Goal: Task Accomplishment & Management: Manage account settings

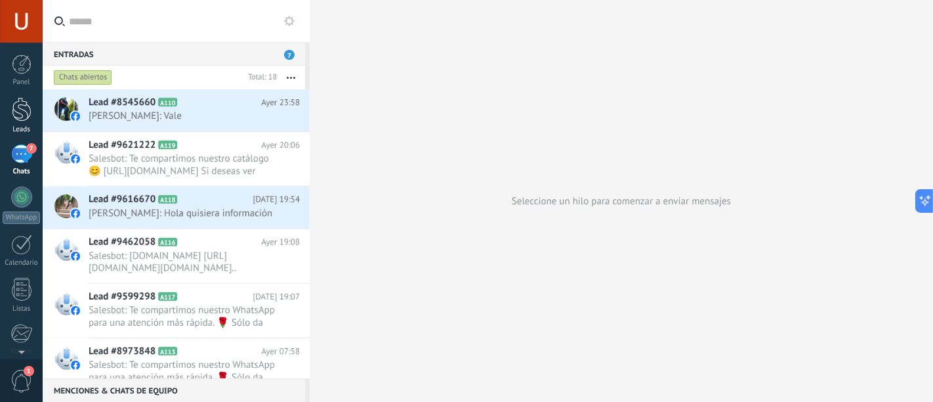
click at [23, 112] on div at bounding box center [22, 109] width 20 height 24
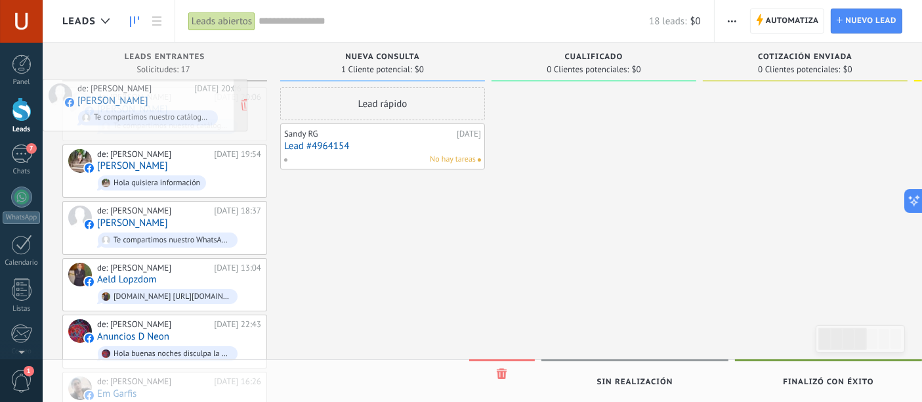
drag, startPoint x: 227, startPoint y: 106, endPoint x: 201, endPoint y: 98, distance: 27.0
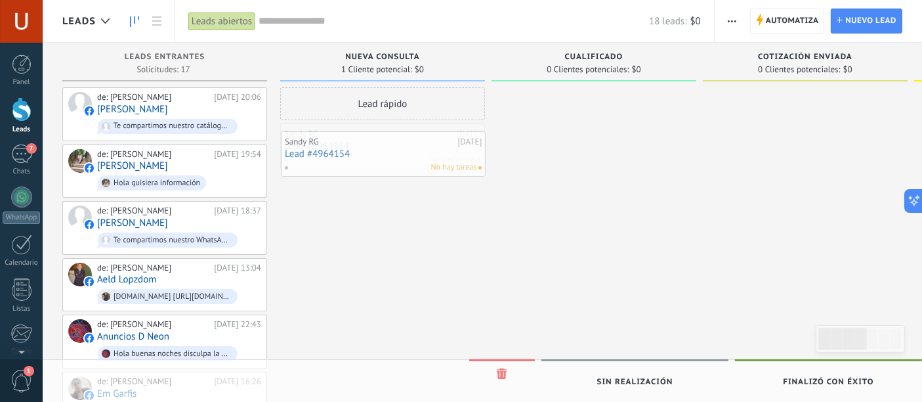
drag, startPoint x: 391, startPoint y: 139, endPoint x: 392, endPoint y: 146, distance: 7.2
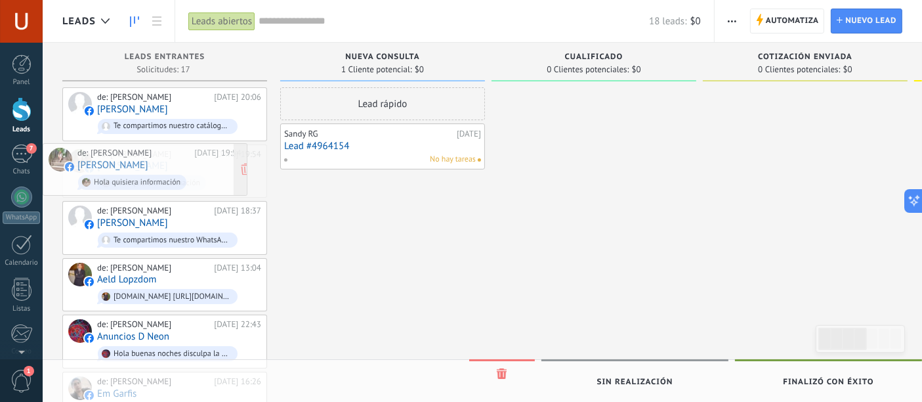
drag, startPoint x: 178, startPoint y: 156, endPoint x: 154, endPoint y: 156, distance: 24.3
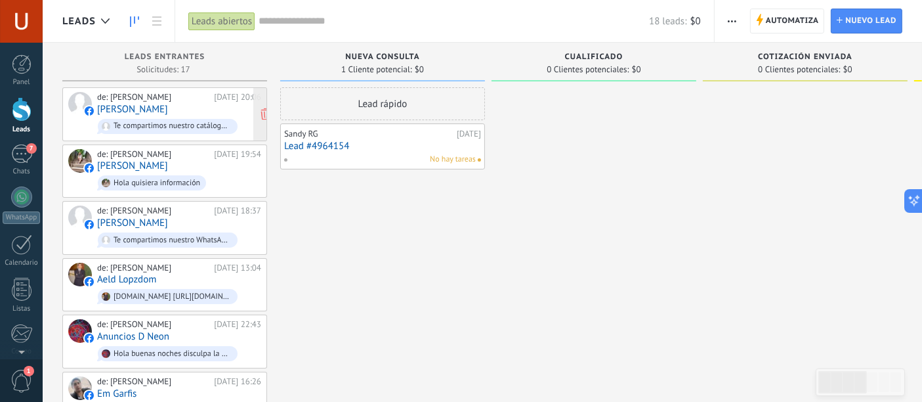
click at [168, 104] on link "[PERSON_NAME]" at bounding box center [132, 109] width 71 height 11
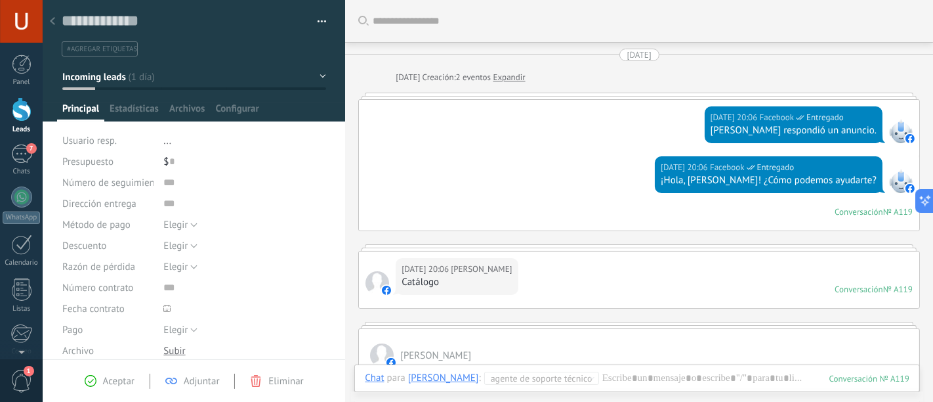
scroll to position [365, 0]
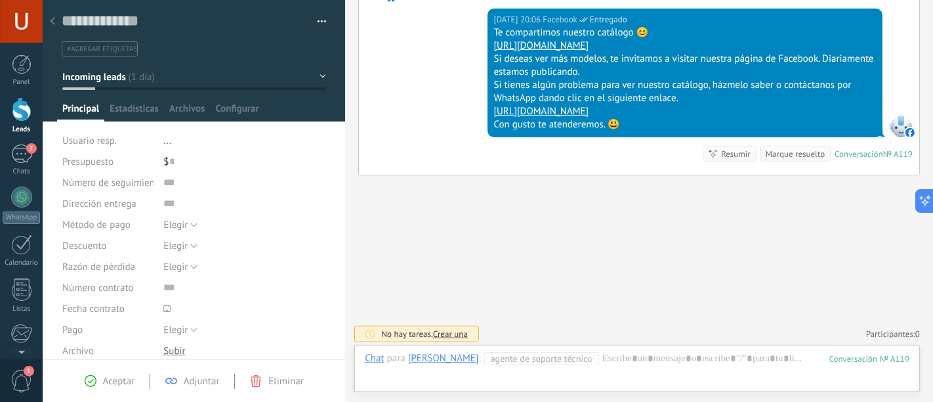
click at [667, 259] on div "Buscar Carga más 09.09.2025 09.09.2025 Creación: 2 eventos Expandir 09.09.2025 …" at bounding box center [639, 19] width 588 height 769
click at [654, 358] on div at bounding box center [637, 371] width 545 height 39
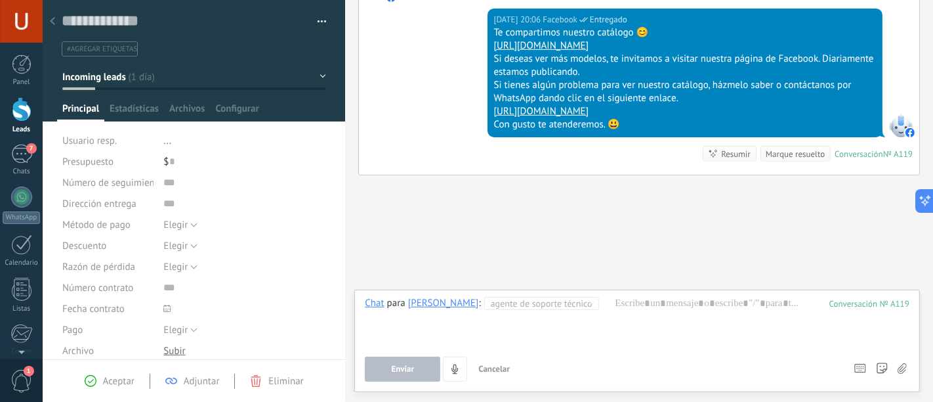
click at [51, 25] on icon at bounding box center [52, 21] width 5 height 8
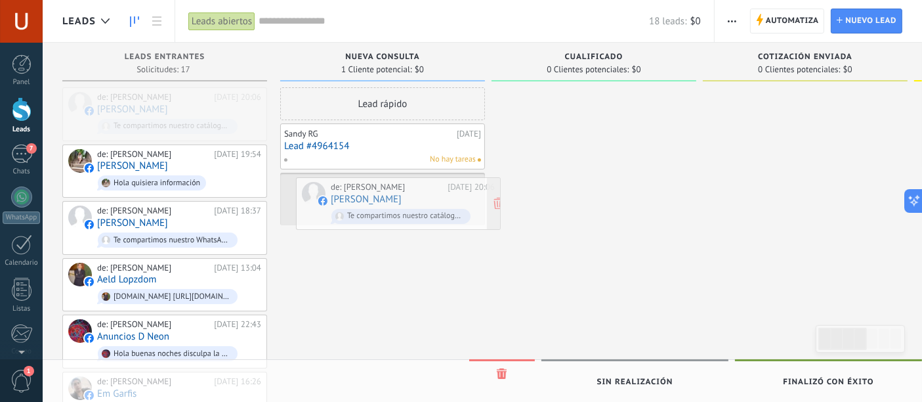
drag, startPoint x: 135, startPoint y: 104, endPoint x: 365, endPoint y: 192, distance: 246.6
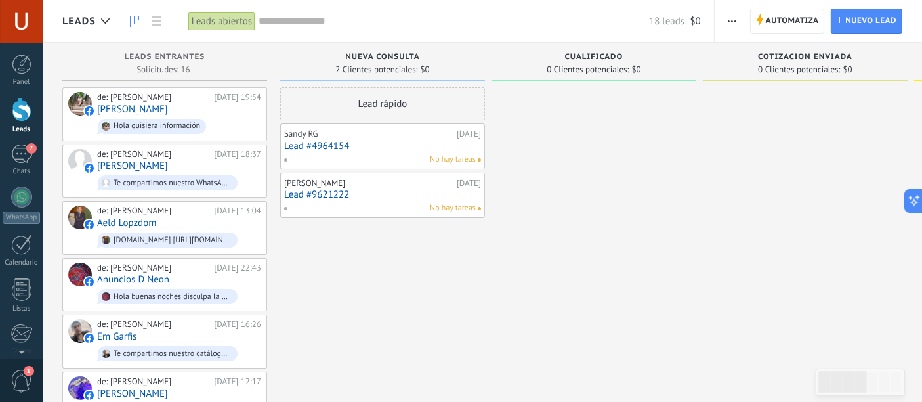
click at [370, 185] on div "[PERSON_NAME]" at bounding box center [368, 183] width 169 height 11
click at [381, 184] on div "[PERSON_NAME]" at bounding box center [368, 183] width 169 height 11
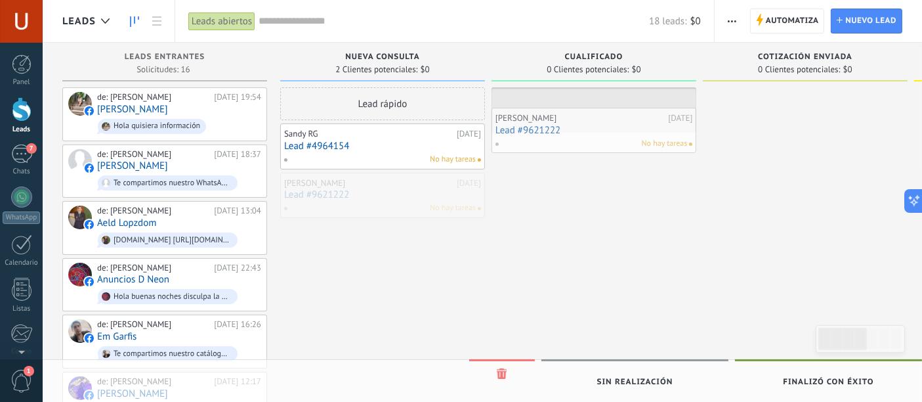
drag, startPoint x: 378, startPoint y: 187, endPoint x: 589, endPoint y: 123, distance: 220.7
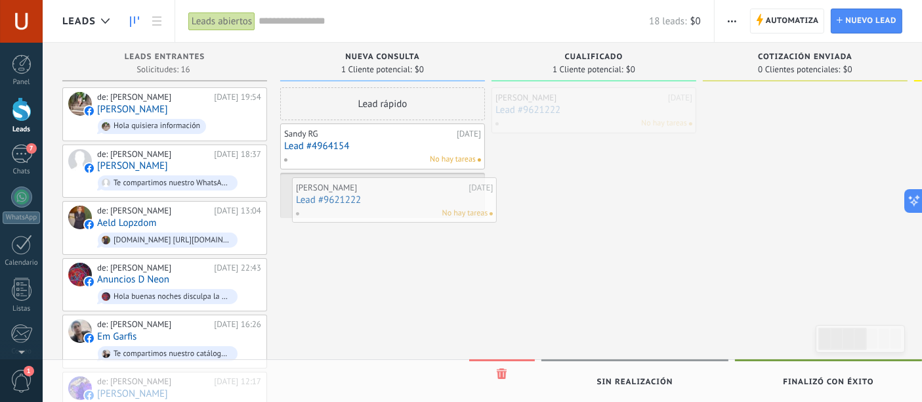
drag, startPoint x: 596, startPoint y: 102, endPoint x: 396, endPoint y: 192, distance: 218.8
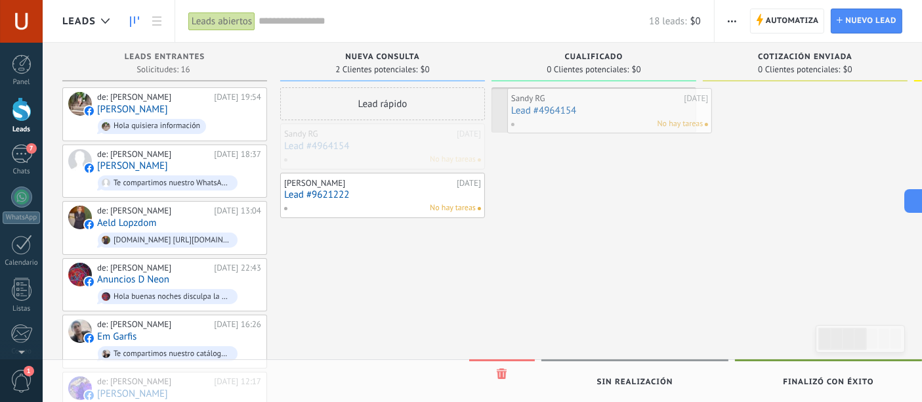
drag, startPoint x: 352, startPoint y: 141, endPoint x: 580, endPoint y: 106, distance: 229.8
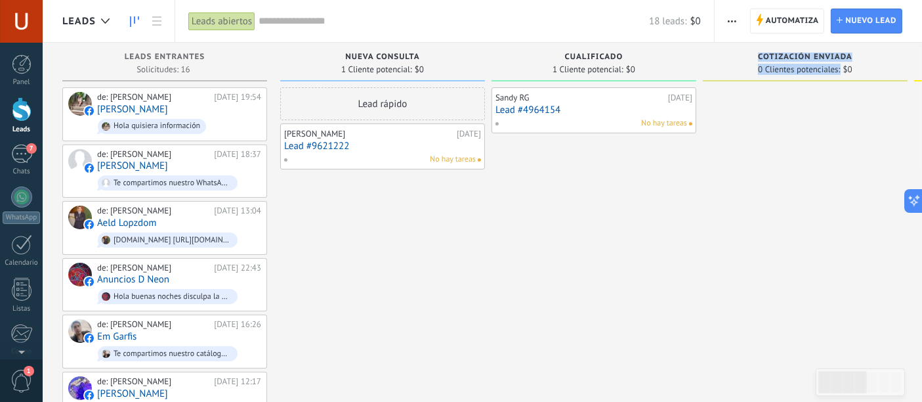
drag, startPoint x: 845, startPoint y: 64, endPoint x: 665, endPoint y: 79, distance: 180.5
click at [595, 104] on link "Lead #4964154" at bounding box center [594, 109] width 197 height 11
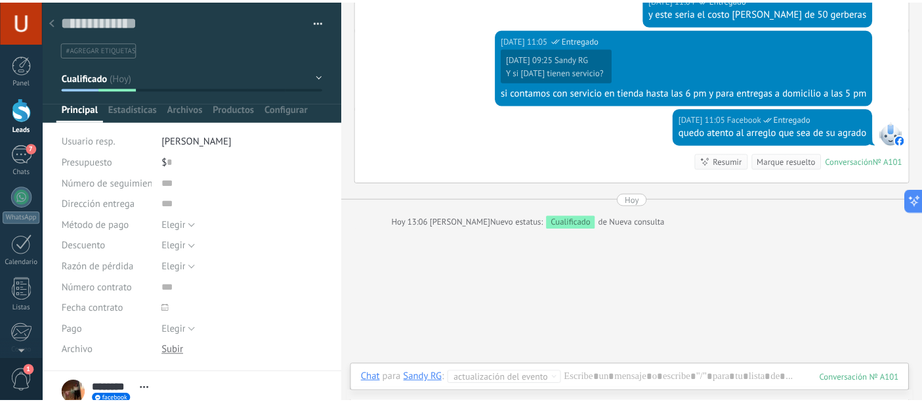
scroll to position [1117, 0]
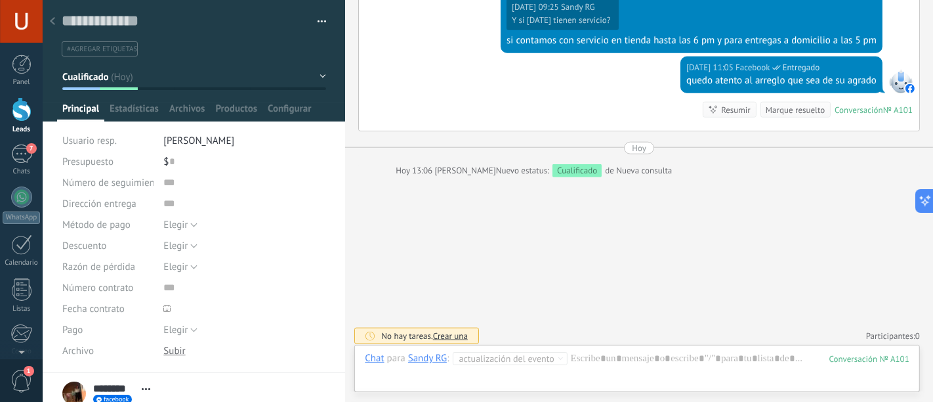
click at [51, 21] on use at bounding box center [52, 21] width 5 height 8
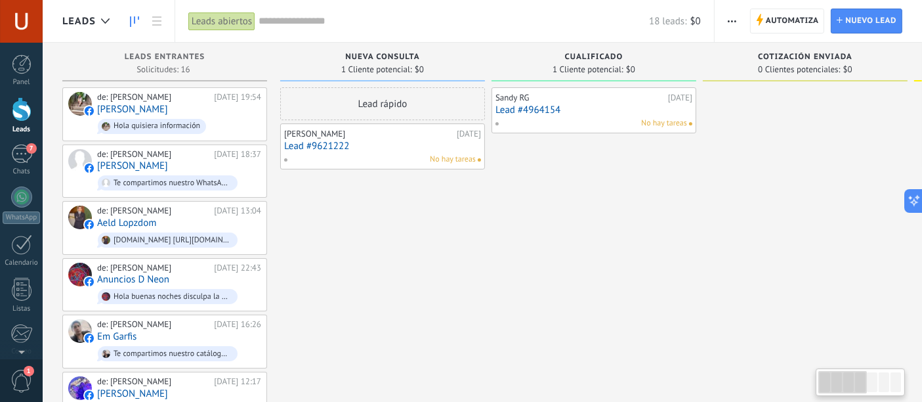
click at [878, 377] on div at bounding box center [872, 382] width 11 height 20
click at [881, 385] on div at bounding box center [884, 382] width 11 height 20
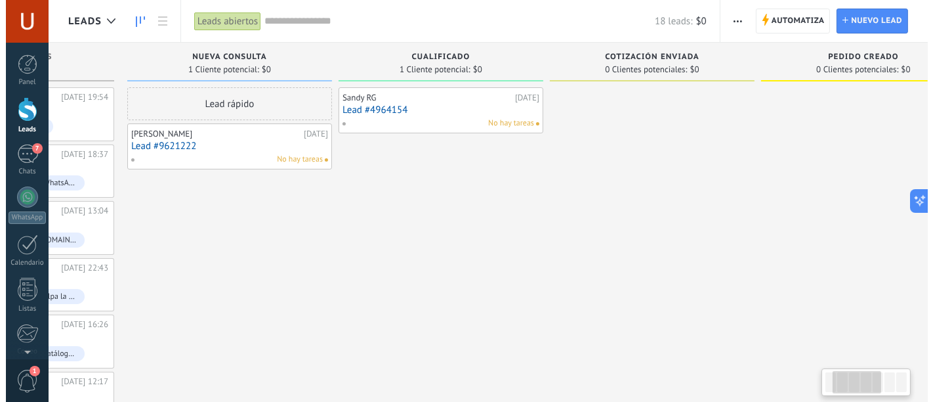
scroll to position [0, 9]
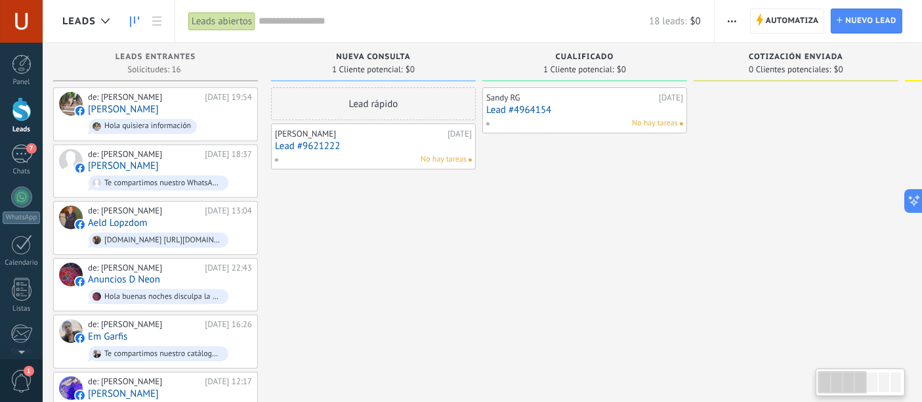
drag, startPoint x: 849, startPoint y: 379, endPoint x: 824, endPoint y: 393, distance: 29.4
click at [824, 393] on div at bounding box center [842, 382] width 49 height 22
click at [22, 154] on div "7" at bounding box center [21, 153] width 21 height 19
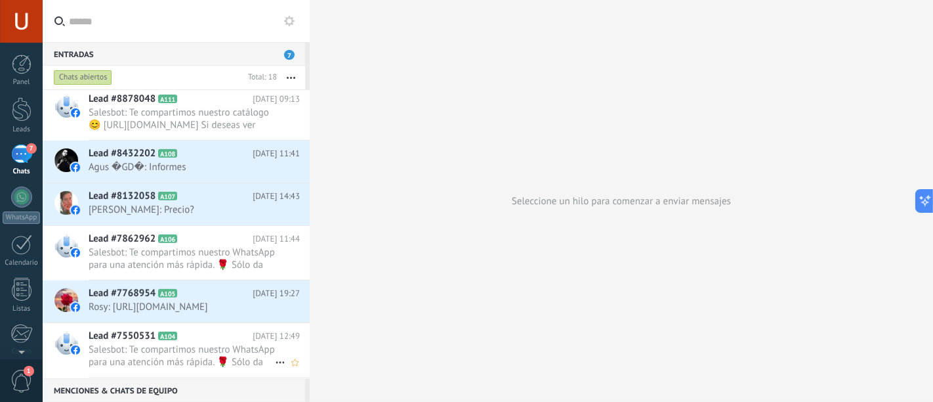
scroll to position [511, 0]
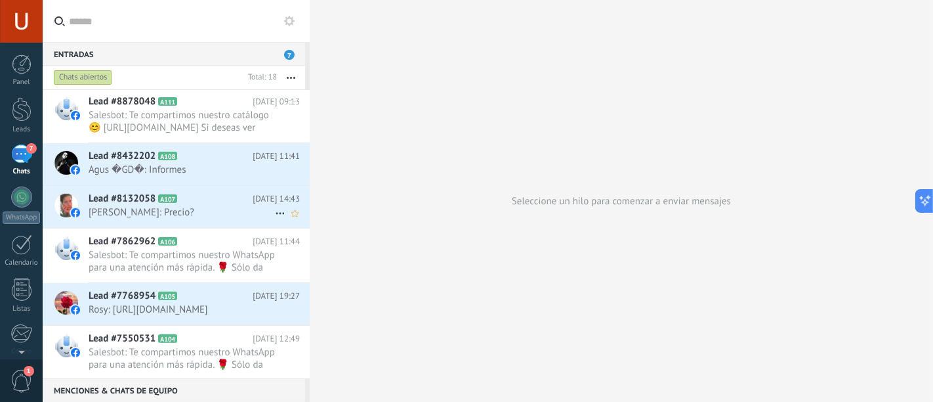
click at [187, 209] on span "Dilan Dcu: Precio?" at bounding box center [182, 212] width 186 height 12
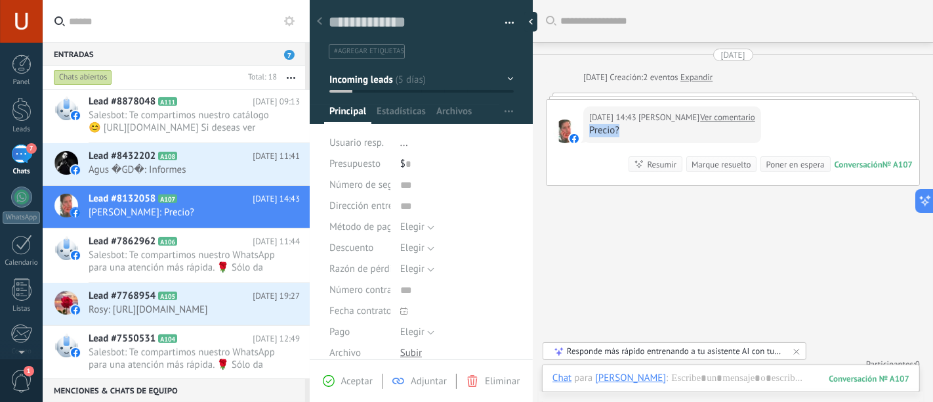
drag, startPoint x: 625, startPoint y: 133, endPoint x: 590, endPoint y: 131, distance: 35.5
click at [590, 131] on div "Precio?" at bounding box center [672, 130] width 166 height 13
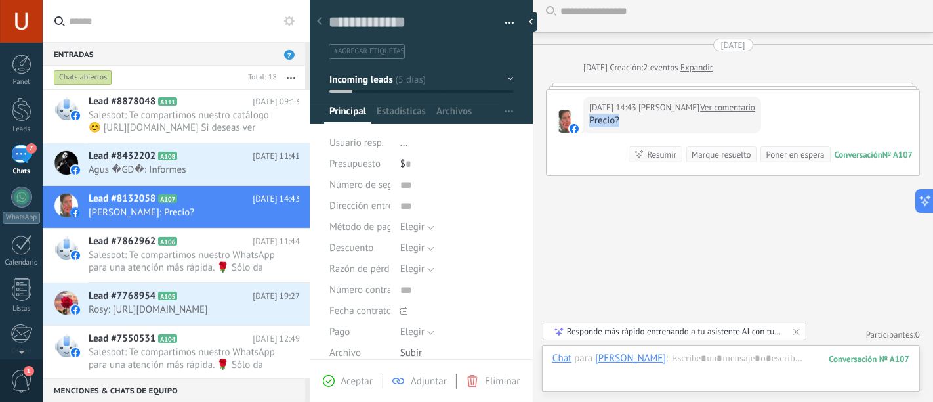
scroll to position [12, 0]
click at [534, 18] on div at bounding box center [534, 22] width 20 height 20
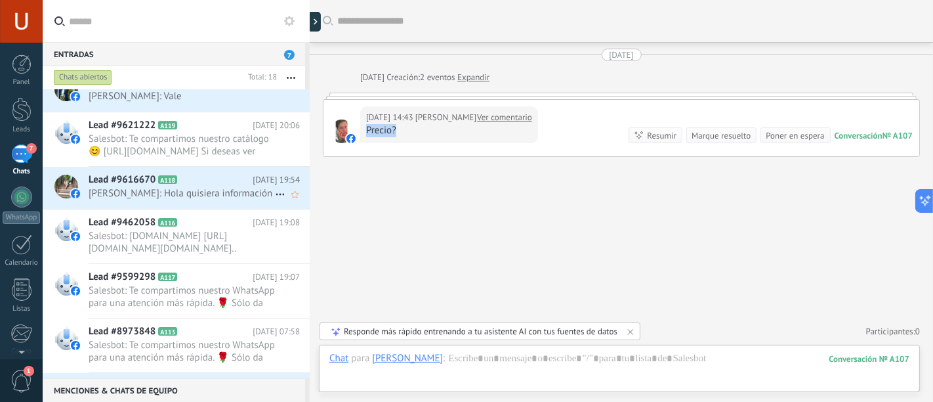
scroll to position [0, 0]
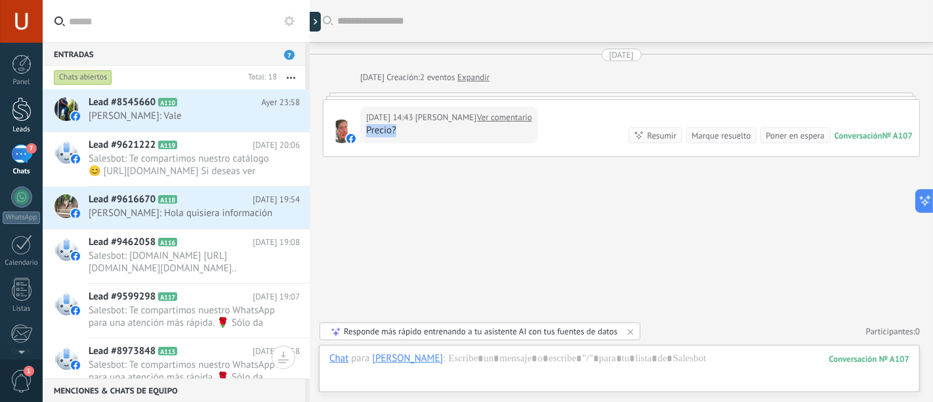
click at [20, 112] on div at bounding box center [22, 109] width 20 height 24
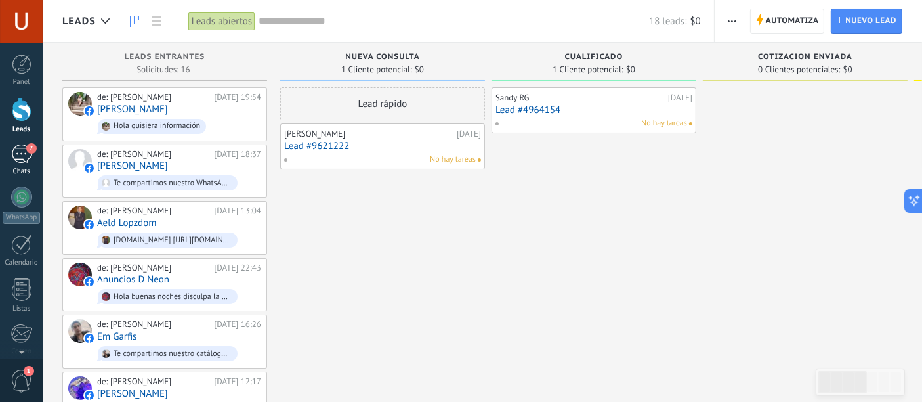
click at [22, 156] on div "7" at bounding box center [21, 153] width 21 height 19
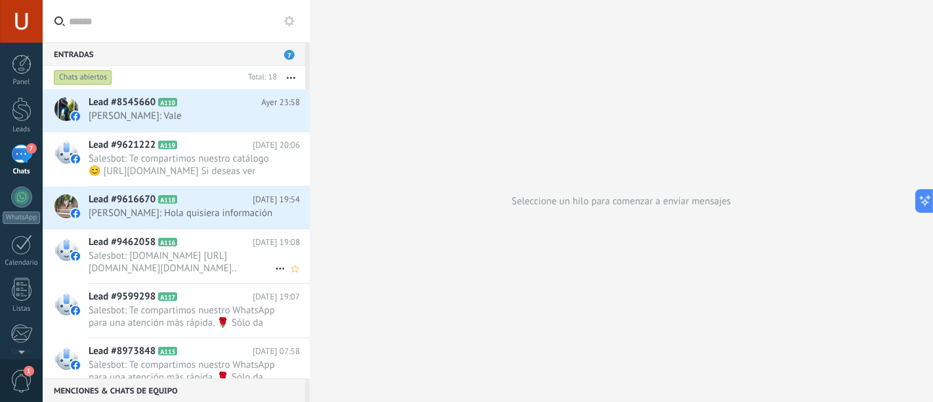
click at [205, 257] on span "Salesbot: wa.me https://l.facebook.com/l.php?u=https%3A%2F%2Fwa.me%2F5215517170…" at bounding box center [182, 261] width 186 height 25
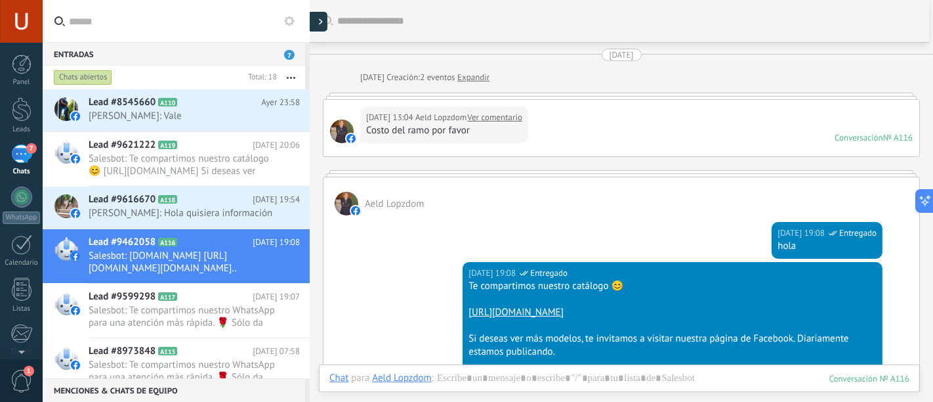
click at [316, 25] on div at bounding box center [318, 22] width 20 height 20
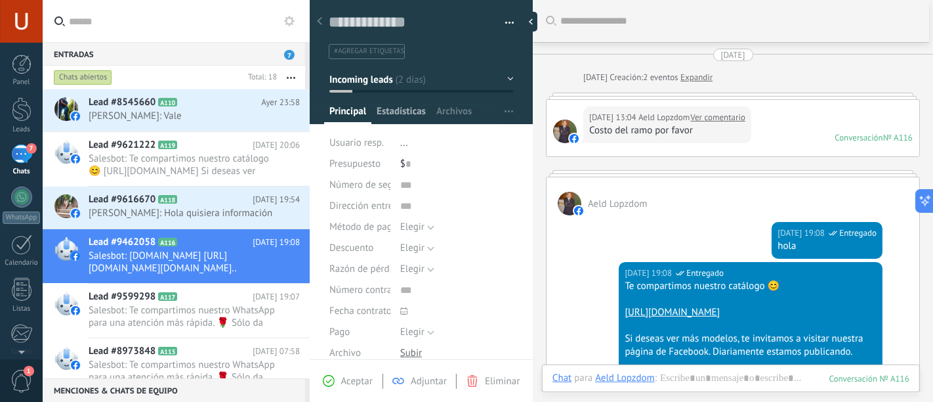
click at [412, 114] on span "Estadísticas" at bounding box center [401, 114] width 49 height 19
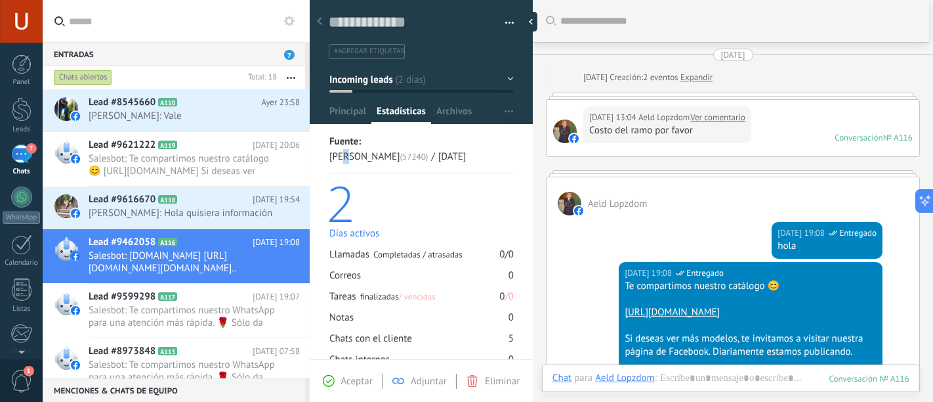
drag, startPoint x: 347, startPoint y: 165, endPoint x: 349, endPoint y: 147, distance: 18.5
click at [347, 165] on div "Fuente: Rozacel Chalco (57240) / 09.09.2025" at bounding box center [421, 153] width 184 height 39
click at [349, 126] on div "Guardar y crear Imprimir Administrar etiquetas Exportar a excel" at bounding box center [422, 220] width 224 height 459
click at [345, 114] on span "Principal" at bounding box center [347, 114] width 37 height 19
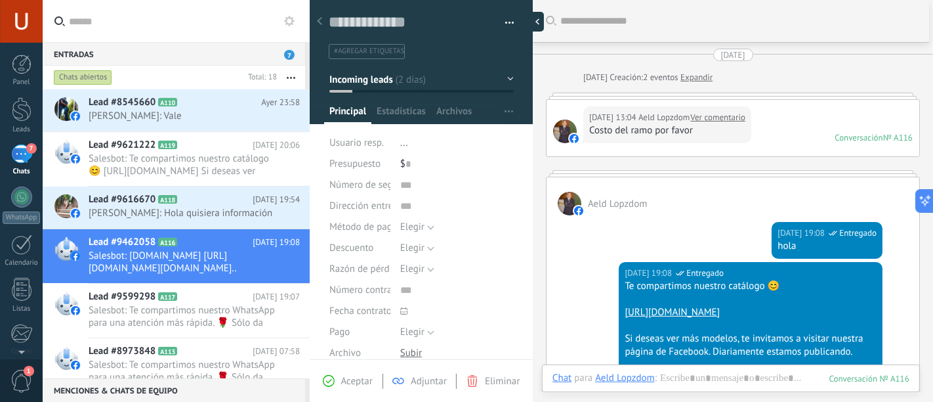
click at [541, 18] on div at bounding box center [534, 22] width 20 height 20
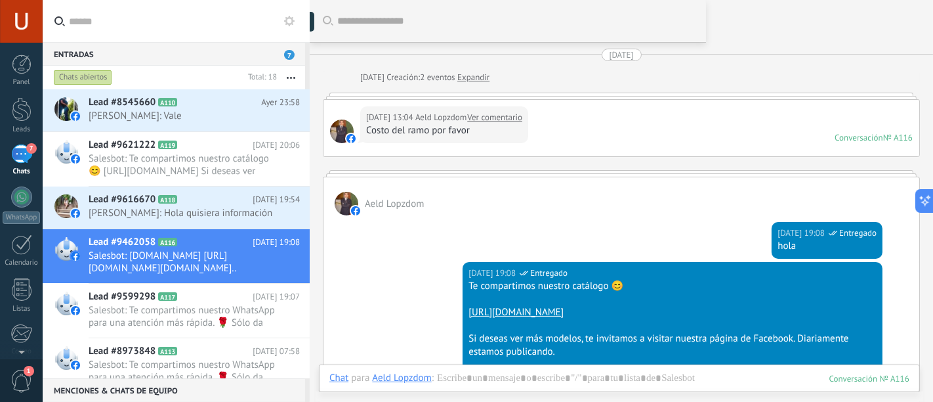
type textarea "**********"
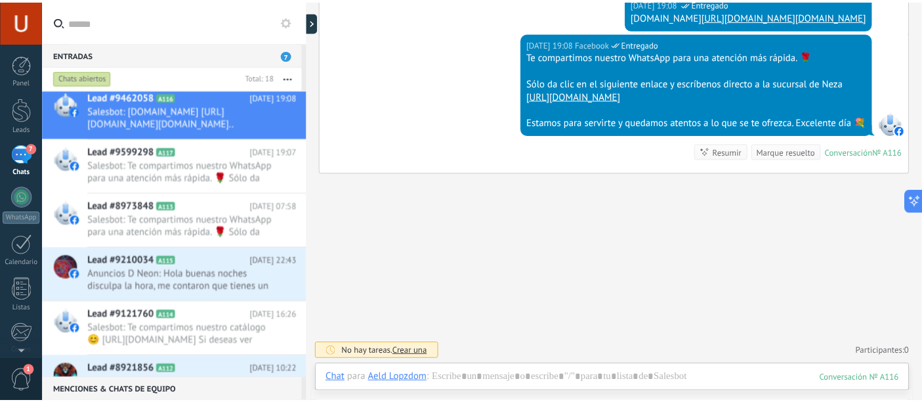
scroll to position [504, 0]
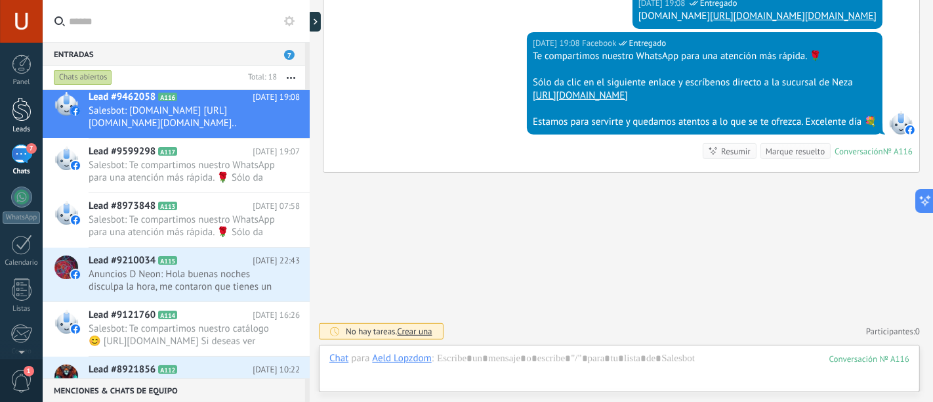
click at [18, 113] on div at bounding box center [22, 109] width 20 height 24
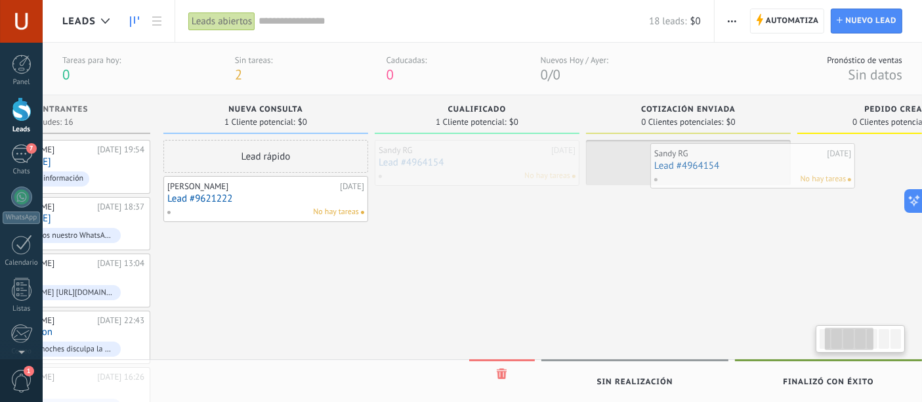
scroll to position [0, 133]
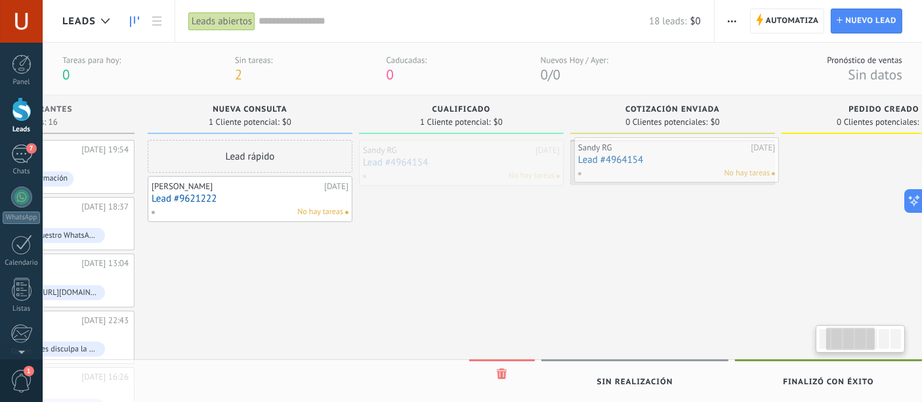
drag, startPoint x: 600, startPoint y: 152, endPoint x: 683, endPoint y: 150, distance: 82.7
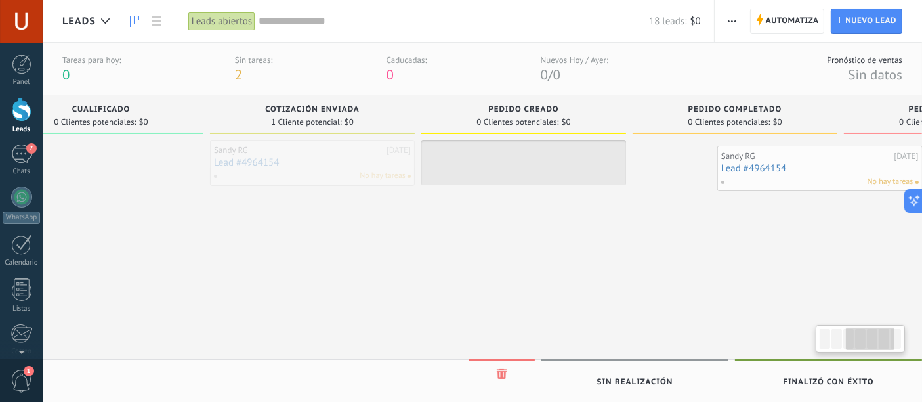
scroll to position [0, 518]
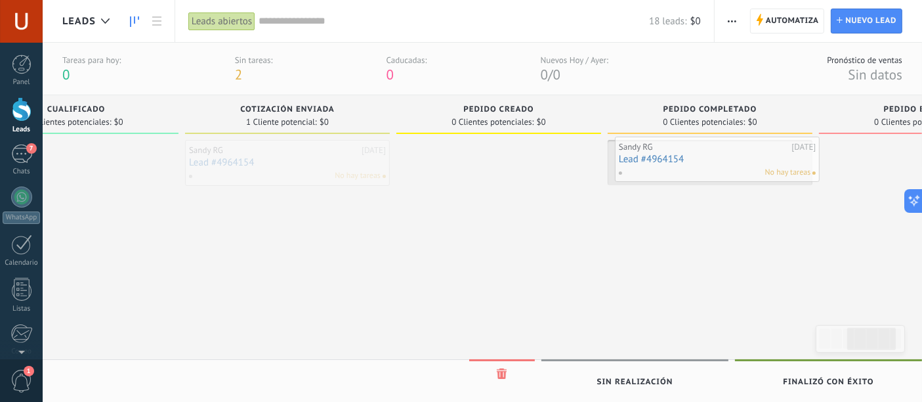
drag, startPoint x: 681, startPoint y: 167, endPoint x: 724, endPoint y: 164, distance: 43.4
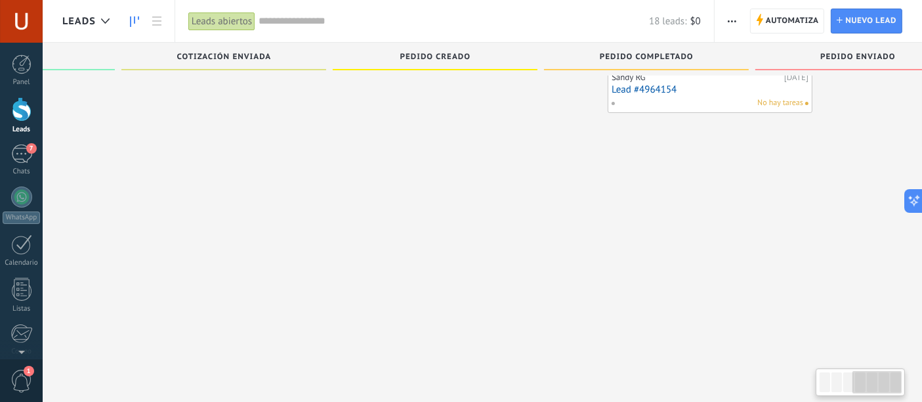
scroll to position [0, 639]
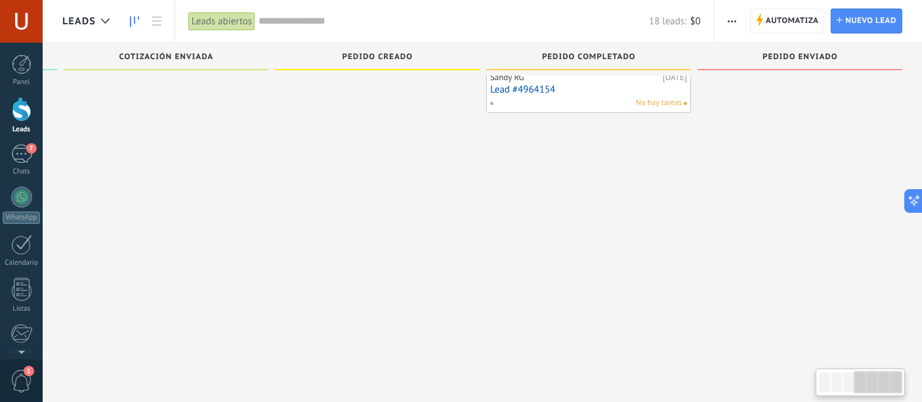
drag, startPoint x: 863, startPoint y: 381, endPoint x: 893, endPoint y: 379, distance: 30.3
click at [893, 379] on div at bounding box center [878, 382] width 49 height 22
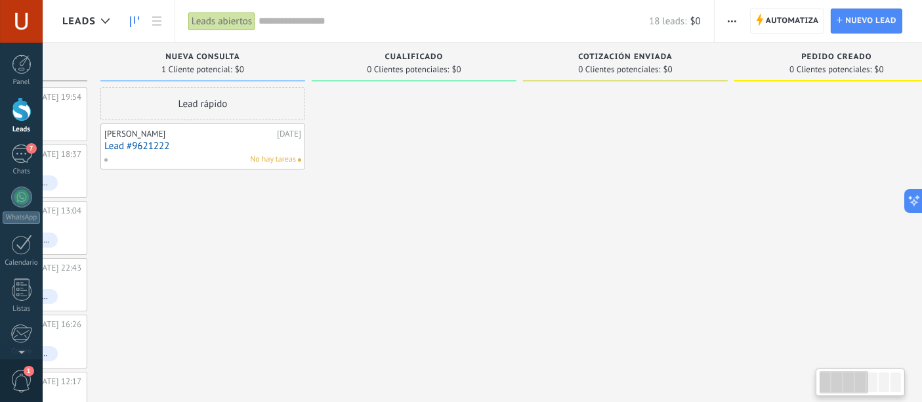
scroll to position [0, 9]
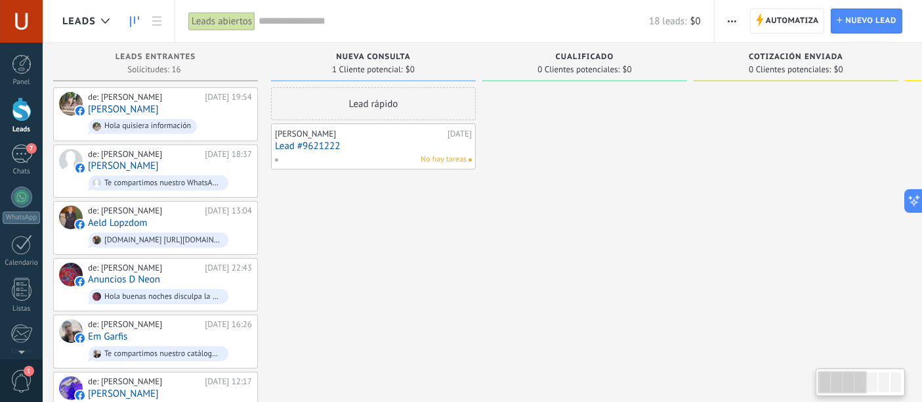
drag, startPoint x: 870, startPoint y: 385, endPoint x: 824, endPoint y: 385, distance: 45.3
click at [824, 385] on div at bounding box center [842, 382] width 49 height 22
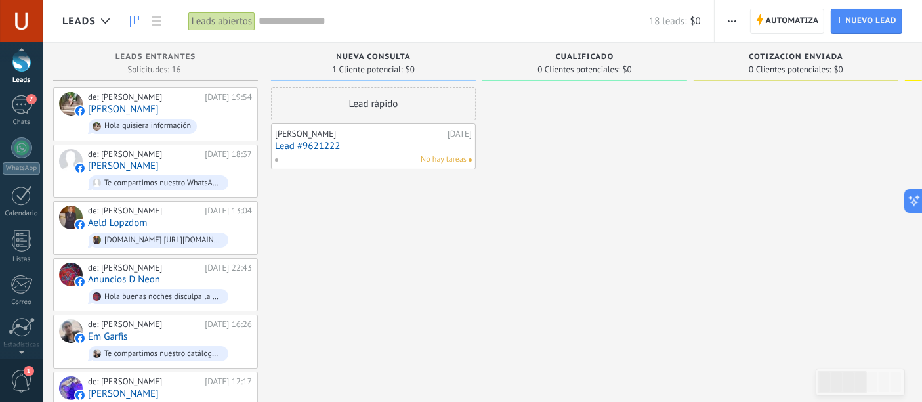
scroll to position [0, 0]
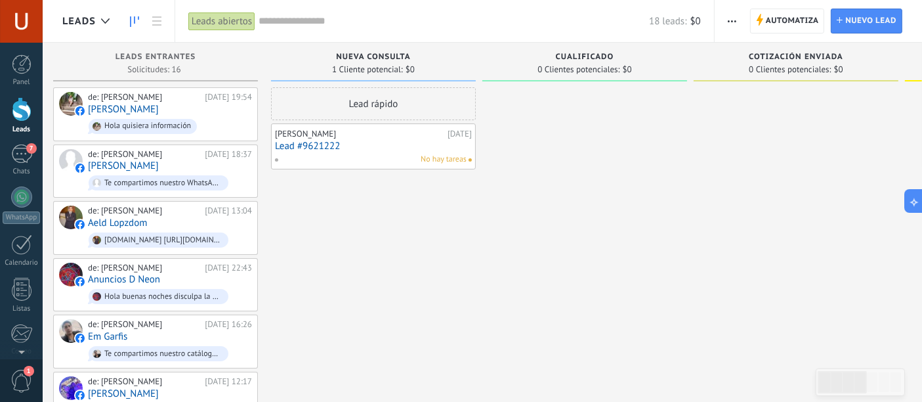
click at [788, 20] on span "Automatiza" at bounding box center [792, 21] width 53 height 24
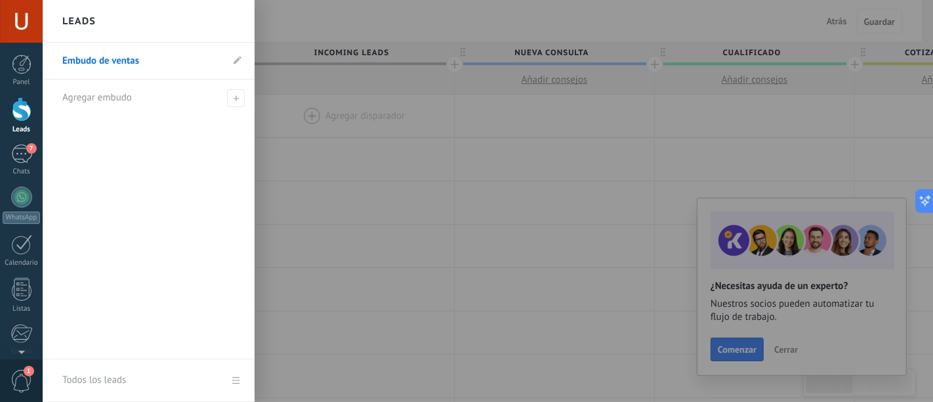
click at [20, 111] on div at bounding box center [22, 109] width 20 height 24
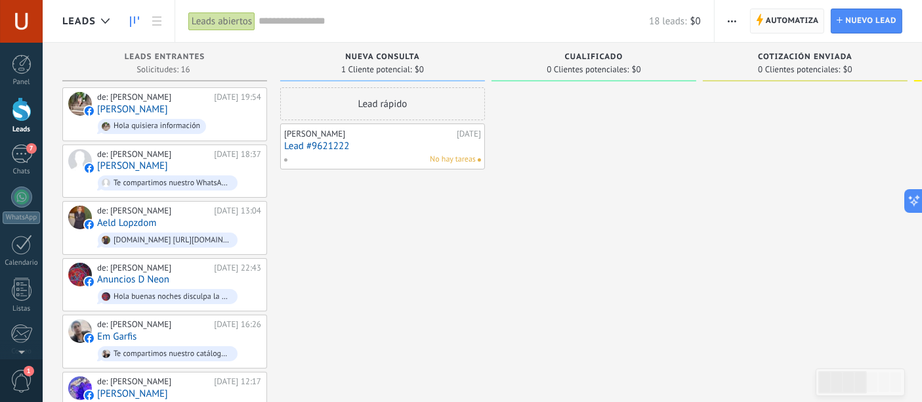
click at [797, 17] on span "Automatiza" at bounding box center [792, 21] width 53 height 24
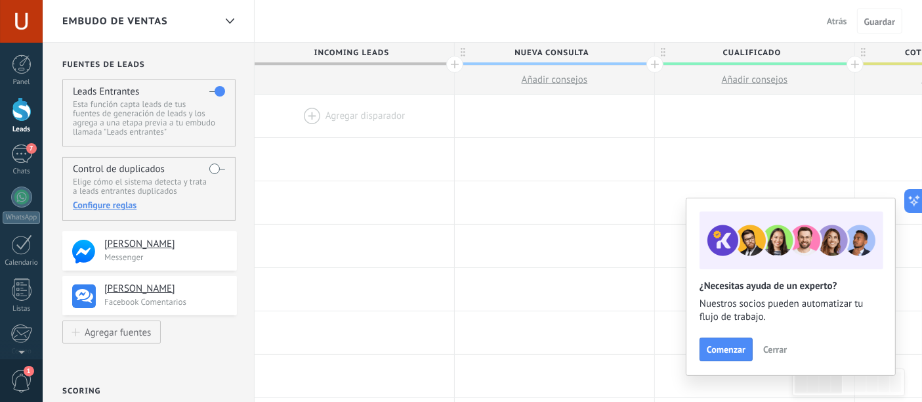
click at [775, 352] on span "Cerrar" at bounding box center [775, 349] width 24 height 9
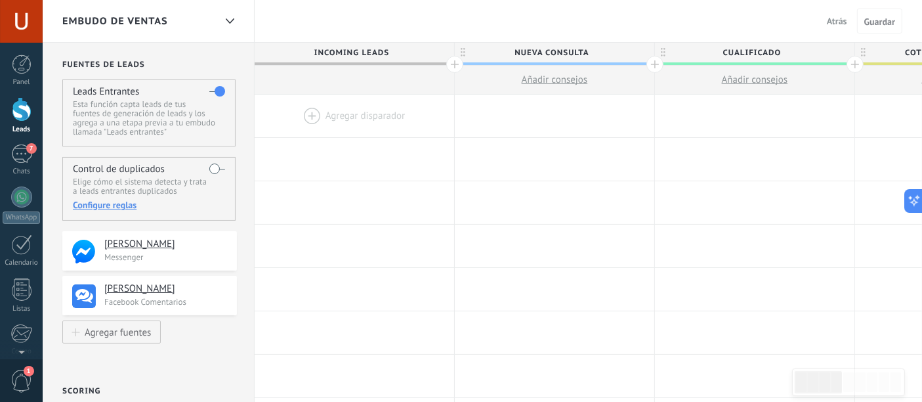
click at [303, 108] on div at bounding box center [355, 116] width 200 height 43
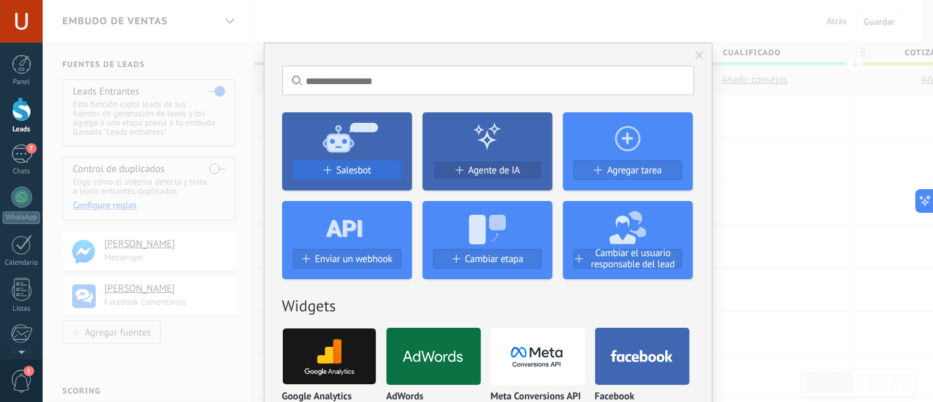
click at [350, 171] on span "Salesbot" at bounding box center [354, 170] width 35 height 11
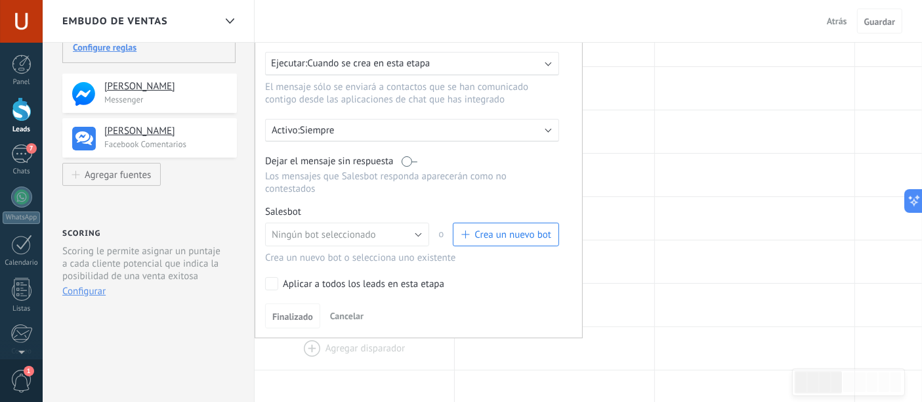
scroll to position [73, 0]
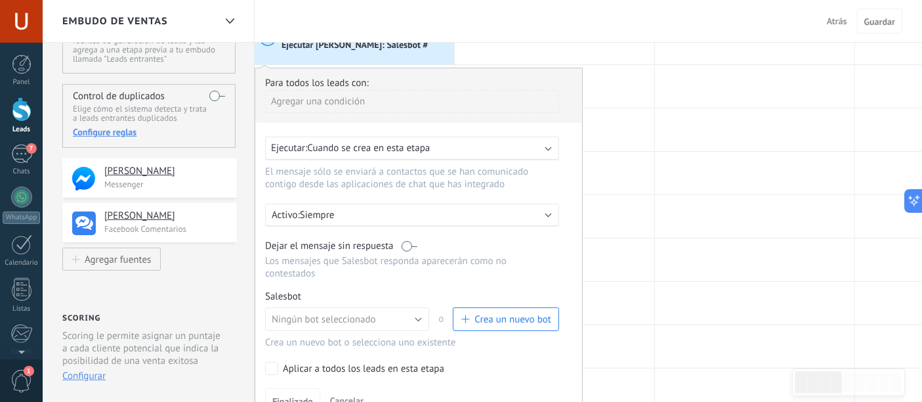
click at [383, 149] on span "Cuando se crea en esta etapa" at bounding box center [368, 148] width 123 height 12
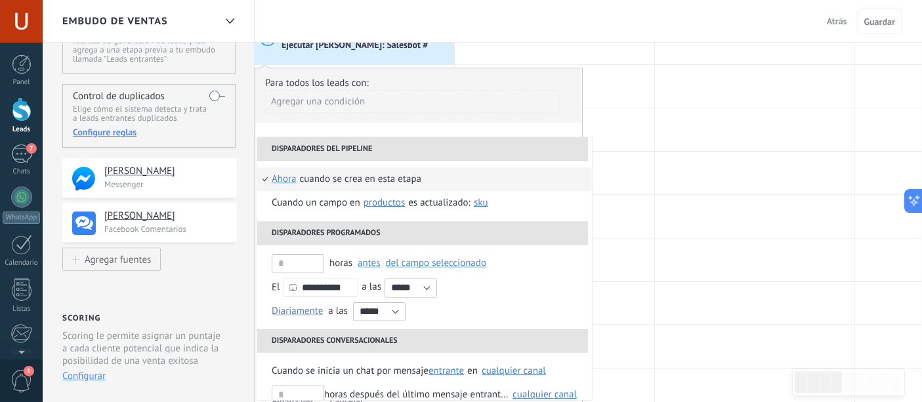
click at [461, 102] on div "Agregar una condición" at bounding box center [412, 101] width 294 height 23
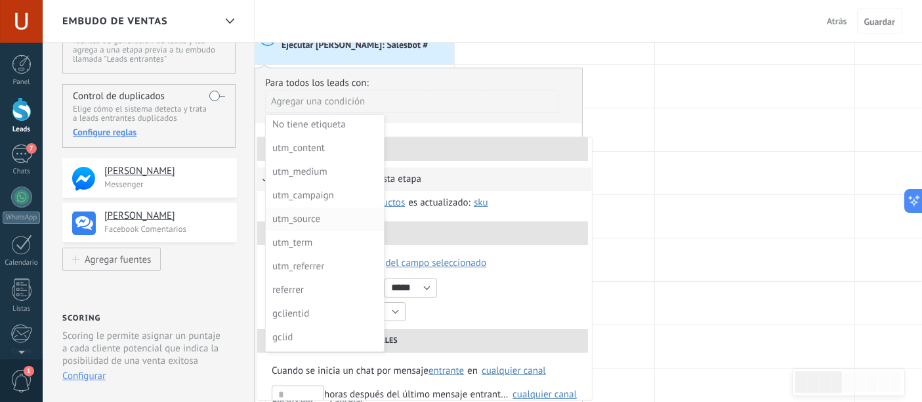
click at [323, 219] on div "utm_source" at bounding box center [323, 219] width 102 height 18
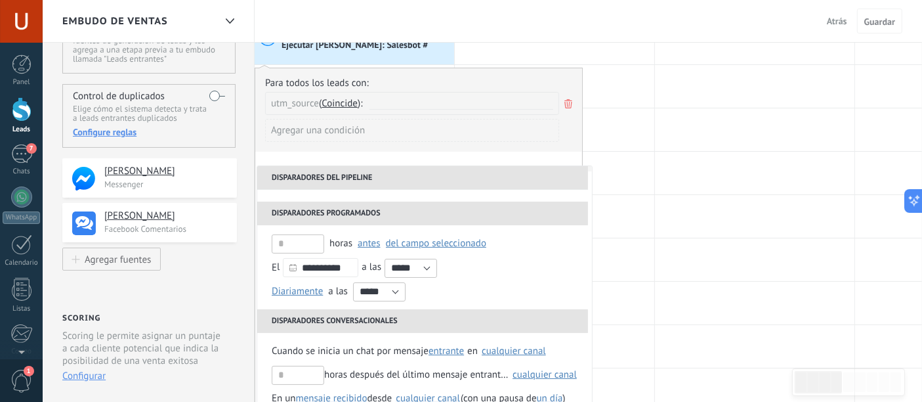
scroll to position [0, 0]
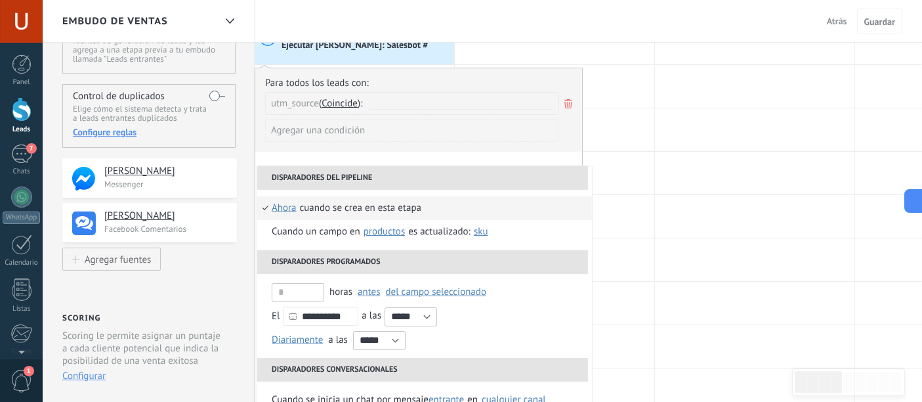
click at [415, 102] on input "text" at bounding box center [462, 103] width 184 height 11
click at [417, 102] on input "text" at bounding box center [462, 103] width 184 height 11
paste input "**********"
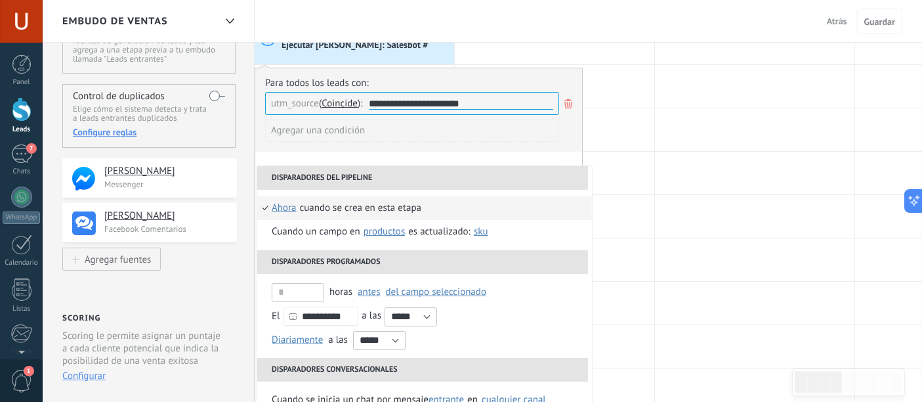
type input "**********"
click at [515, 135] on div "Agregar una condición" at bounding box center [412, 130] width 294 height 23
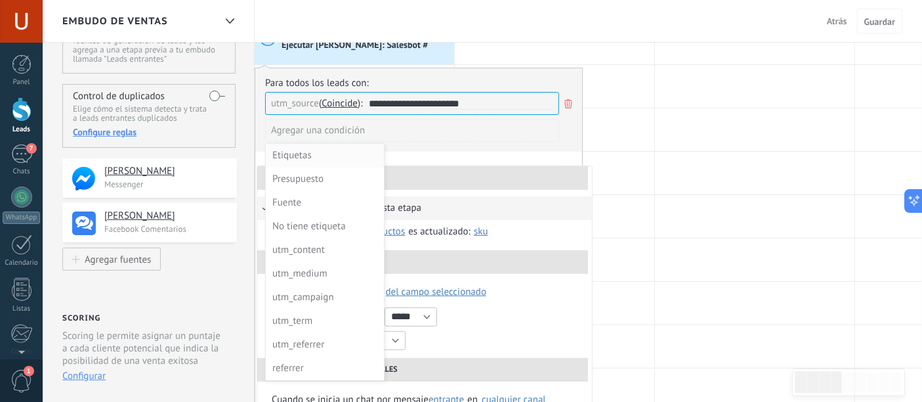
click at [303, 159] on div "Etiquetas" at bounding box center [323, 155] width 102 height 18
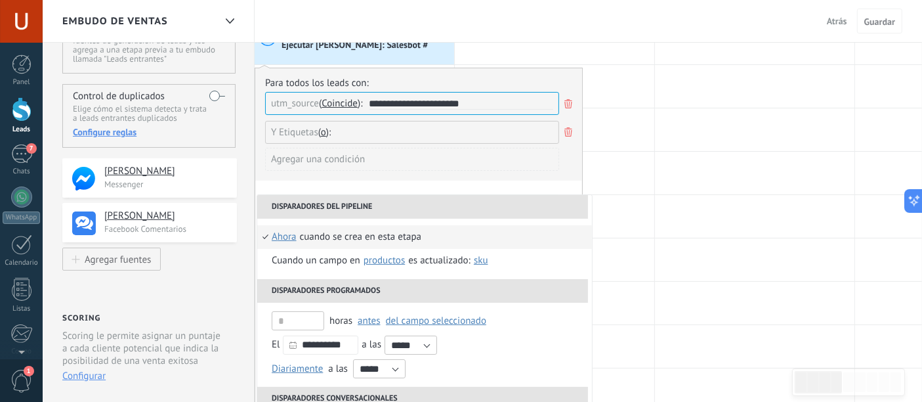
click at [392, 133] on input "text" at bounding box center [371, 132] width 66 height 22
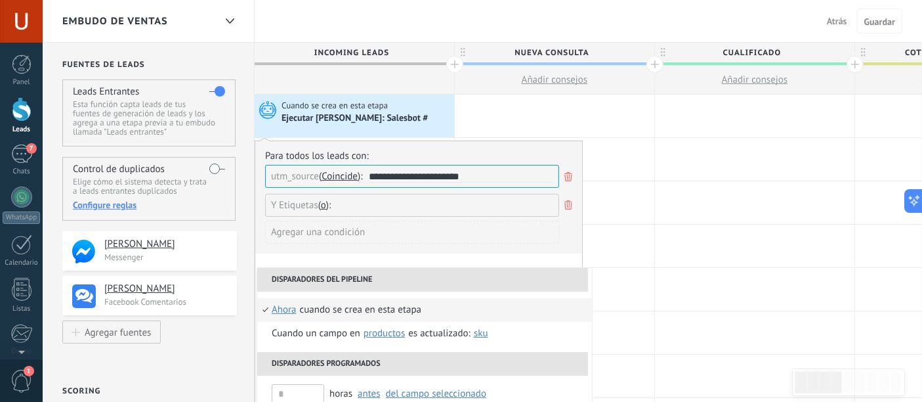
click at [566, 209] on use at bounding box center [568, 204] width 8 height 9
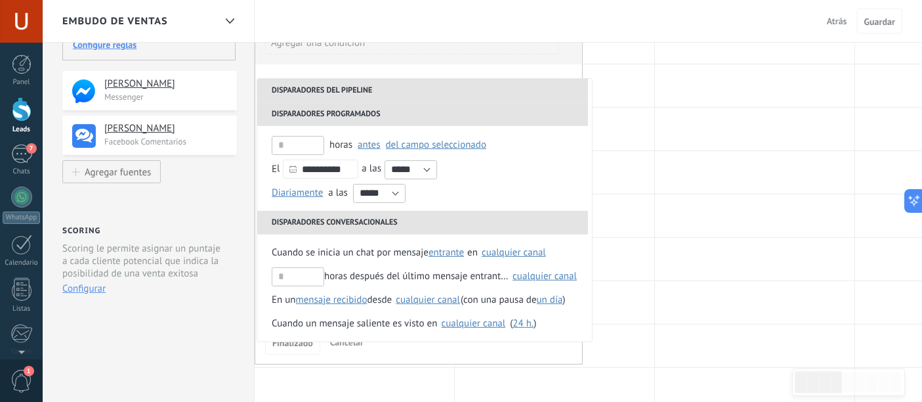
scroll to position [73, 0]
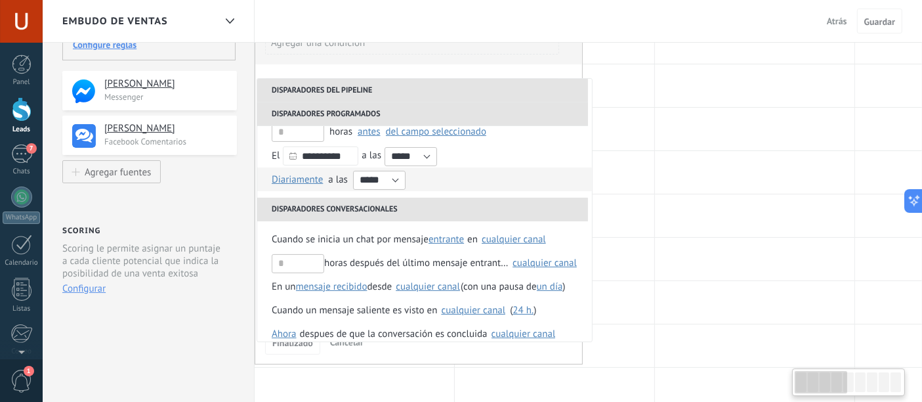
type textarea "**********"
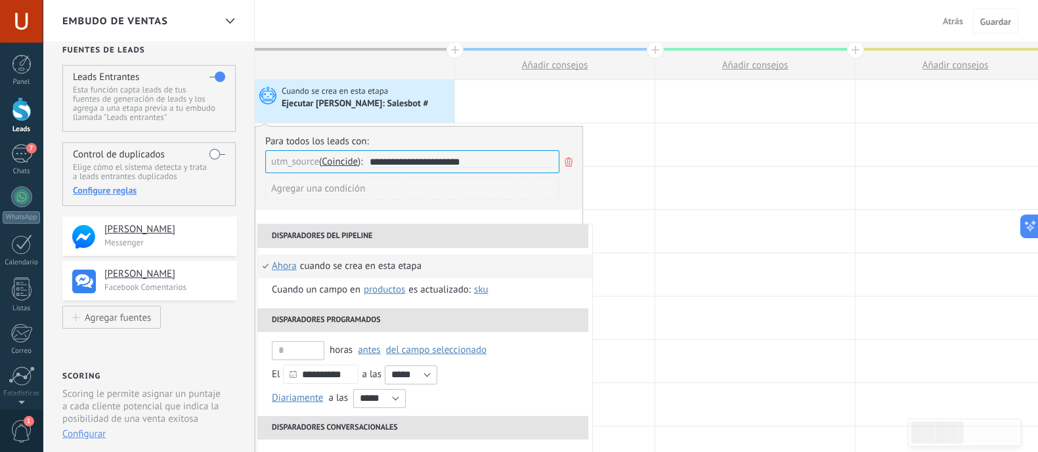
scroll to position [0, 0]
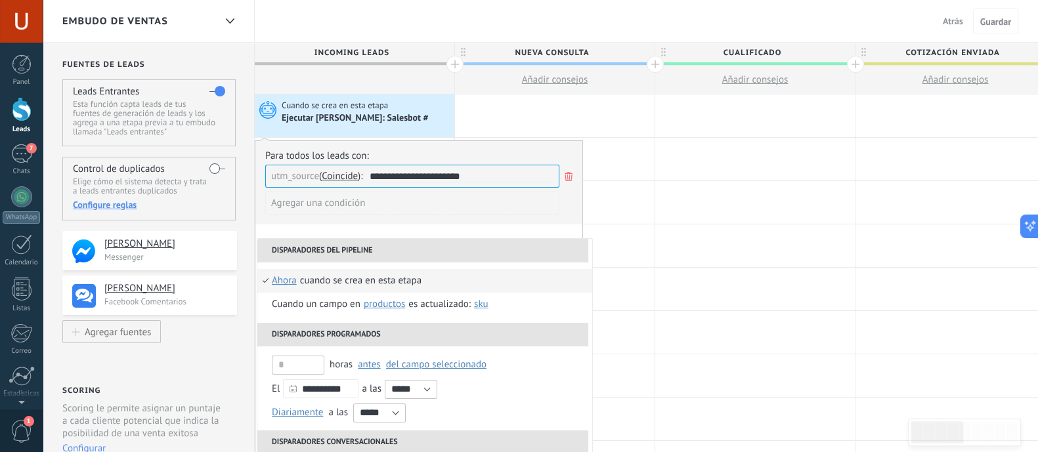
click at [397, 114] on div "Ejecutar Salesbot: Salesbot #" at bounding box center [366, 118] width 169 height 13
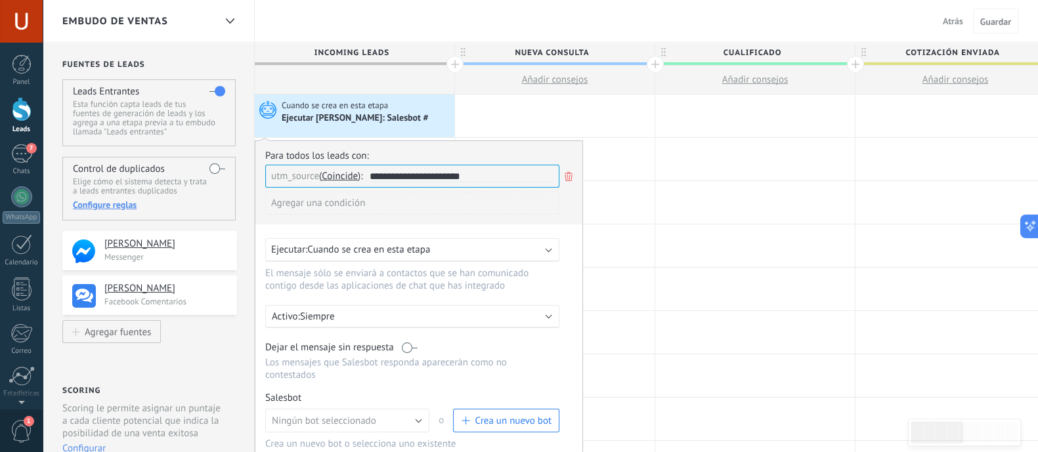
click at [469, 255] on div "Ejecutar: Cuando se crea en esta etapa" at bounding box center [407, 249] width 272 height 12
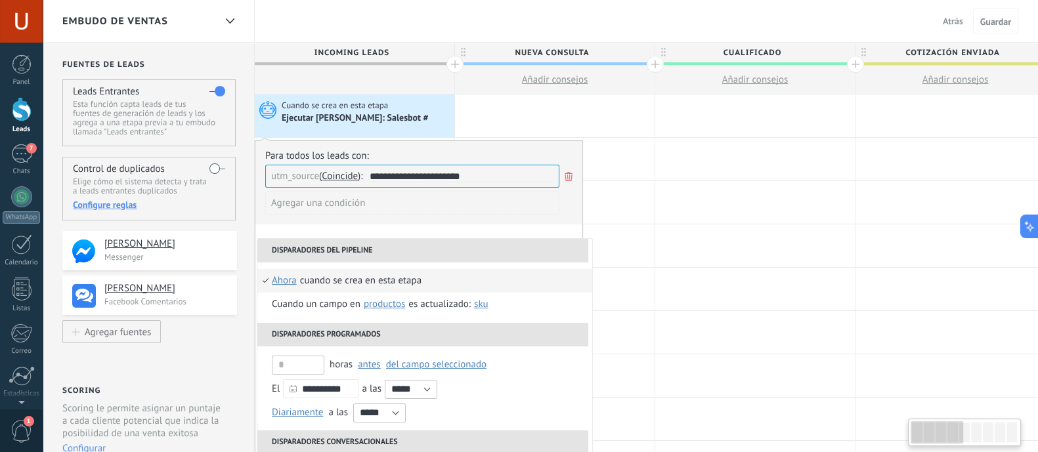
click at [537, 228] on div "**********" at bounding box center [419, 332] width 328 height 384
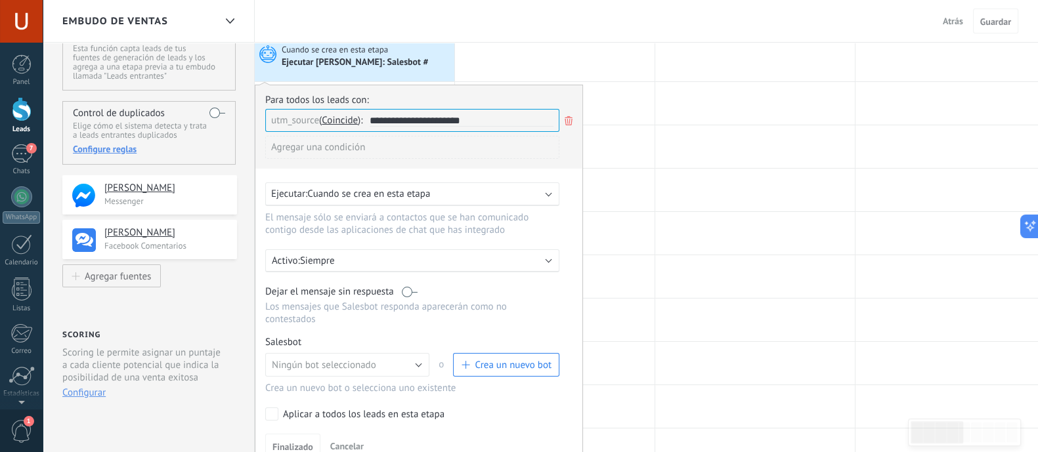
scroll to position [81, 0]
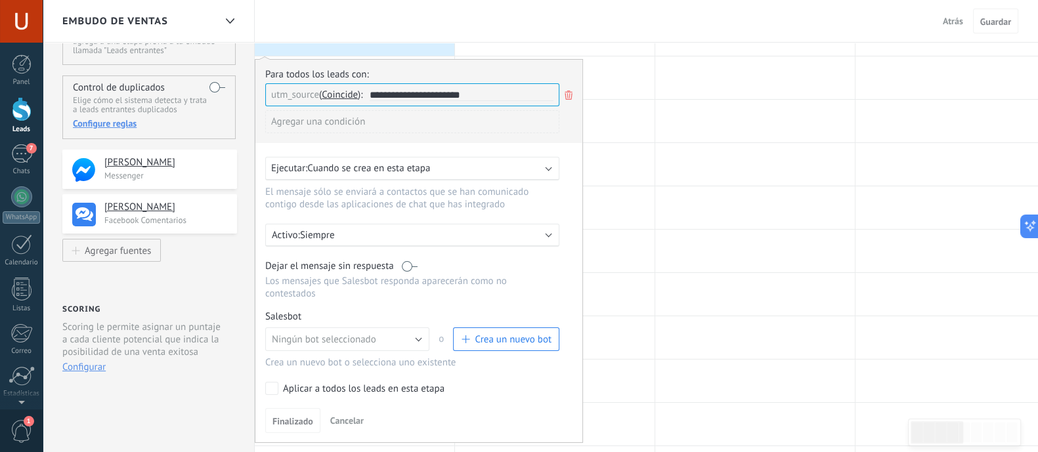
click at [410, 238] on p "Siempre" at bounding box center [415, 235] width 230 height 12
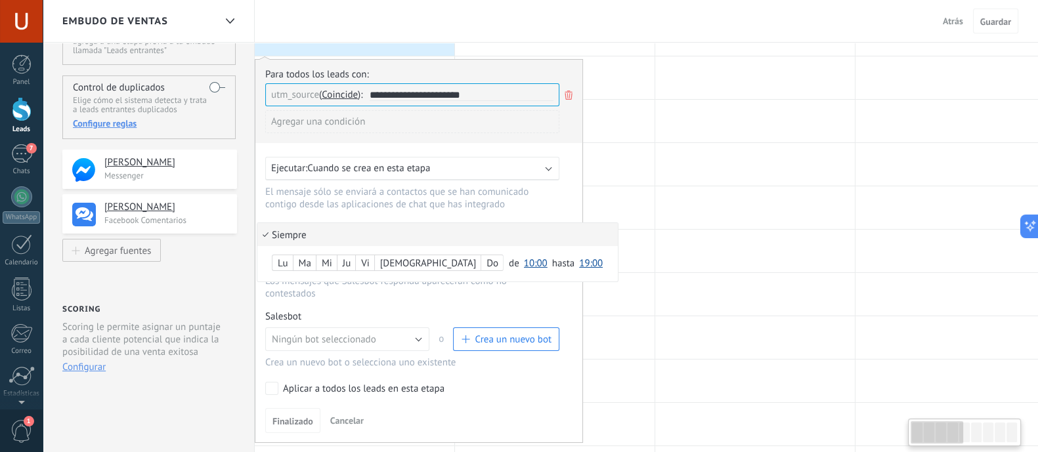
click at [543, 207] on div at bounding box center [418, 251] width 327 height 383
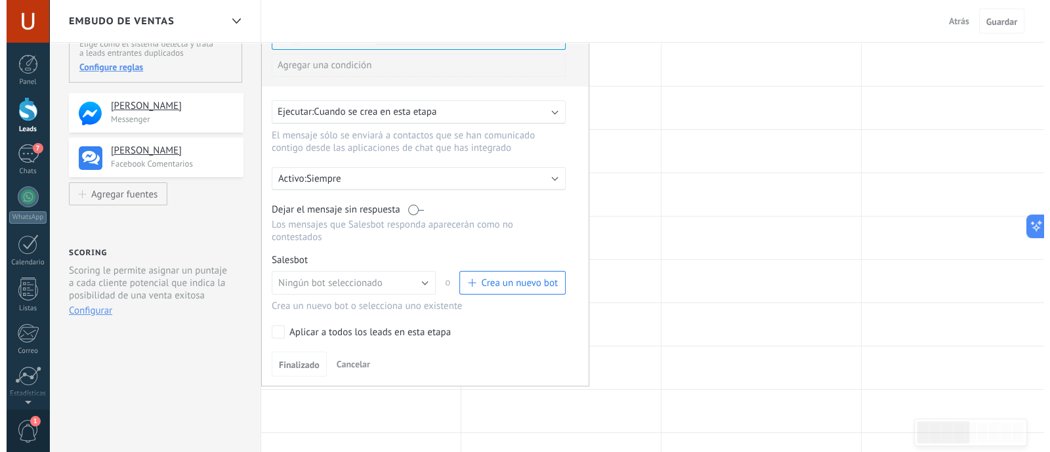
scroll to position [163, 0]
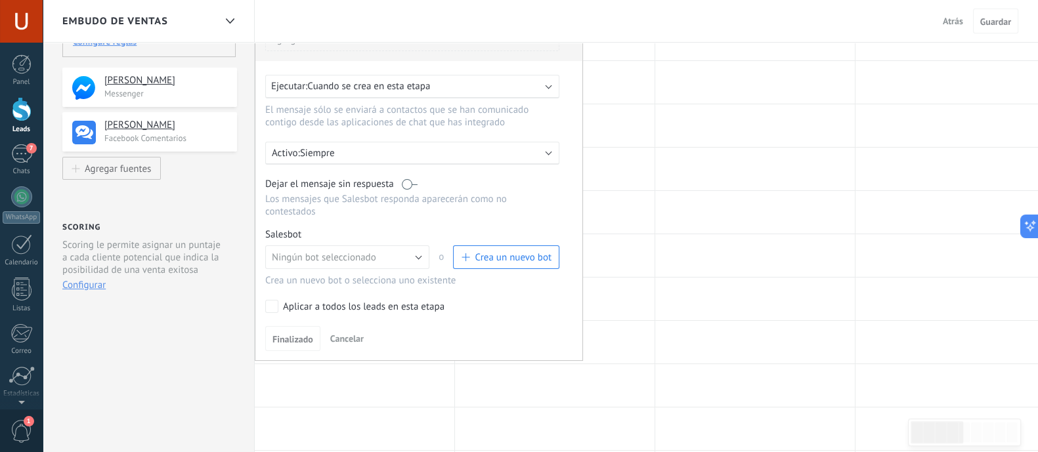
click at [508, 251] on span "Crea un nuevo bot" at bounding box center [513, 257] width 77 height 12
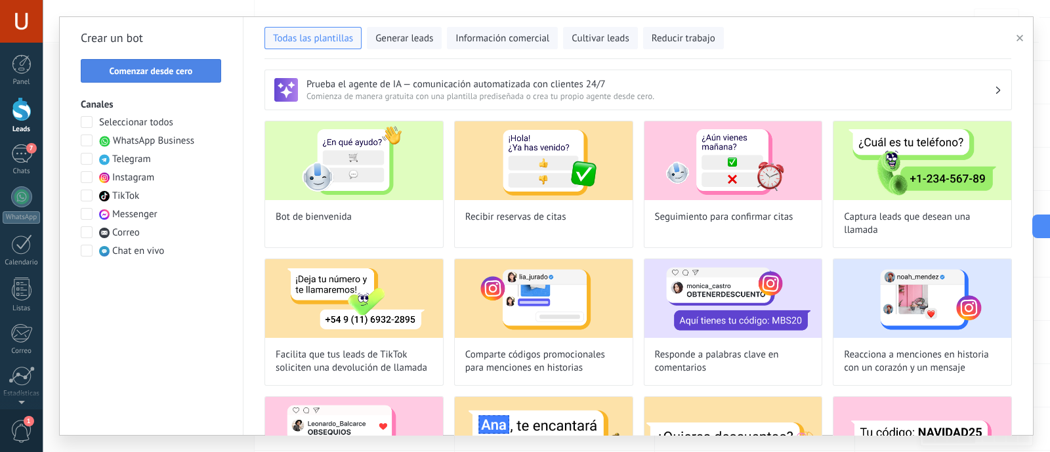
click at [142, 74] on span "Comenzar desde cero" at bounding box center [151, 70] width 83 height 9
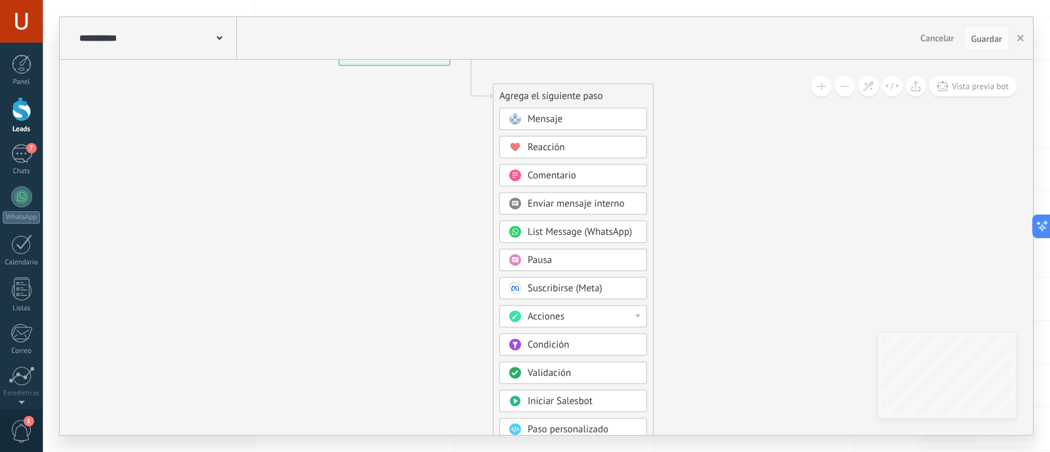
click at [627, 312] on div "Acciones" at bounding box center [583, 316] width 110 height 13
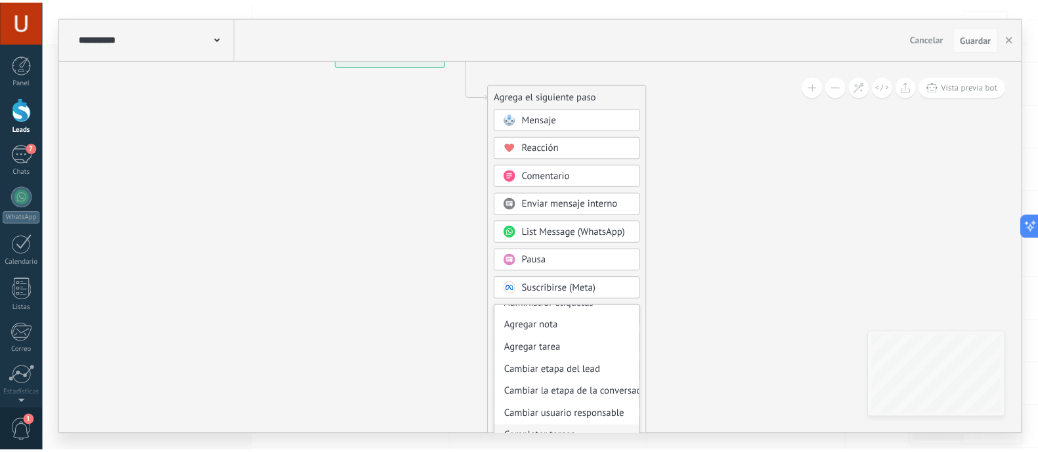
scroll to position [0, 0]
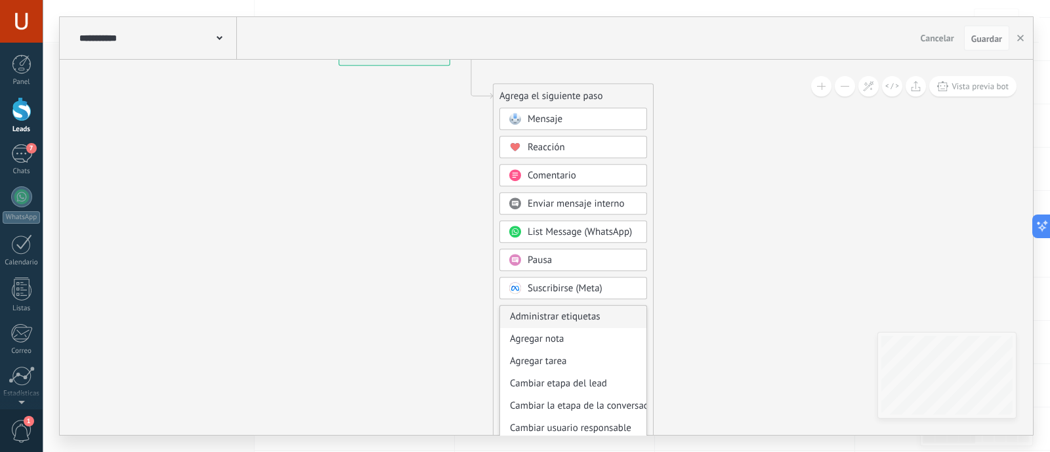
click at [582, 315] on div "Administrar etiquetas" at bounding box center [573, 317] width 146 height 22
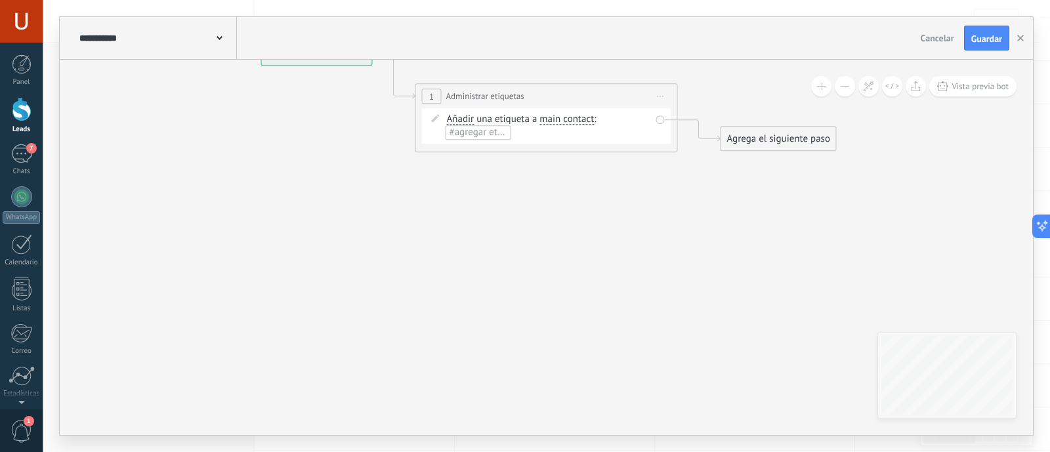
click at [772, 142] on div "Agrega el siguiente paso" at bounding box center [778, 139] width 115 height 22
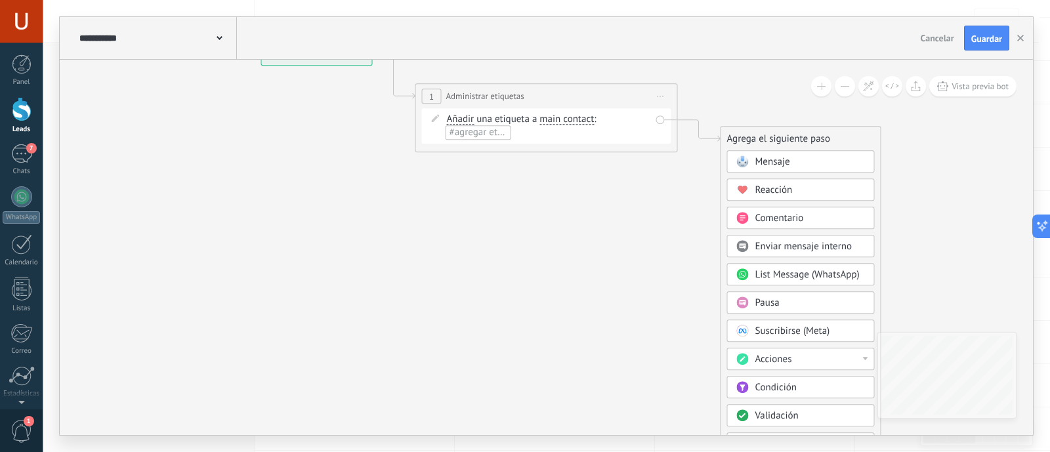
click at [592, 122] on span "main contact" at bounding box center [566, 119] width 54 height 11
click at [592, 122] on button "main contact" at bounding box center [615, 120] width 164 height 24
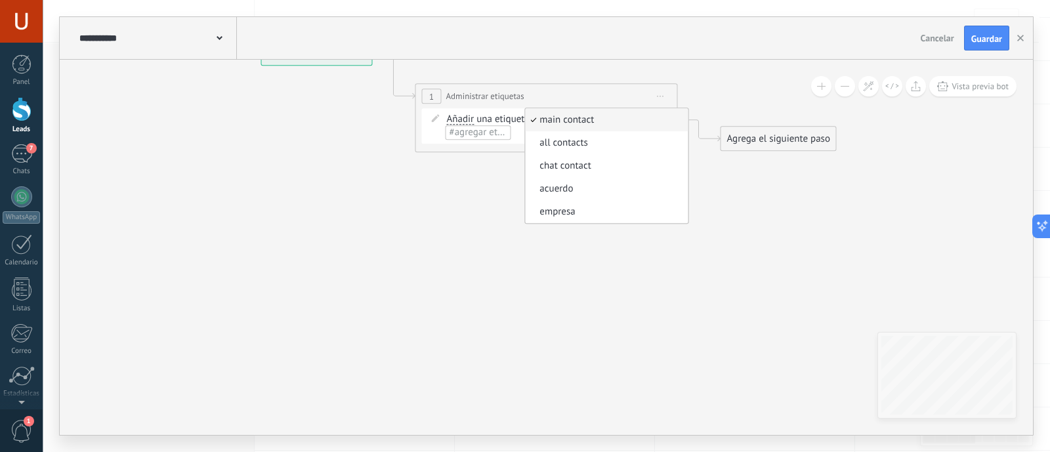
click at [480, 135] on span "#agregar etiquetas" at bounding box center [489, 132] width 79 height 12
click at [478, 133] on input "text" at bounding box center [480, 132] width 66 height 11
click at [502, 95] on span "Administrar etiquetas" at bounding box center [485, 96] width 78 height 12
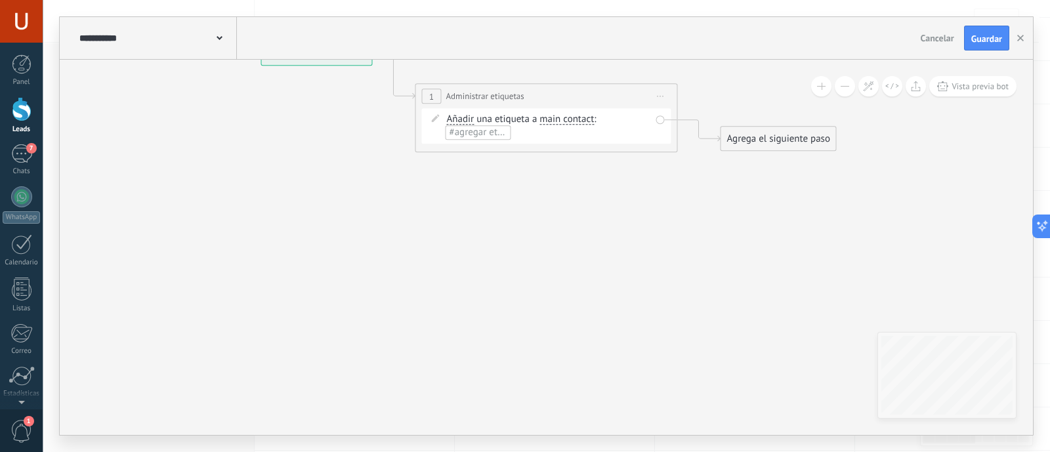
click at [487, 131] on span "#agregar etiquetas" at bounding box center [489, 132] width 79 height 12
click at [584, 119] on span "main contact" at bounding box center [566, 119] width 54 height 11
click at [584, 119] on button "main contact" at bounding box center [615, 120] width 164 height 24
click at [583, 185] on span "acuerdo" at bounding box center [604, 188] width 159 height 13
click at [620, 119] on span "#agregar etiquetas" at bounding box center [621, 119] width 79 height 12
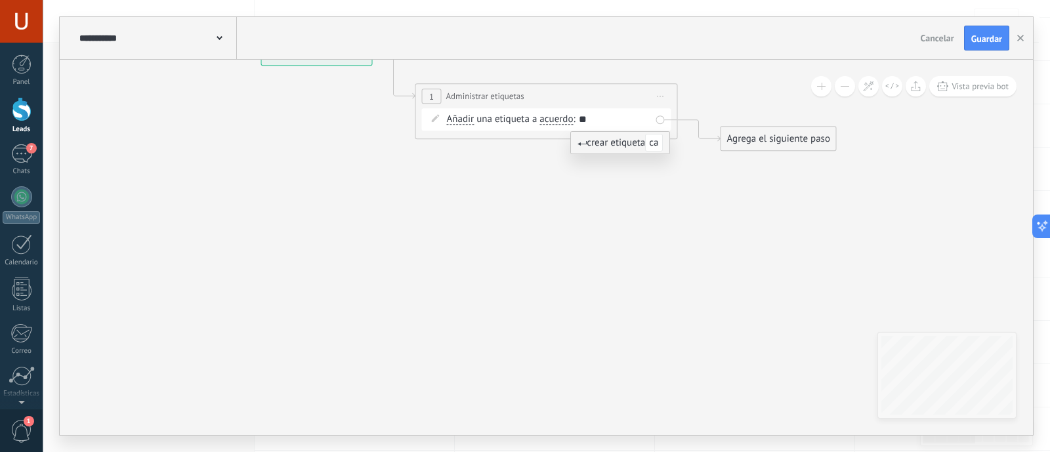
type input "*"
type input "*********"
click at [715, 108] on icon at bounding box center [526, 96] width 1187 height 767
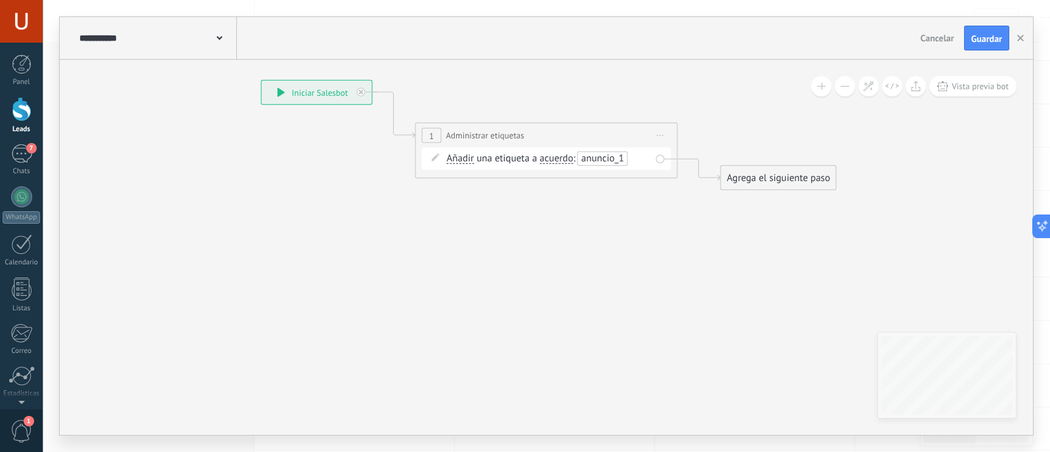
click at [324, 91] on div "**********" at bounding box center [317, 93] width 110 height 24
click at [994, 35] on span "Guardar" at bounding box center [986, 38] width 31 height 9
click at [1023, 39] on icon "button" at bounding box center [1020, 38] width 7 height 7
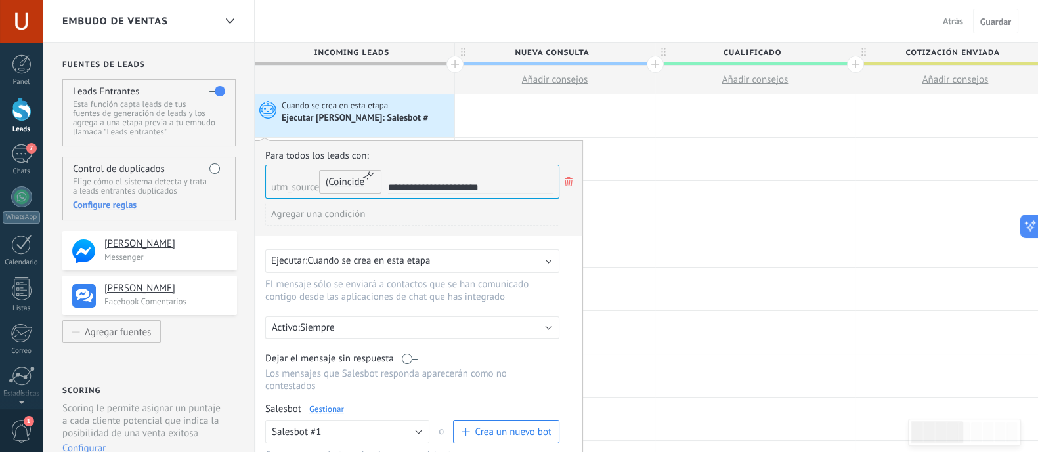
click at [349, 185] on span "Coincide" at bounding box center [346, 182] width 36 height 12
click at [287, 188] on span "utm_source" at bounding box center [295, 187] width 48 height 12
click at [287, 190] on span "utm_source" at bounding box center [295, 187] width 48 height 12
click at [566, 180] on icon at bounding box center [568, 182] width 14 height 16
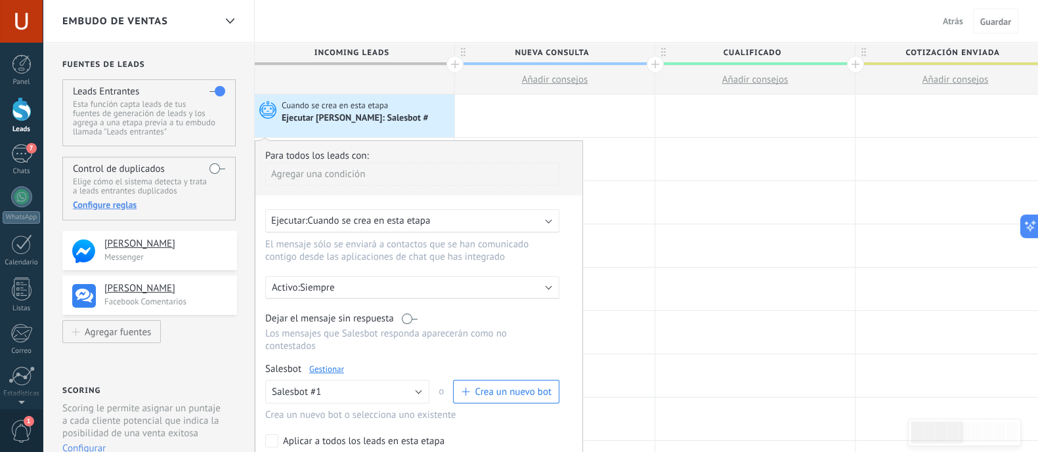
click at [320, 180] on div "Agregar una condición" at bounding box center [412, 174] width 294 height 23
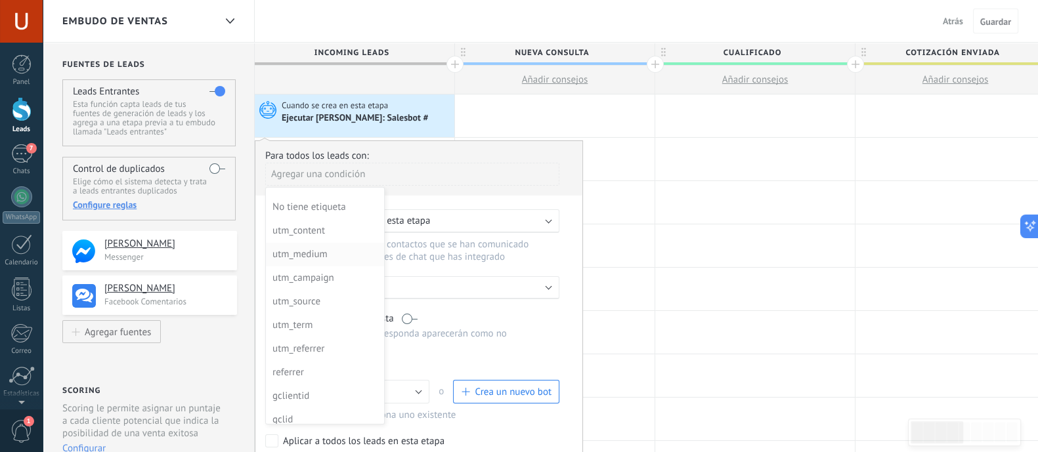
scroll to position [81, 0]
click at [318, 286] on div "utm_source" at bounding box center [323, 283] width 102 height 18
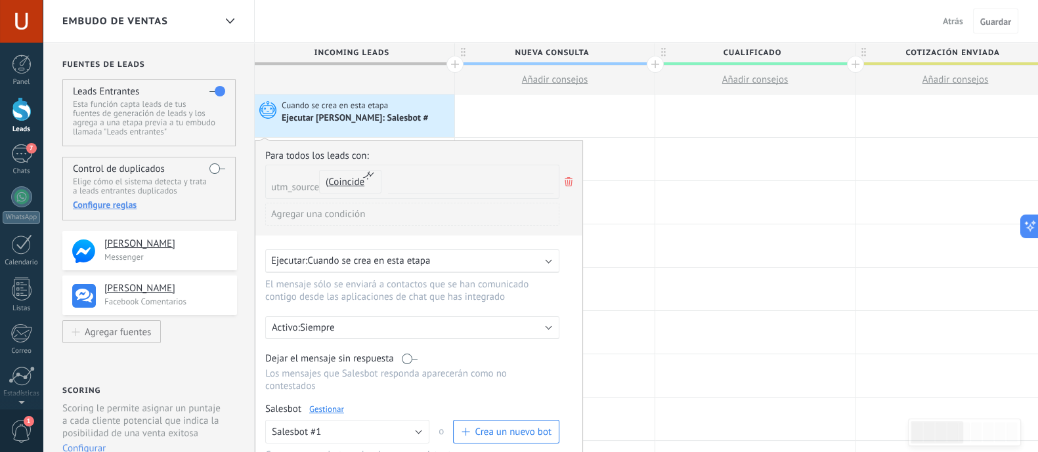
click at [295, 181] on span "utm_source" at bounding box center [295, 187] width 48 height 12
click at [281, 193] on div "utm_source Coincide no coincide contiene no contiene no vacío vacío Coincide" at bounding box center [329, 181] width 117 height 33
click at [361, 188] on span "Coincide" at bounding box center [346, 182] width 36 height 12
click at [295, 182] on span "utm_source" at bounding box center [295, 187] width 48 height 12
click at [566, 187] on icon at bounding box center [568, 182] width 14 height 16
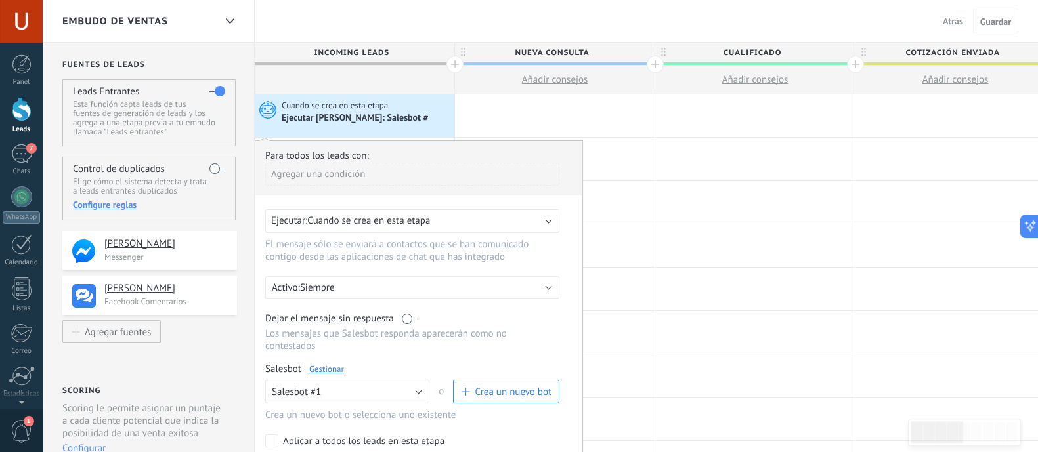
click at [304, 177] on div "Agregar una condición" at bounding box center [412, 174] width 294 height 23
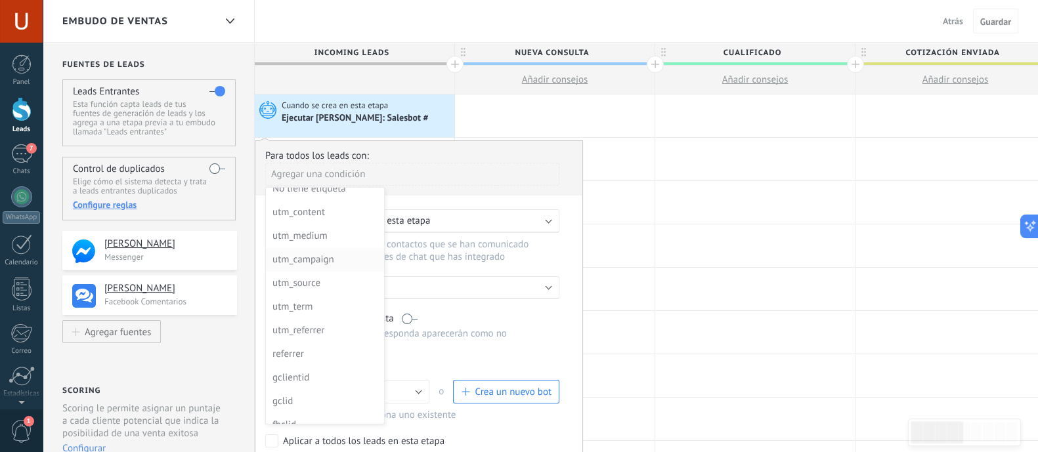
click at [331, 259] on div "utm_campaign" at bounding box center [323, 260] width 102 height 18
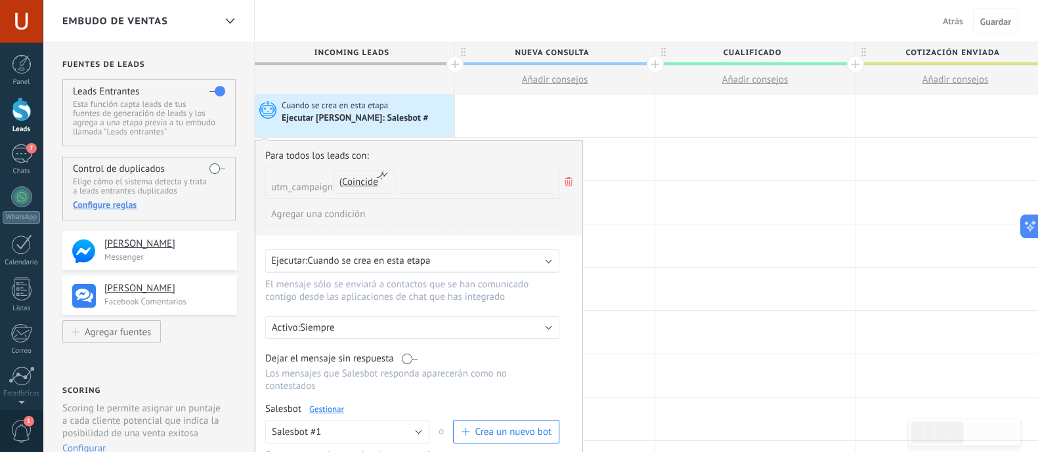
click at [433, 189] on input "text" at bounding box center [478, 187] width 152 height 11
click at [24, 69] on div at bounding box center [22, 64] width 20 height 20
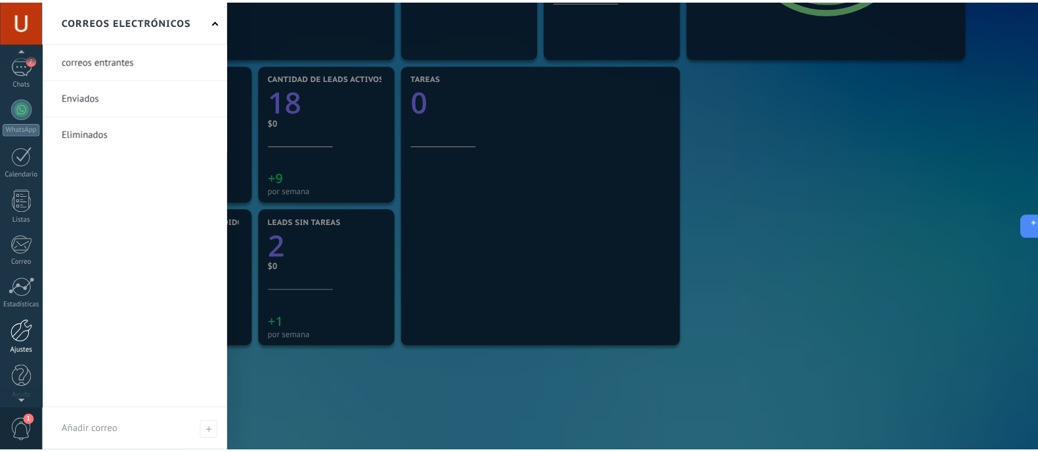
scroll to position [93, 0]
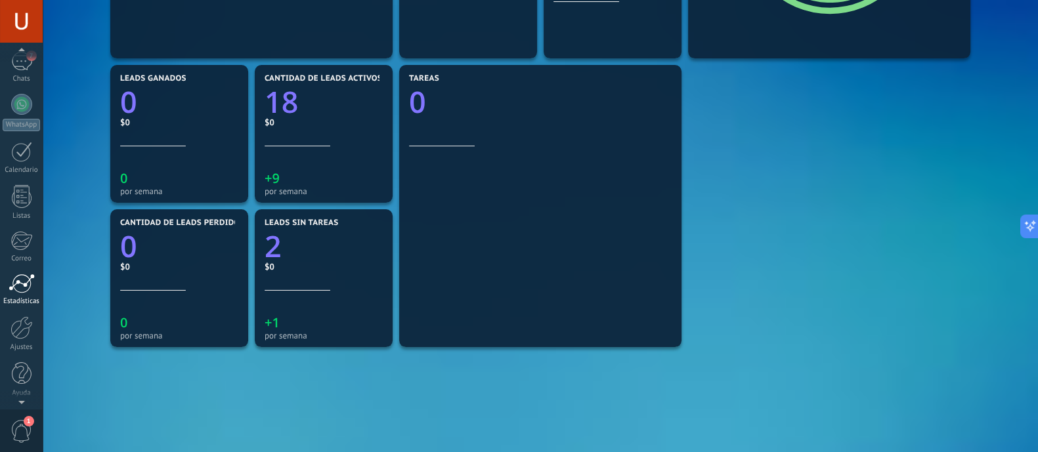
click at [16, 286] on div at bounding box center [22, 284] width 26 height 20
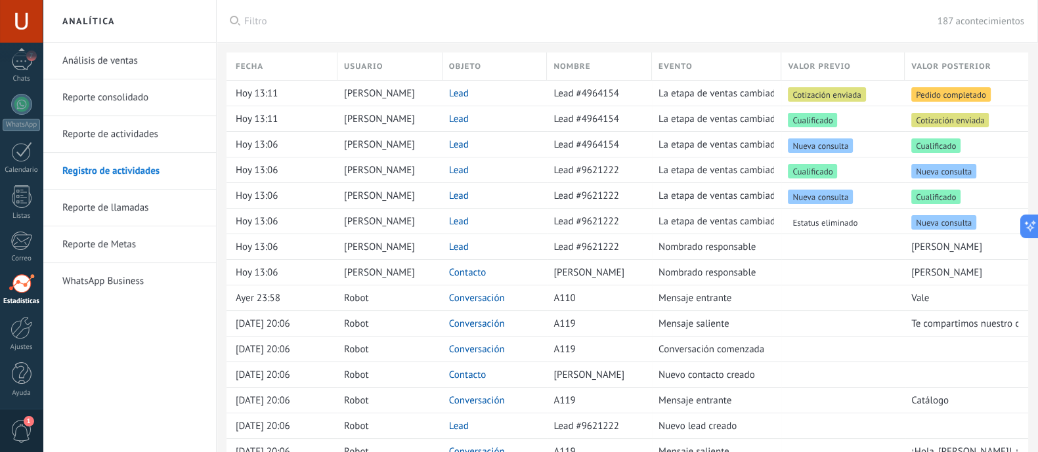
click at [105, 103] on link "Reporte consolidado" at bounding box center [132, 97] width 140 height 37
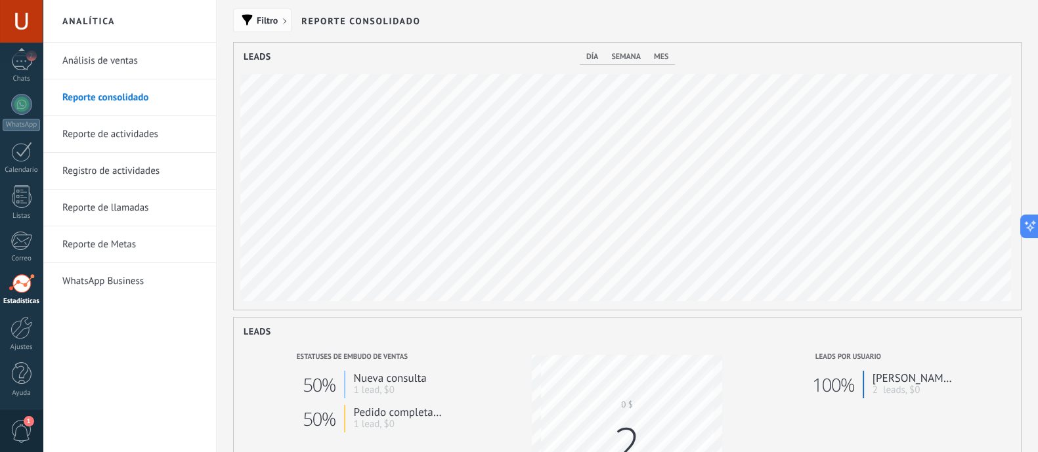
click at [264, 22] on span "Filtro" at bounding box center [267, 20] width 21 height 9
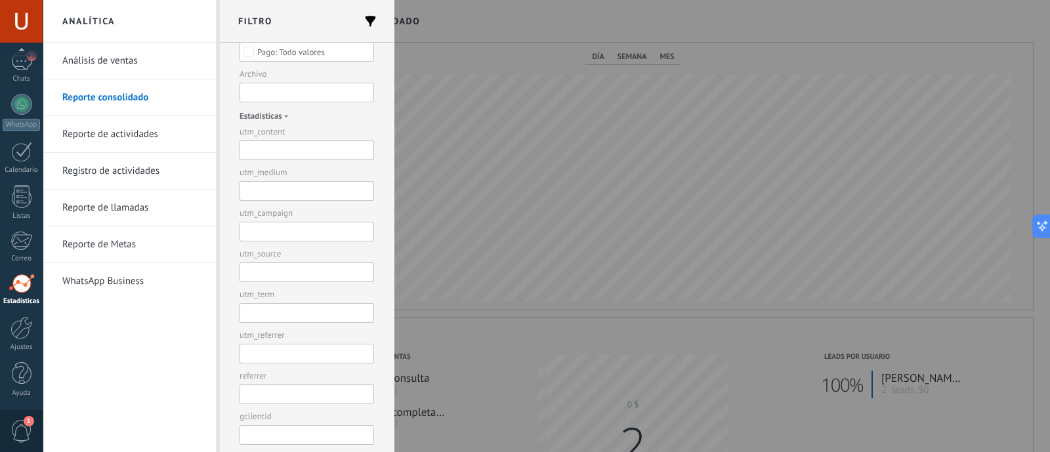
scroll to position [410, 0]
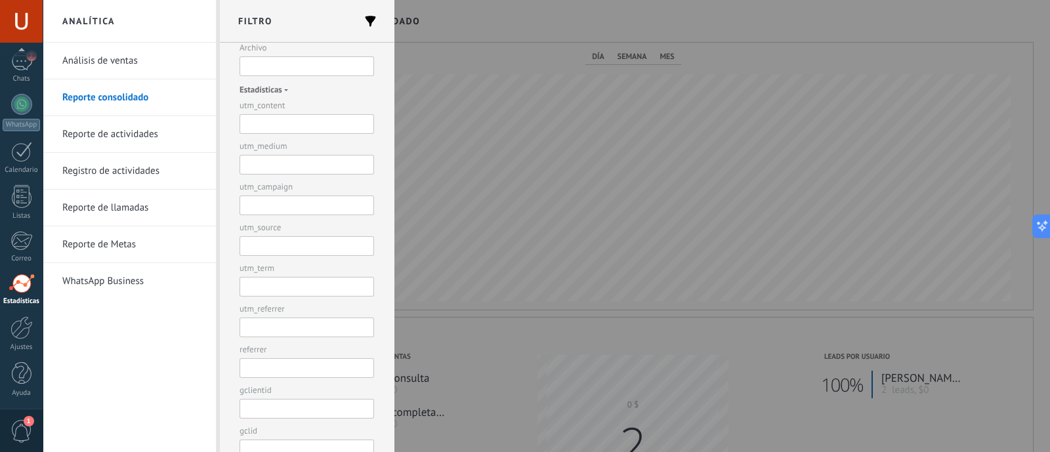
click at [267, 162] on input "text" at bounding box center [307, 165] width 135 height 20
click at [264, 126] on input "text" at bounding box center [307, 124] width 135 height 20
click at [314, 158] on input "text" at bounding box center [307, 165] width 135 height 20
click at [304, 198] on input "text" at bounding box center [307, 206] width 135 height 20
click at [276, 243] on input "text" at bounding box center [307, 246] width 135 height 20
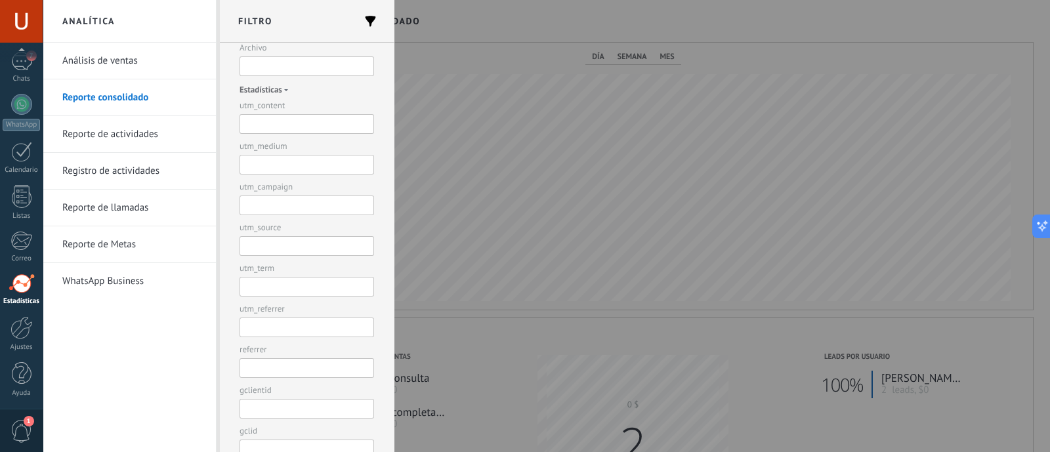
click at [277, 279] on input "text" at bounding box center [307, 287] width 135 height 20
click at [275, 318] on input "text" at bounding box center [307, 328] width 135 height 20
click at [269, 276] on input "text" at bounding box center [307, 286] width 135 height 20
click at [259, 242] on input "text" at bounding box center [307, 246] width 135 height 20
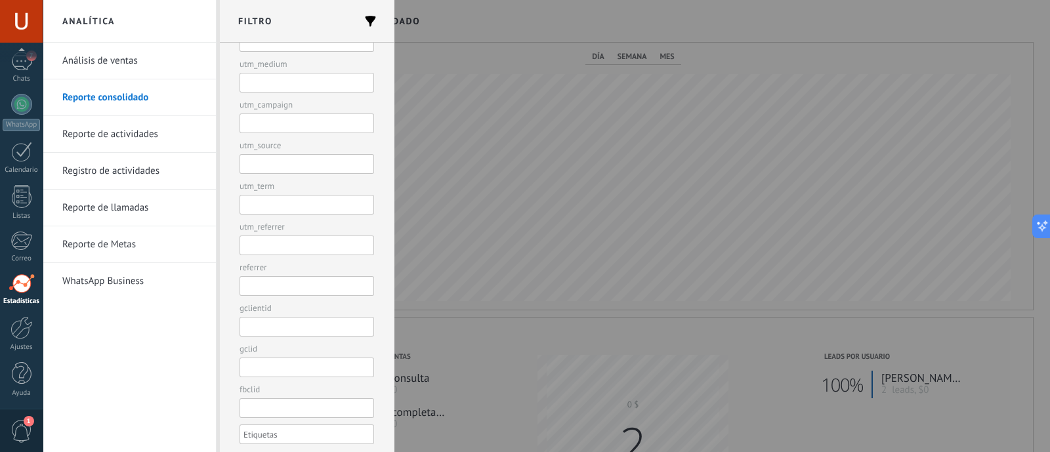
click at [259, 211] on div "utm_content utm_medium utm_campaign utm_source utm_term utm_referrer referrer g…" at bounding box center [307, 218] width 135 height 400
click at [260, 203] on input "text" at bounding box center [307, 205] width 135 height 20
click at [271, 247] on input "text" at bounding box center [307, 246] width 135 height 20
click at [264, 198] on input "text" at bounding box center [307, 206] width 135 height 20
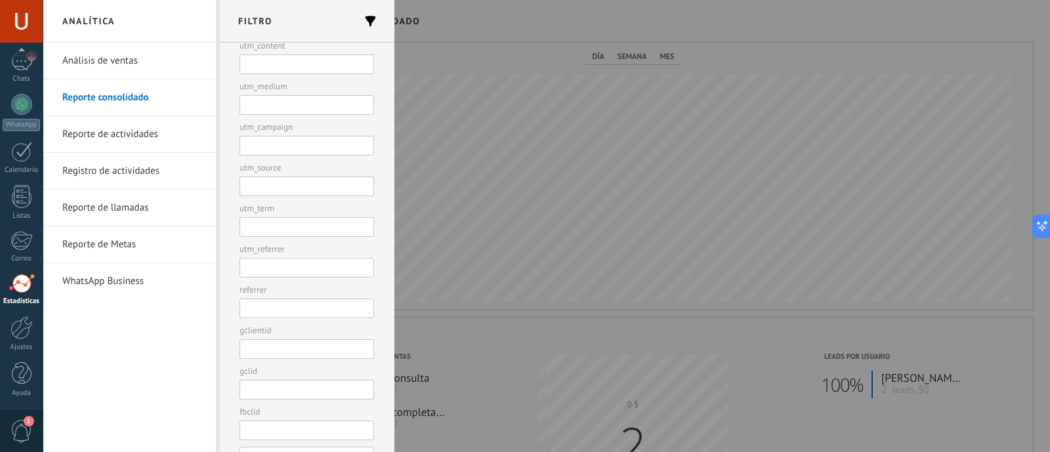
scroll to position [496, 0]
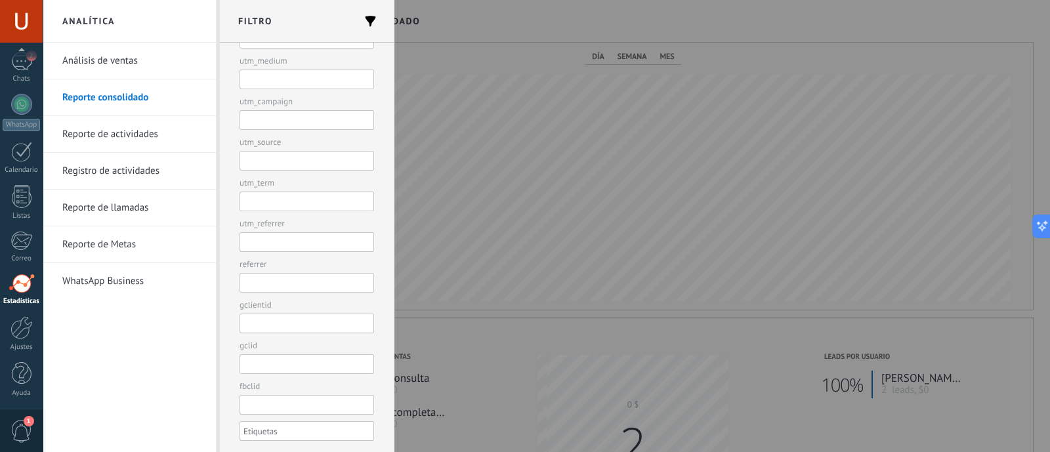
click at [285, 427] on div at bounding box center [302, 431] width 121 height 16
click at [283, 423] on input "text" at bounding box center [276, 431] width 66 height 16
type input "*********"
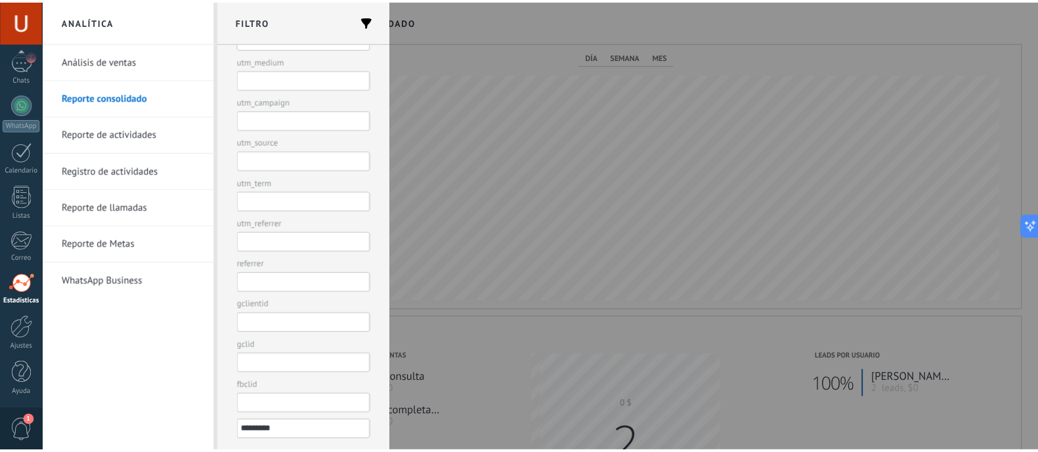
scroll to position [0, 0]
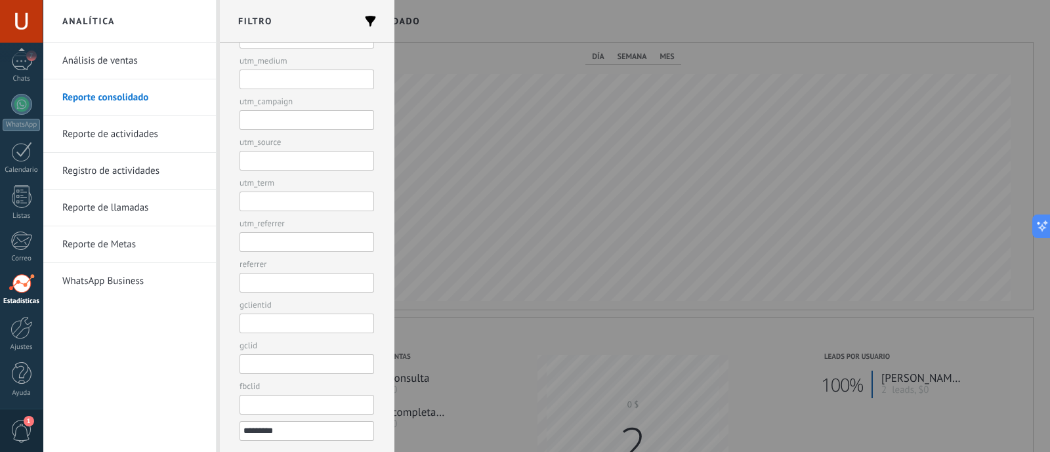
click at [474, 331] on div at bounding box center [525, 226] width 1050 height 452
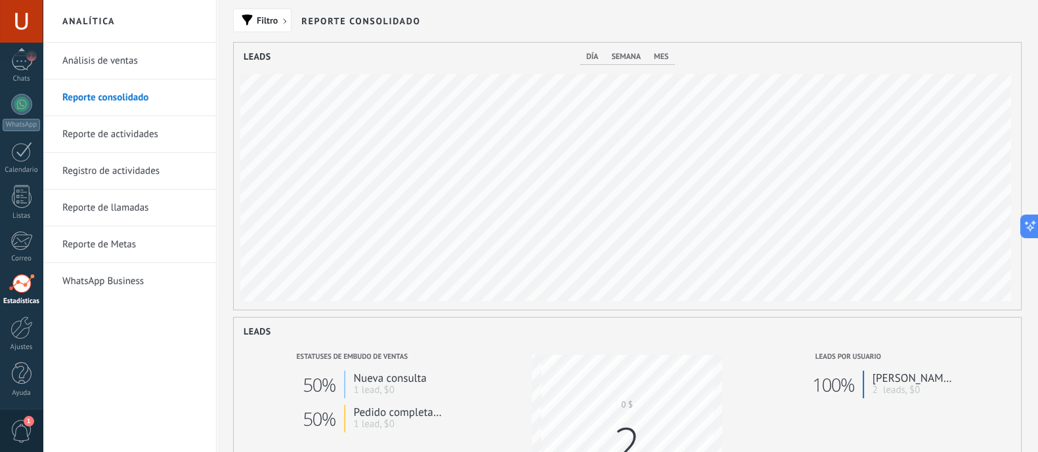
click at [85, 279] on link "WhatsApp Business" at bounding box center [132, 281] width 140 height 37
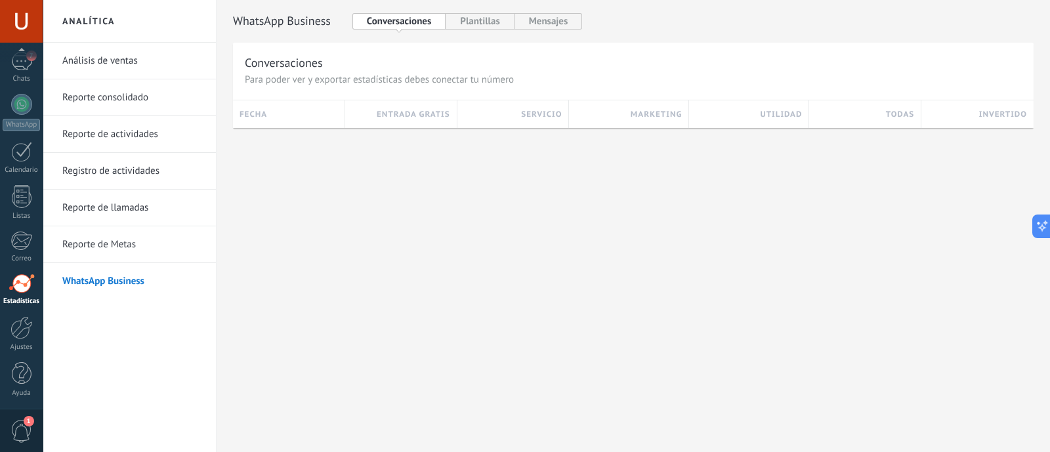
click at [125, 96] on link "Reporte consolidado" at bounding box center [132, 97] width 140 height 37
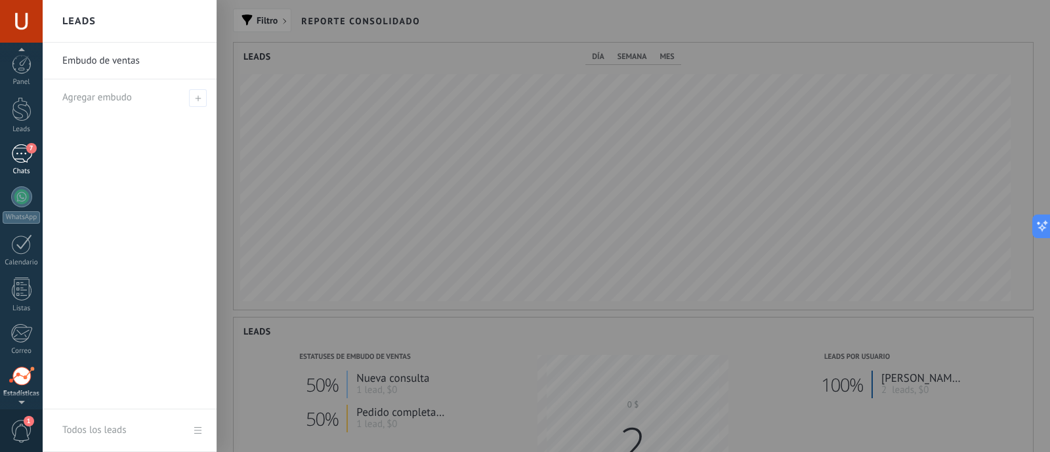
scroll to position [656054, 655533]
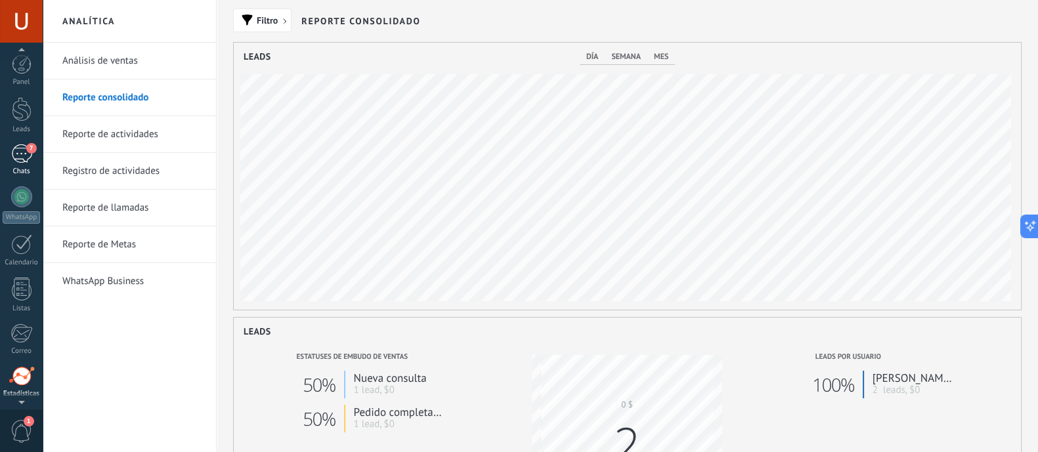
click at [28, 160] on div "7" at bounding box center [21, 153] width 21 height 19
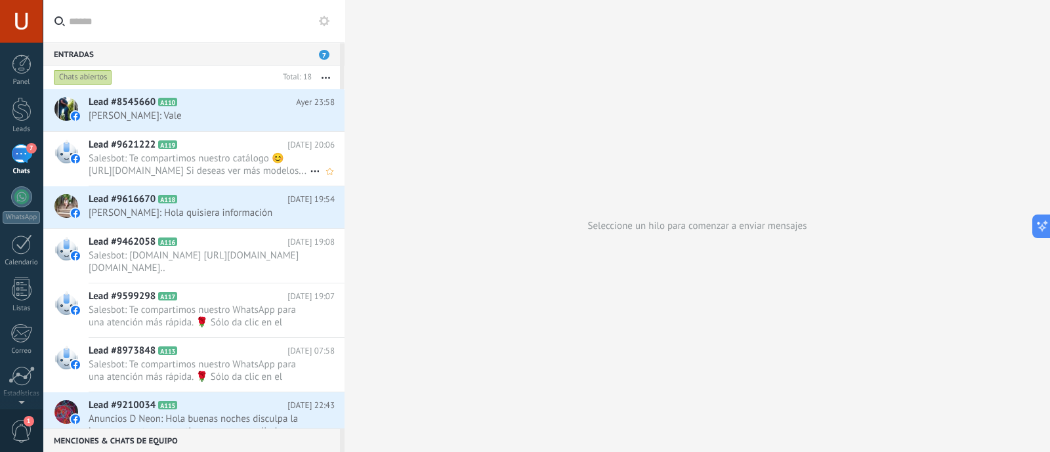
click at [206, 146] on h2 "Lead #9621222 A119" at bounding box center [188, 144] width 199 height 13
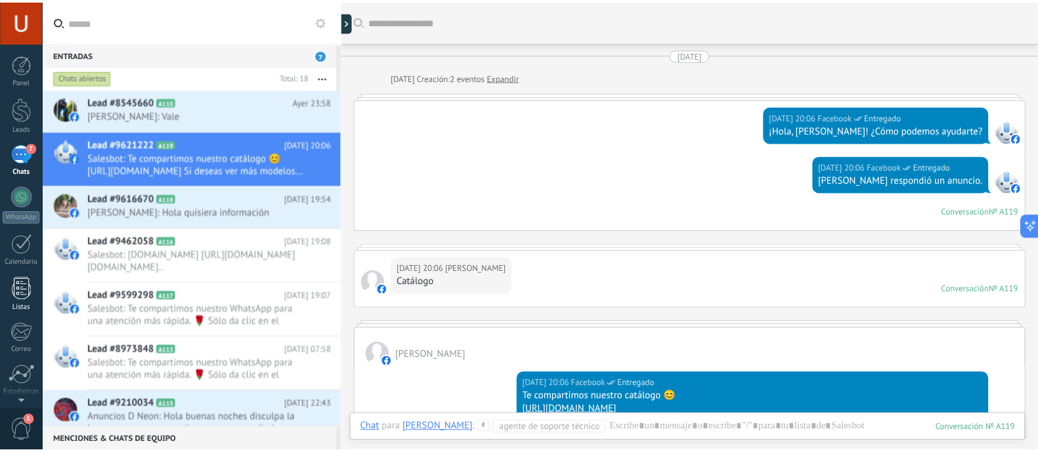
scroll to position [203, 0]
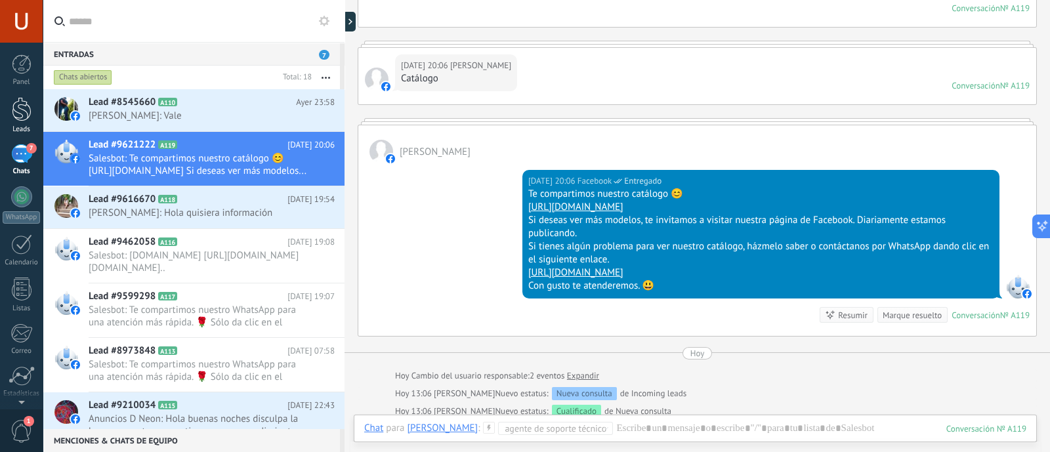
click at [22, 119] on div at bounding box center [22, 109] width 20 height 24
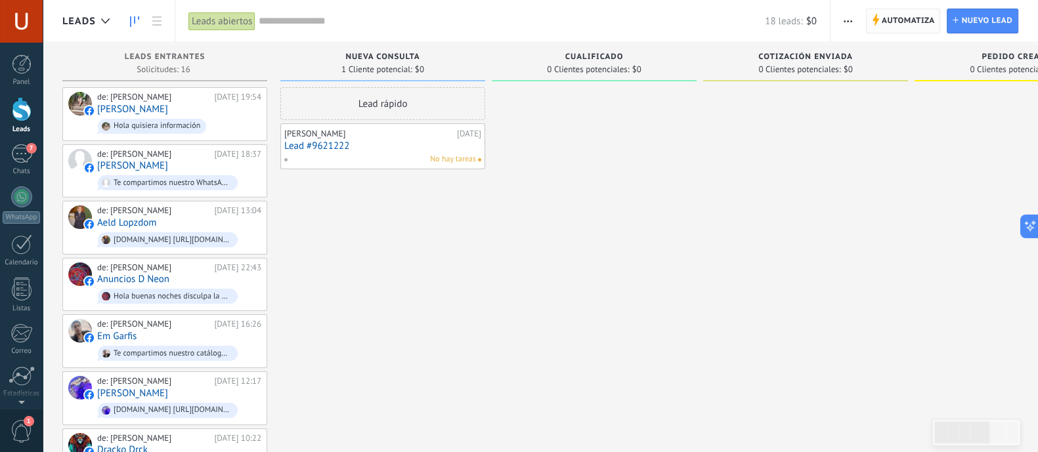
click at [929, 16] on span "Automatiza" at bounding box center [907, 21] width 53 height 24
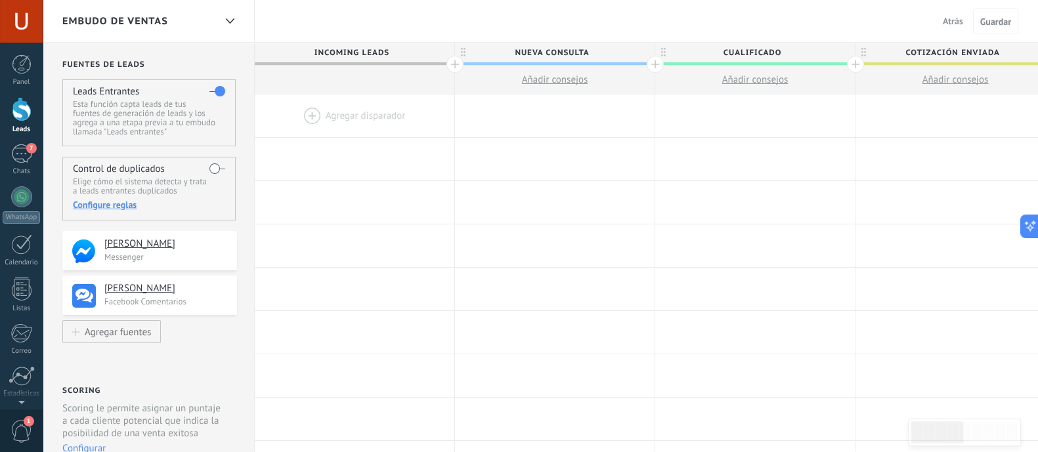
click at [303, 109] on div at bounding box center [355, 116] width 200 height 43
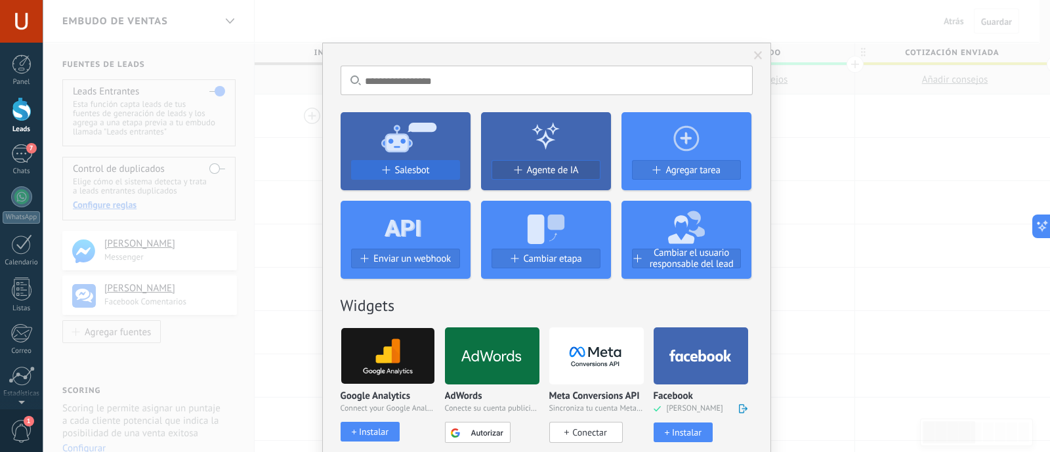
click at [413, 169] on span "Salesbot" at bounding box center [412, 170] width 35 height 11
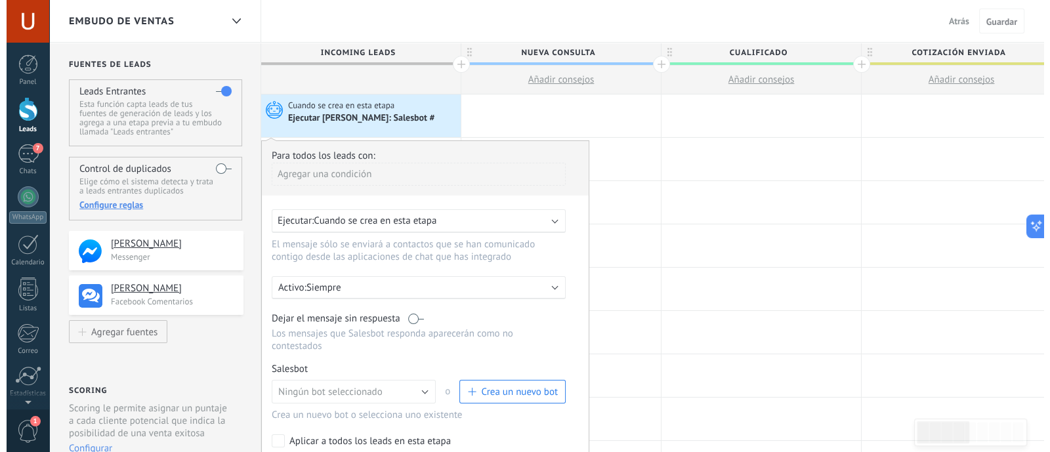
scroll to position [81, 0]
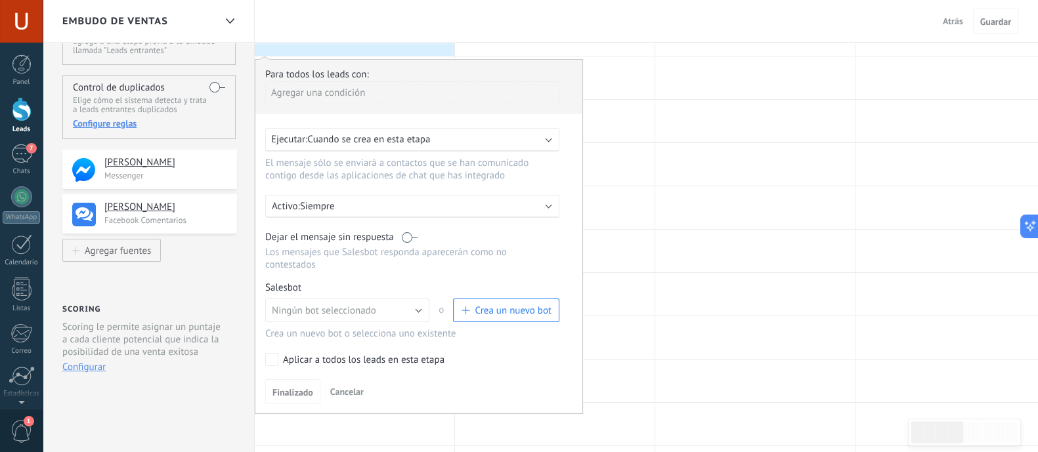
click at [515, 136] on div "Ejecutar: Cuando se crea en esta etapa" at bounding box center [407, 139] width 272 height 12
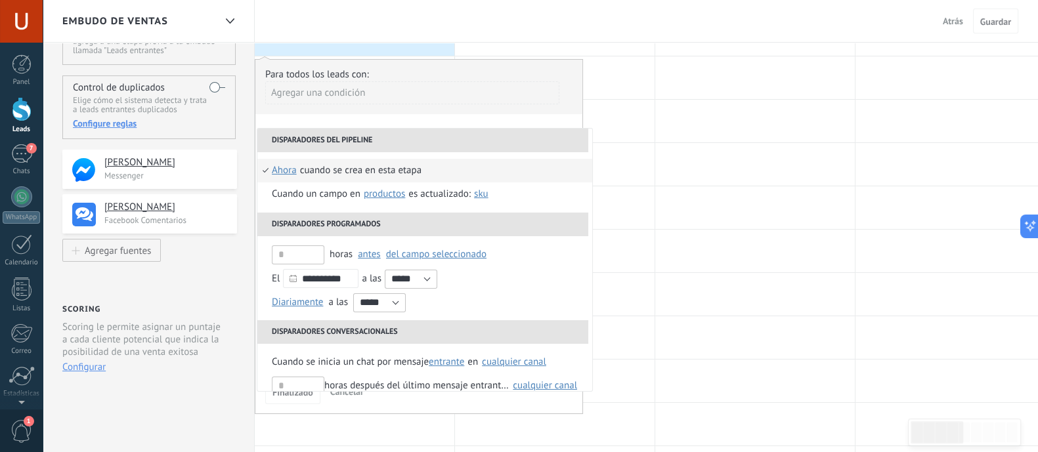
click at [558, 116] on div "**********" at bounding box center [419, 236] width 328 height 355
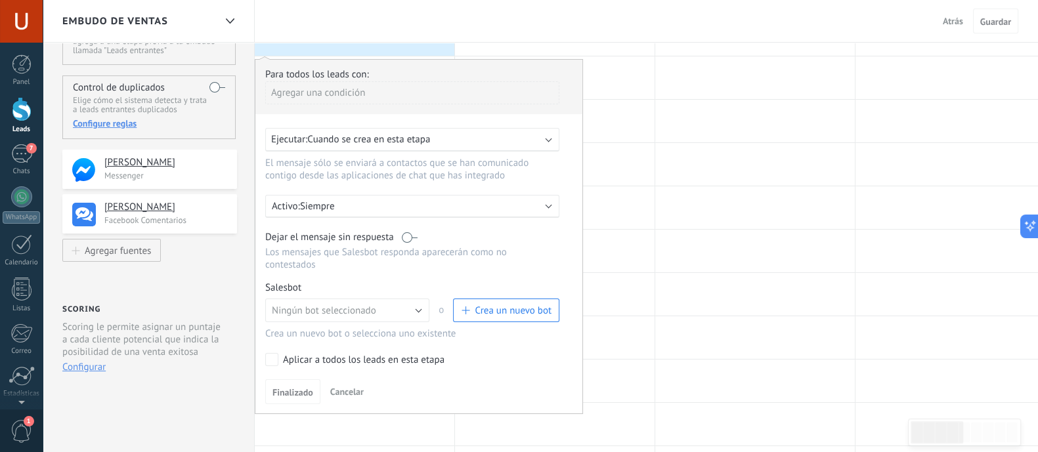
click at [358, 210] on p "Siempre" at bounding box center [415, 206] width 230 height 12
click at [563, 179] on div at bounding box center [418, 237] width 327 height 354
click at [497, 305] on span "Crea un nuevo bot" at bounding box center [513, 311] width 77 height 12
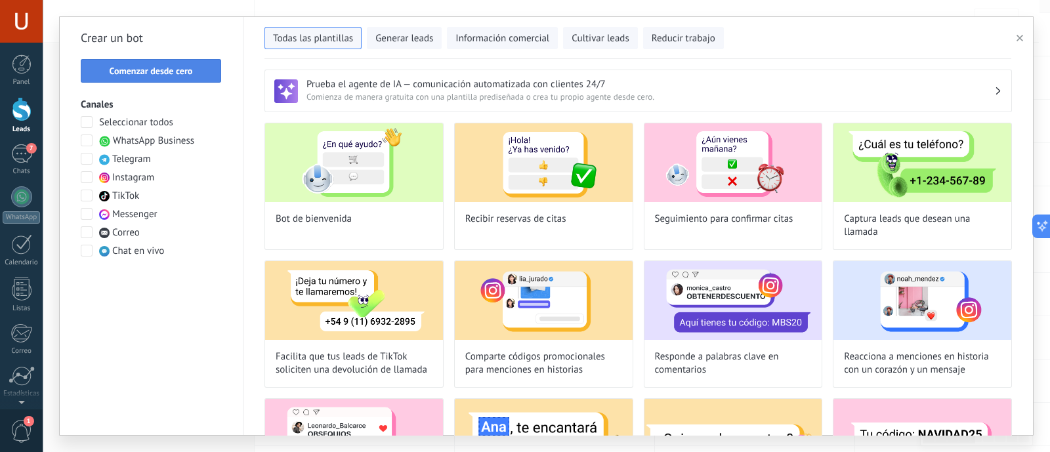
click at [161, 70] on span "Comenzar desde cero" at bounding box center [151, 70] width 83 height 9
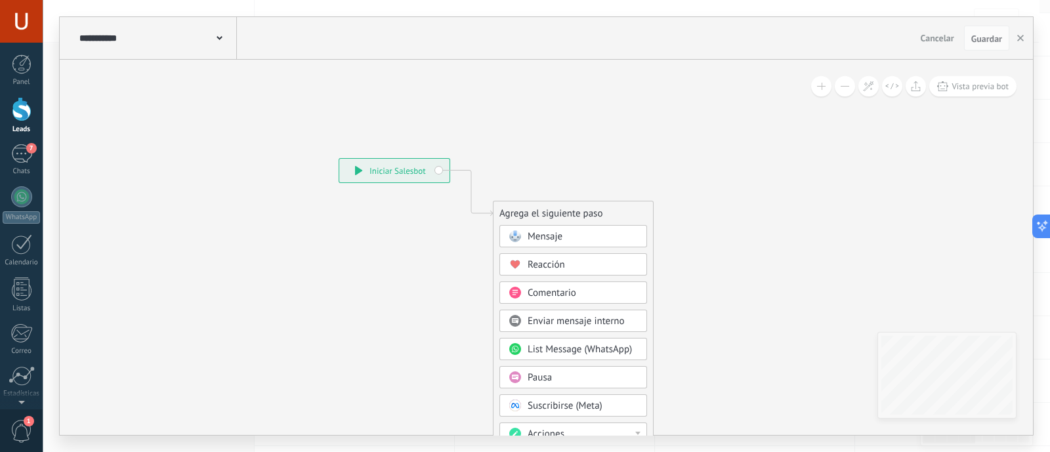
click at [578, 236] on div "Mensaje" at bounding box center [583, 236] width 110 height 13
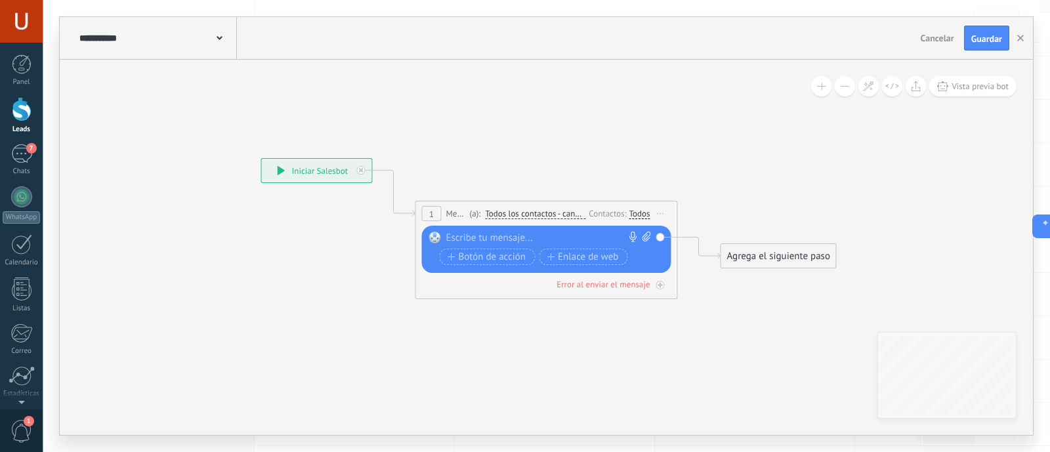
click at [488, 236] on div at bounding box center [543, 238] width 195 height 13
paste div
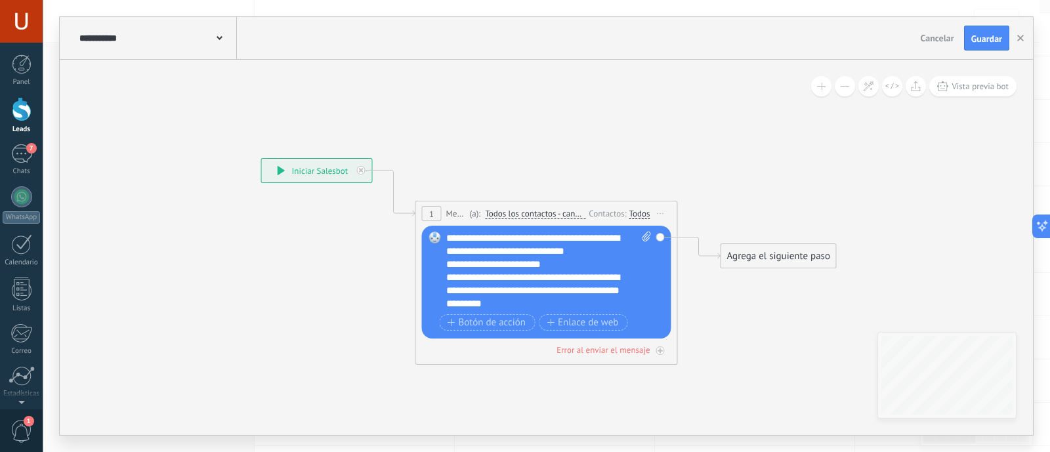
click at [586, 276] on div "**********" at bounding box center [536, 290] width 180 height 39
click at [599, 297] on div "**********" at bounding box center [536, 290] width 180 height 39
click at [488, 322] on span "Botón de acción" at bounding box center [487, 323] width 79 height 11
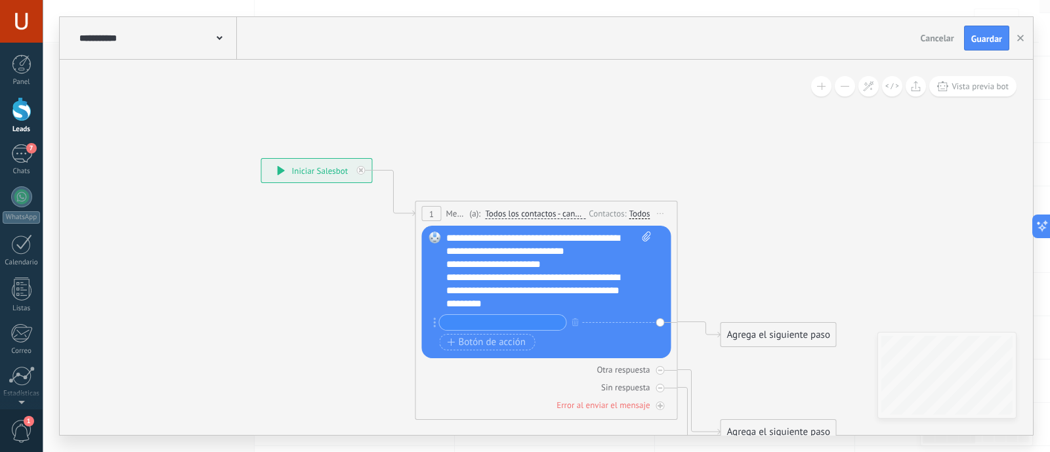
click at [502, 322] on input "text" at bounding box center [503, 322] width 127 height 15
type input "******"
click at [501, 339] on span "Botón de acción" at bounding box center [487, 342] width 79 height 11
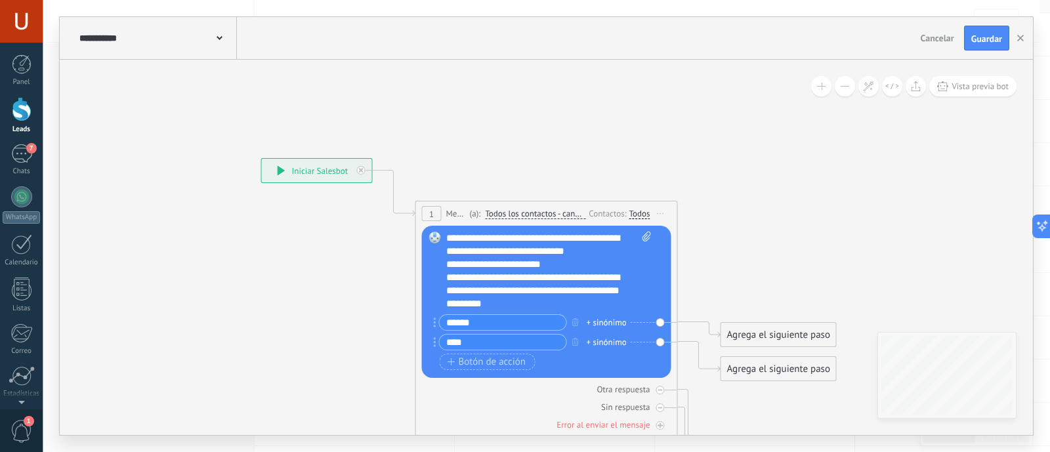
type input "****"
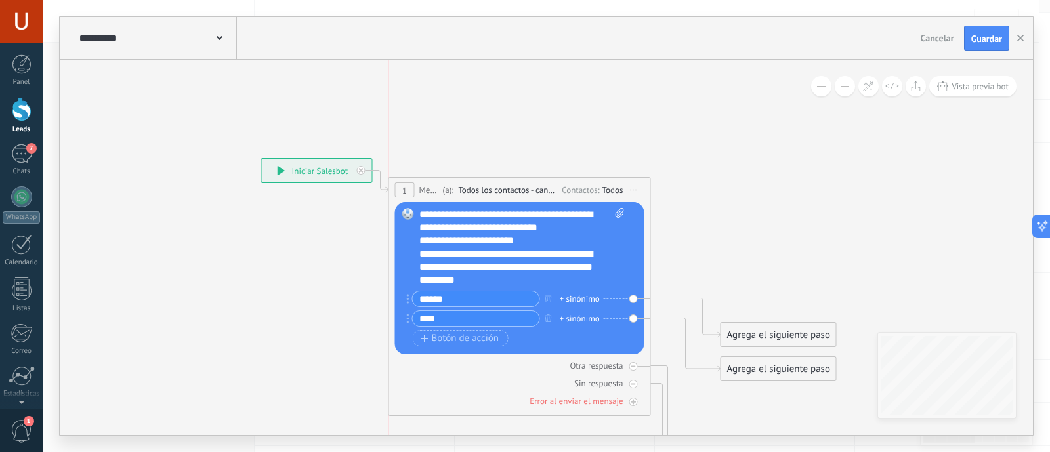
drag, startPoint x: 465, startPoint y: 213, endPoint x: 425, endPoint y: 190, distance: 47.1
click at [433, 190] on span "Mensaje" at bounding box center [429, 190] width 20 height 12
drag, startPoint x: 285, startPoint y: 171, endPoint x: 243, endPoint y: 192, distance: 47.0
click at [204, 174] on div "**********" at bounding box center [237, 174] width 110 height 24
click at [758, 335] on div "Agrega el siguiente paso" at bounding box center [778, 335] width 115 height 22
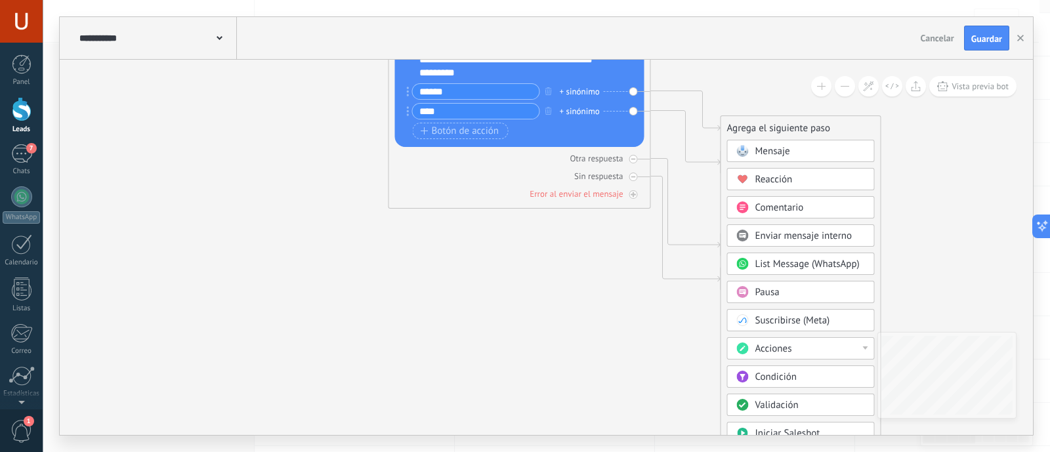
click at [788, 346] on span "Acciones" at bounding box center [773, 349] width 37 height 12
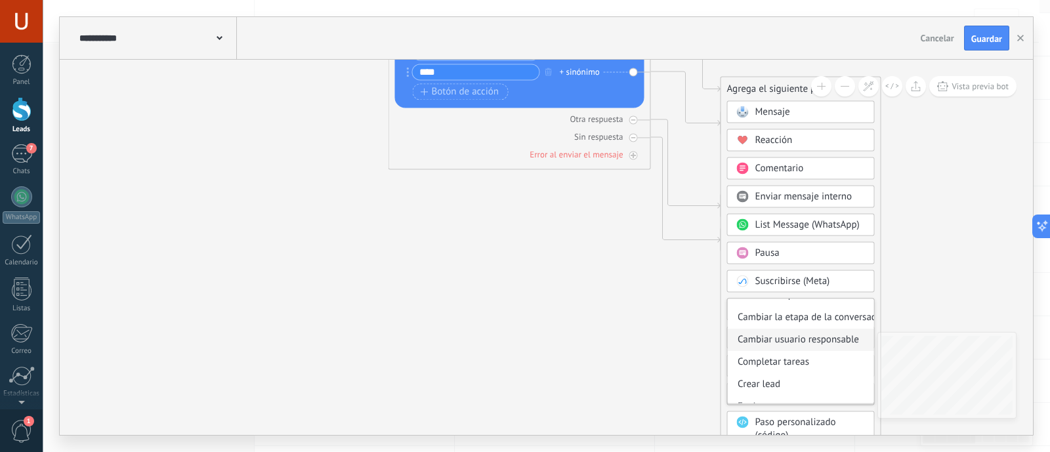
click at [798, 340] on div "Cambiar usuario responsable" at bounding box center [801, 340] width 146 height 22
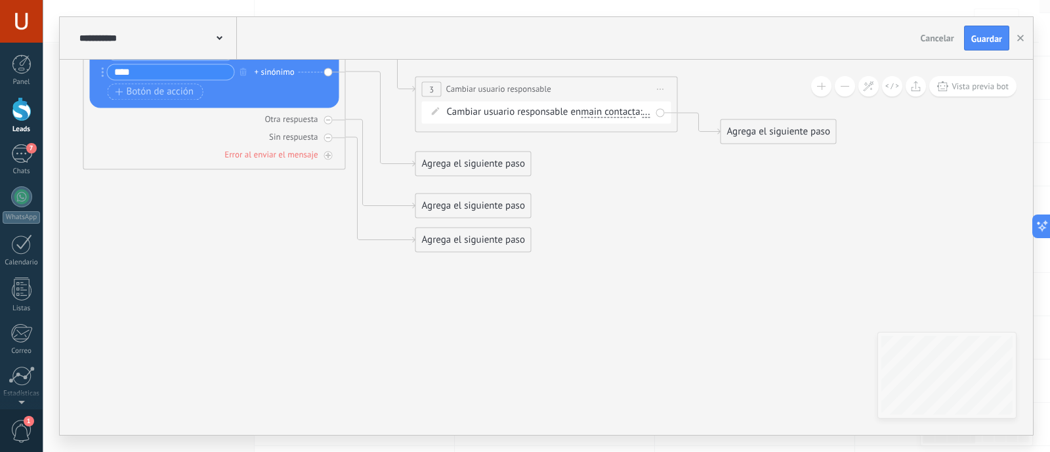
click at [613, 112] on span "main contact" at bounding box center [608, 113] width 54 height 11
click at [613, 112] on button "main contact" at bounding box center [656, 113] width 164 height 24
click at [624, 179] on span "acuerdo" at bounding box center [645, 182] width 159 height 13
click at [629, 116] on span "..." at bounding box center [626, 113] width 8 height 11
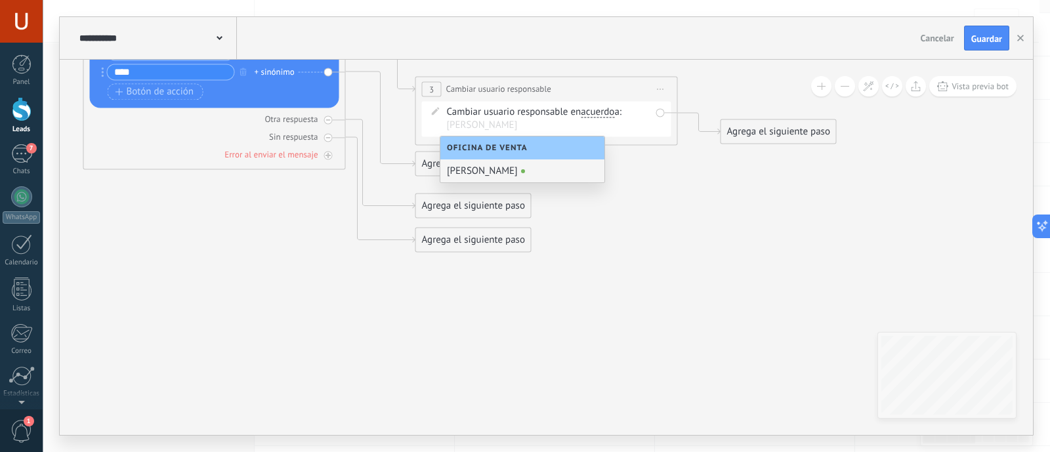
click at [501, 168] on div "[PERSON_NAME]" at bounding box center [522, 170] width 164 height 23
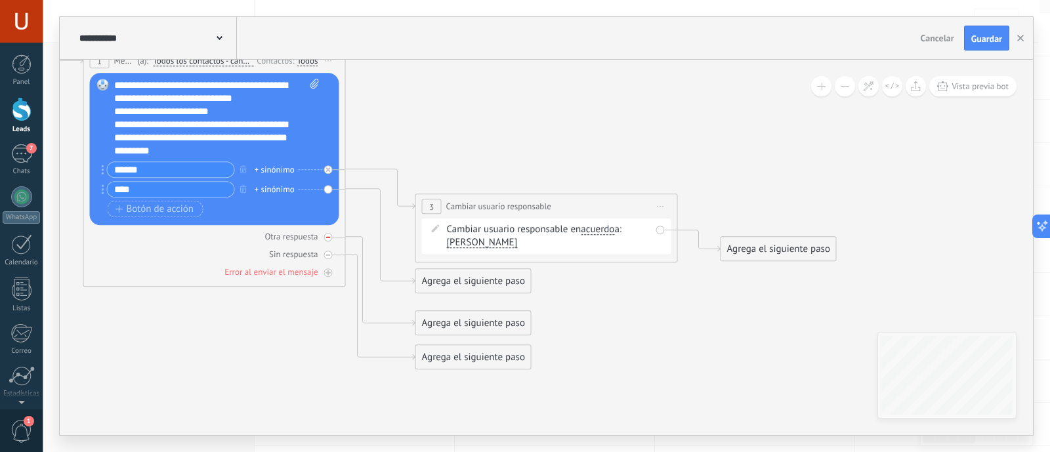
click at [305, 237] on div "Otra respuesta" at bounding box center [290, 236] width 53 height 11
click at [302, 234] on div "Otra respuesta" at bounding box center [290, 236] width 53 height 11
drag, startPoint x: 435, startPoint y: 110, endPoint x: 663, endPoint y: 113, distance: 227.8
click at [663, 113] on div "Agrega el siguiente paso" at bounding box center [675, 107] width 115 height 22
click at [683, 104] on div "Agrega el siguiente paso" at bounding box center [675, 107] width 115 height 22
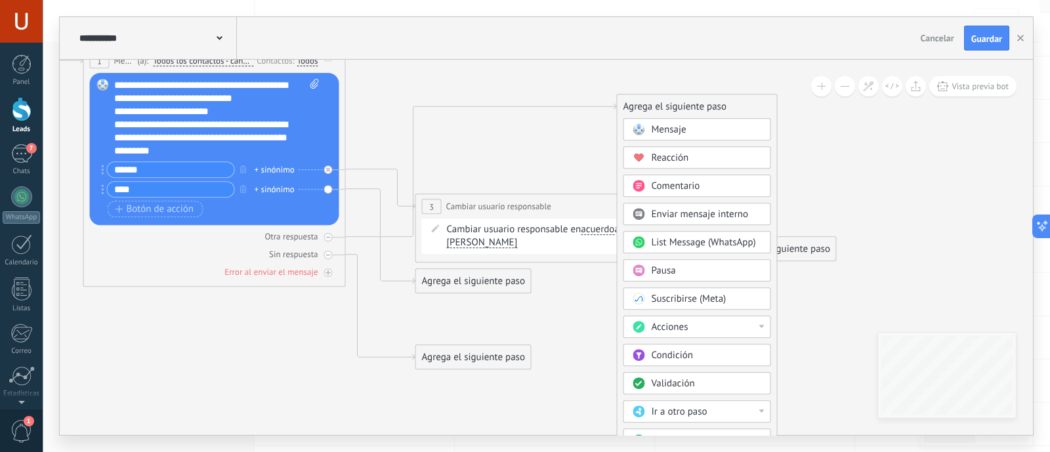
click at [690, 131] on div "Mensaje" at bounding box center [707, 129] width 110 height 13
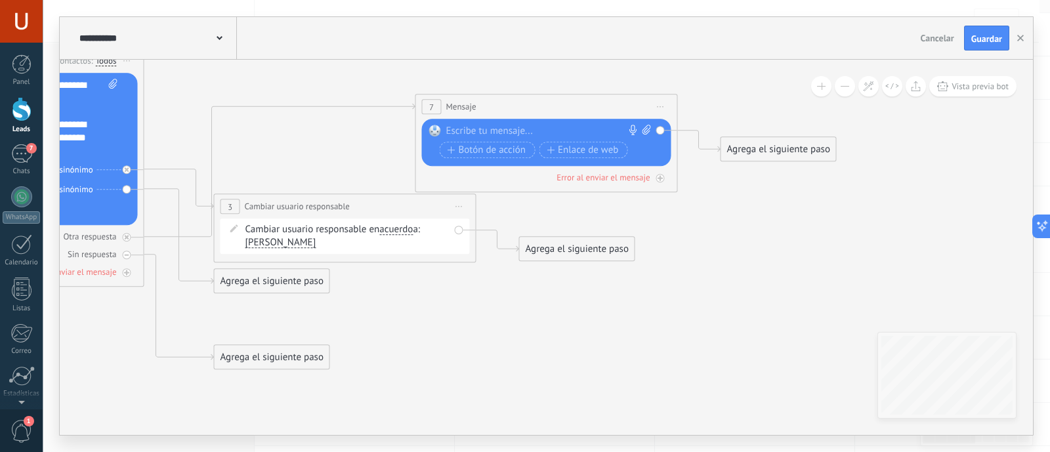
click at [488, 132] on div at bounding box center [543, 131] width 195 height 13
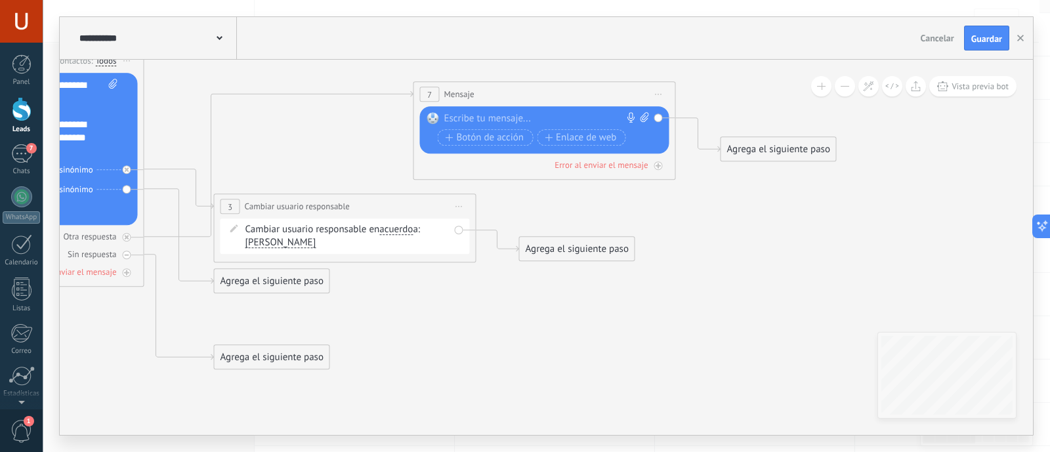
drag, startPoint x: 539, startPoint y: 108, endPoint x: 538, endPoint y: 95, distance: 12.5
click at [538, 95] on div "7 Mensaje ******* (a): Todos los contactos - canales seleccionados Todos los co…" at bounding box center [544, 94] width 261 height 24
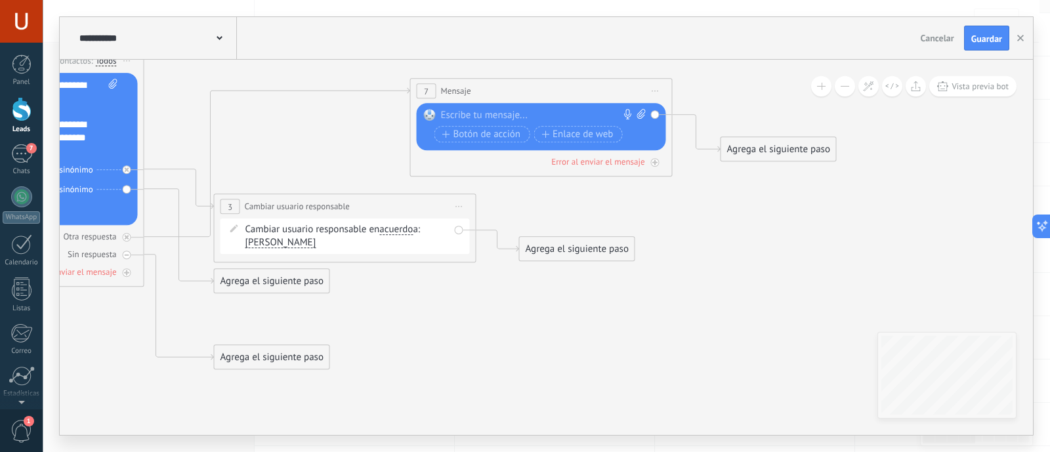
click at [535, 93] on div "7 Mensaje ******* (a): Todos los contactos - canales seleccionados Todos los co…" at bounding box center [541, 91] width 261 height 24
click at [658, 91] on icon at bounding box center [655, 91] width 7 height 1
click at [688, 172] on div "Borrar" at bounding box center [715, 176] width 130 height 22
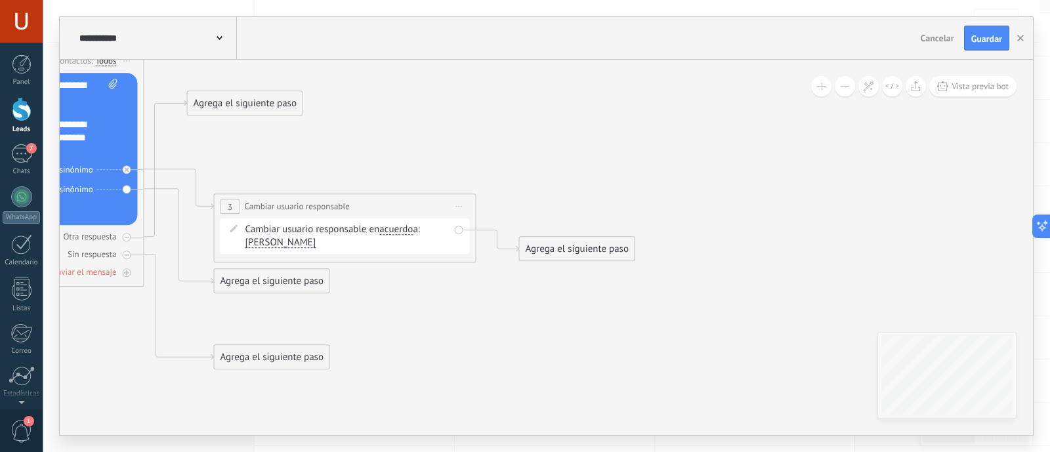
click at [247, 102] on div "Agrega el siguiente paso" at bounding box center [245, 104] width 115 height 22
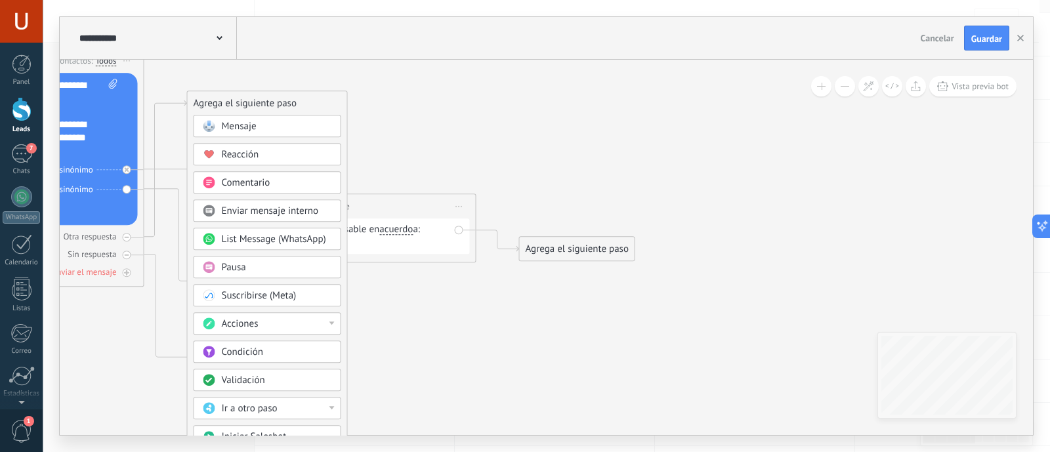
click at [278, 208] on span "Enviar mensaje interno" at bounding box center [270, 211] width 97 height 12
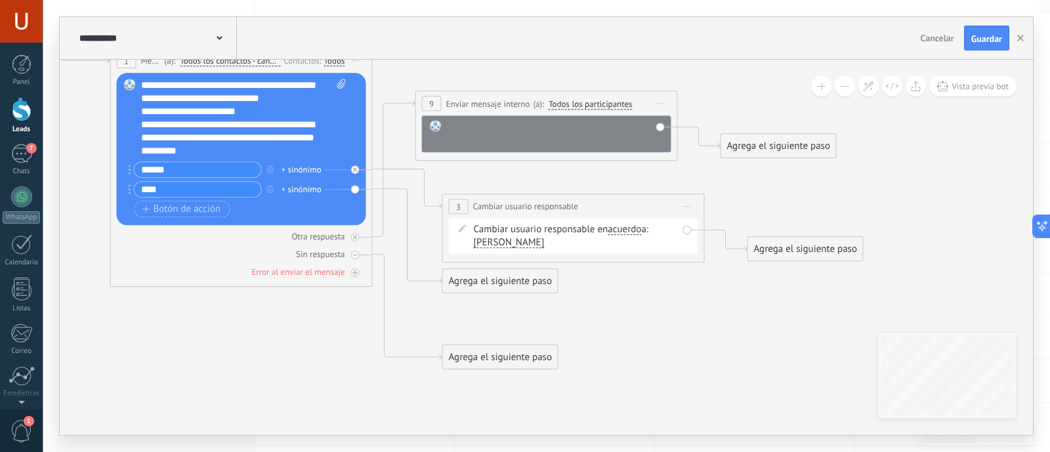
click at [484, 126] on div at bounding box center [555, 133] width 217 height 26
drag, startPoint x: 643, startPoint y: 96, endPoint x: 660, endPoint y: 96, distance: 16.4
click at [660, 96] on div "**********" at bounding box center [563, 103] width 261 height 24
drag, startPoint x: 760, startPoint y: 139, endPoint x: 820, endPoint y: 142, distance: 60.5
click at [820, 142] on div "Agrega el siguiente paso" at bounding box center [839, 149] width 115 height 22
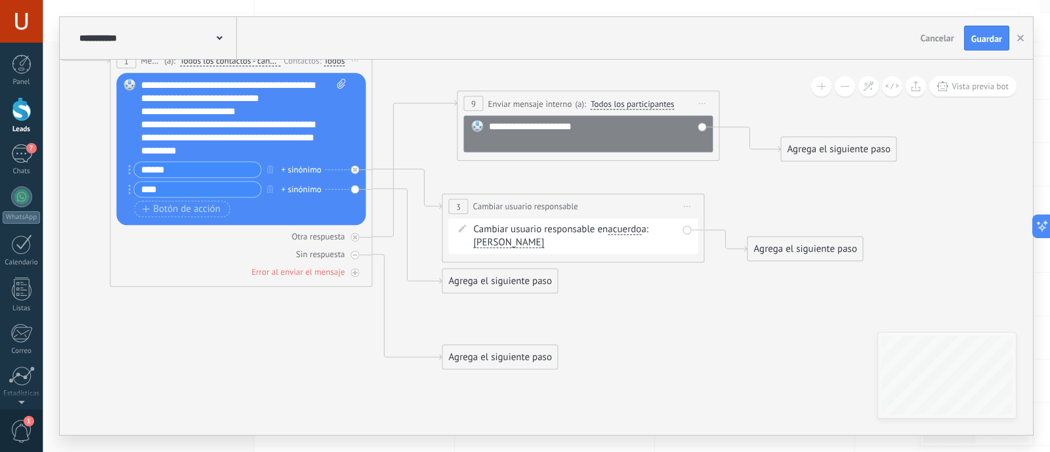
click at [603, 104] on span "Todos los participantes" at bounding box center [633, 104] width 84 height 11
click at [603, 104] on button "Todos los participantes" at bounding box center [666, 105] width 164 height 24
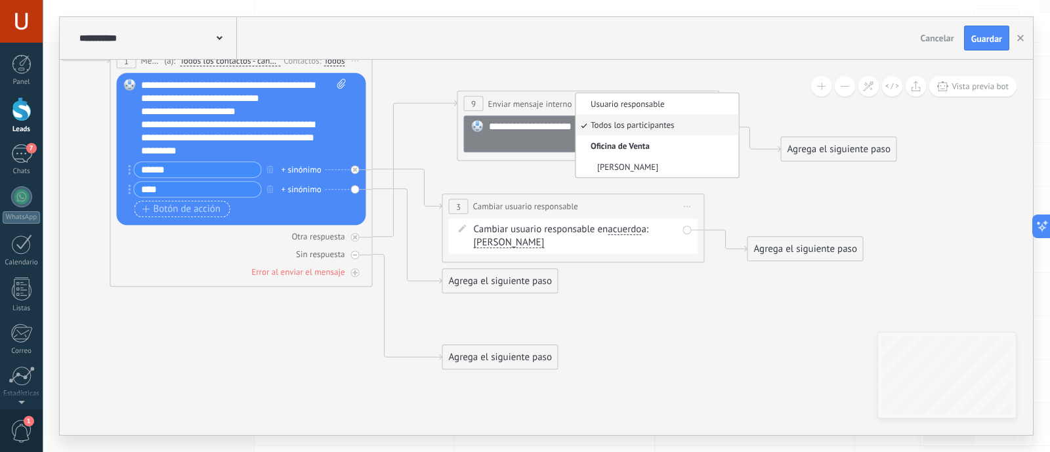
click at [184, 209] on span "Botón de acción" at bounding box center [181, 209] width 79 height 11
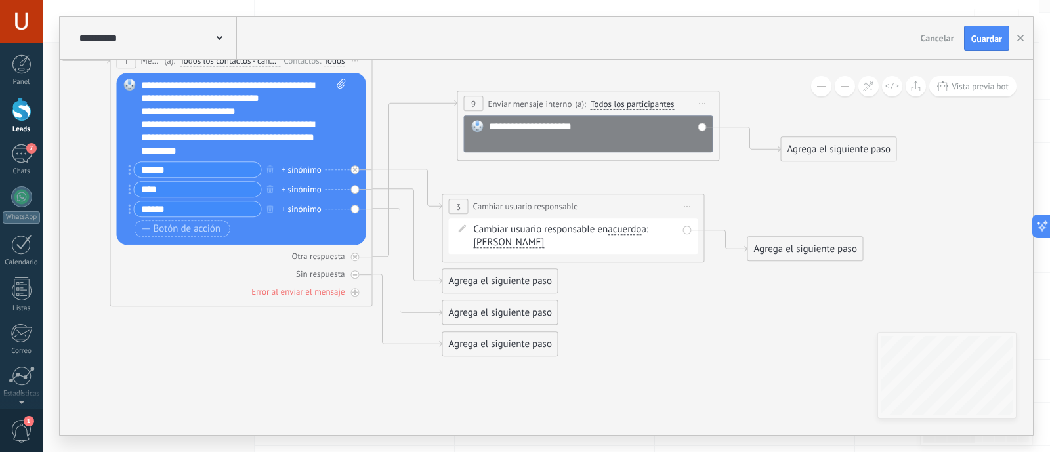
type input "*****"
click at [427, 133] on icon at bounding box center [377, 198] width 1607 height 986
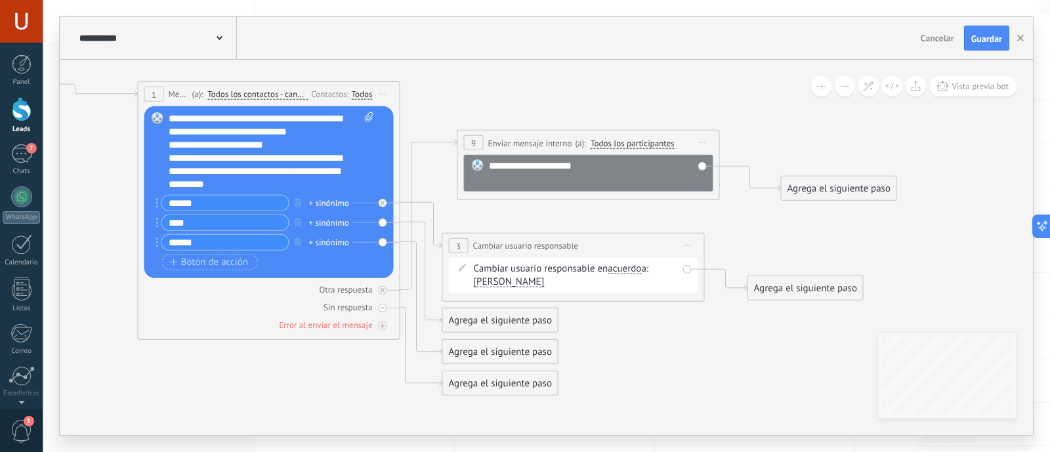
drag, startPoint x: 272, startPoint y: 100, endPoint x: 300, endPoint y: 95, distance: 28.1
click at [300, 95] on span "Todos los contactos - canales seleccionados" at bounding box center [257, 94] width 100 height 11
click at [300, 95] on button "Todos los contactos - canales seleccionados" at bounding box center [283, 95] width 164 height 24
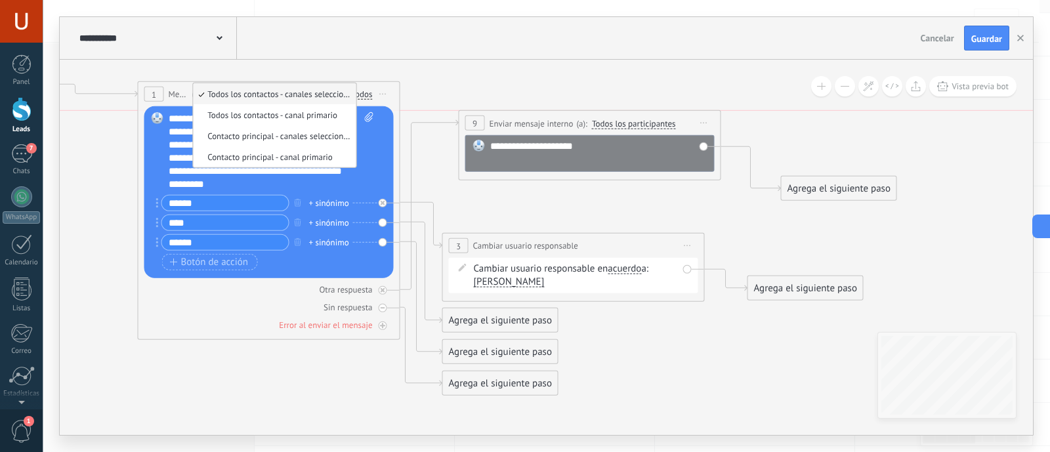
drag, startPoint x: 554, startPoint y: 138, endPoint x: 555, endPoint y: 119, distance: 18.4
click at [555, 119] on span "Enviar mensaje interno" at bounding box center [532, 123] width 84 height 12
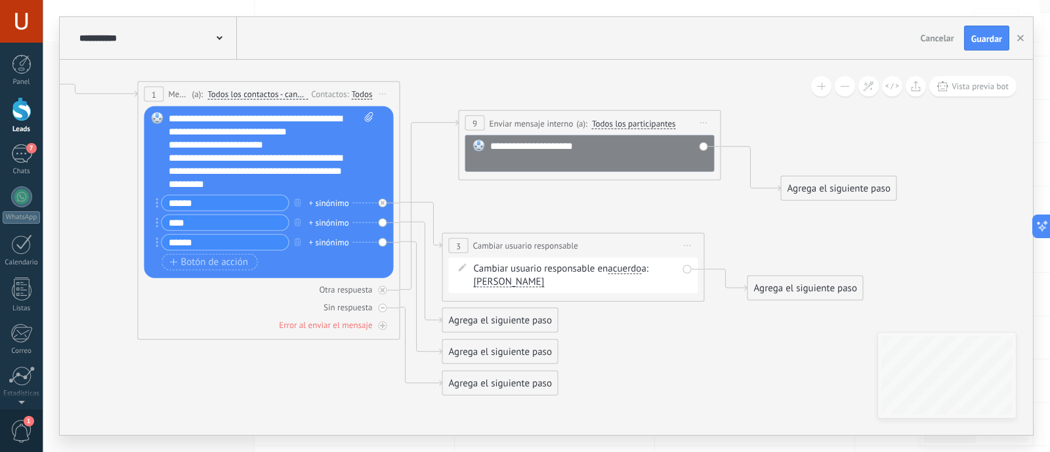
drag, startPoint x: 568, startPoint y: 265, endPoint x: 601, endPoint y: 255, distance: 33.8
click at [601, 255] on div "**********" at bounding box center [573, 267] width 263 height 69
click at [505, 279] on span "[PERSON_NAME]" at bounding box center [509, 282] width 71 height 11
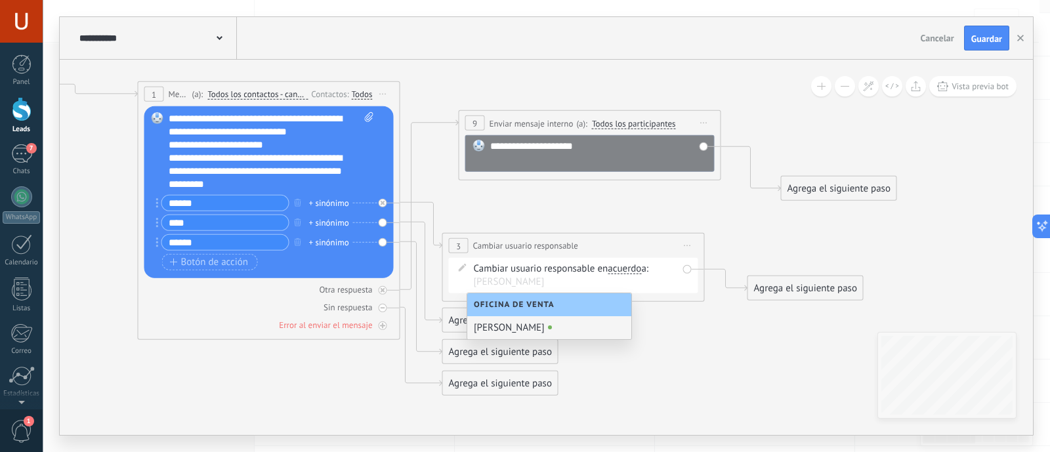
click at [652, 342] on icon at bounding box center [377, 234] width 1607 height 980
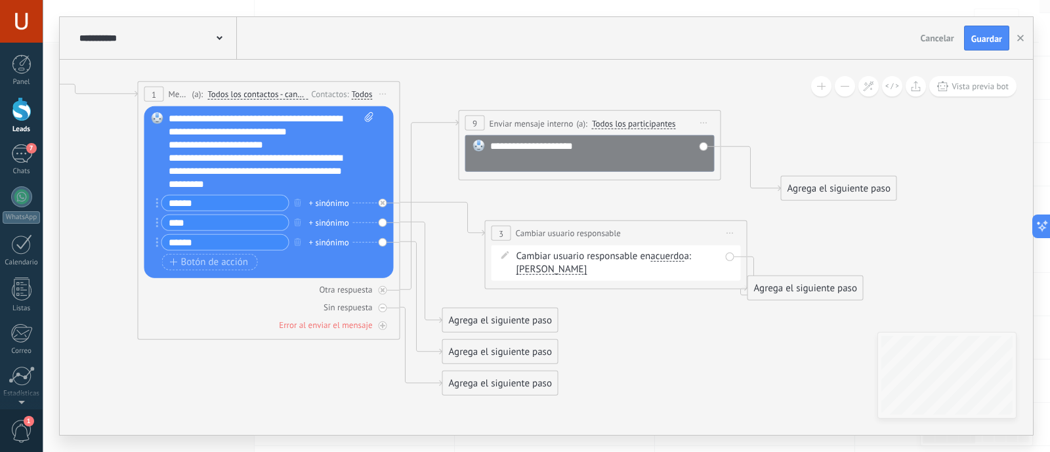
drag, startPoint x: 643, startPoint y: 233, endPoint x: 635, endPoint y: 231, distance: 8.1
click at [635, 231] on div "**********" at bounding box center [616, 233] width 261 height 24
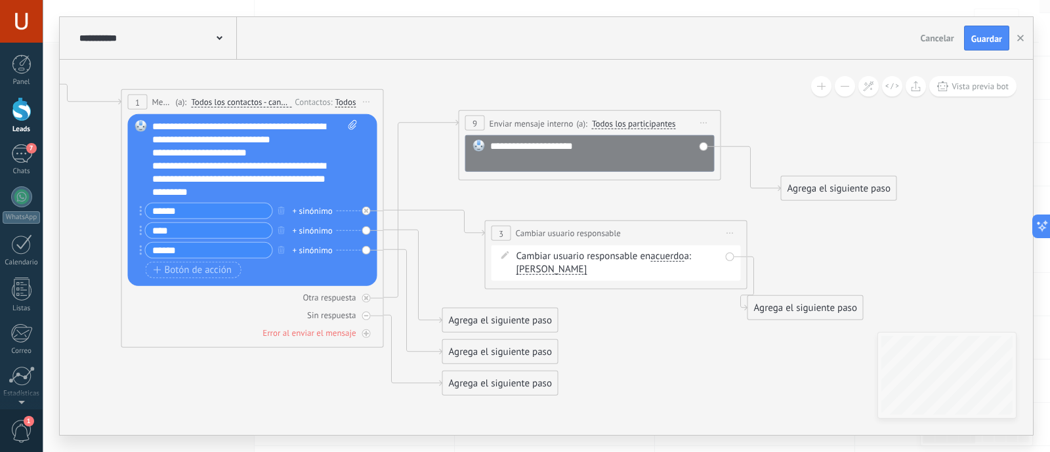
drag, startPoint x: 329, startPoint y: 96, endPoint x: 314, endPoint y: 104, distance: 17.6
click at [314, 104] on div "Contactos:" at bounding box center [315, 101] width 40 height 12
drag, startPoint x: 536, startPoint y: 122, endPoint x: 564, endPoint y: 121, distance: 27.6
click at [564, 121] on span "Enviar mensaje interno" at bounding box center [558, 123] width 84 height 12
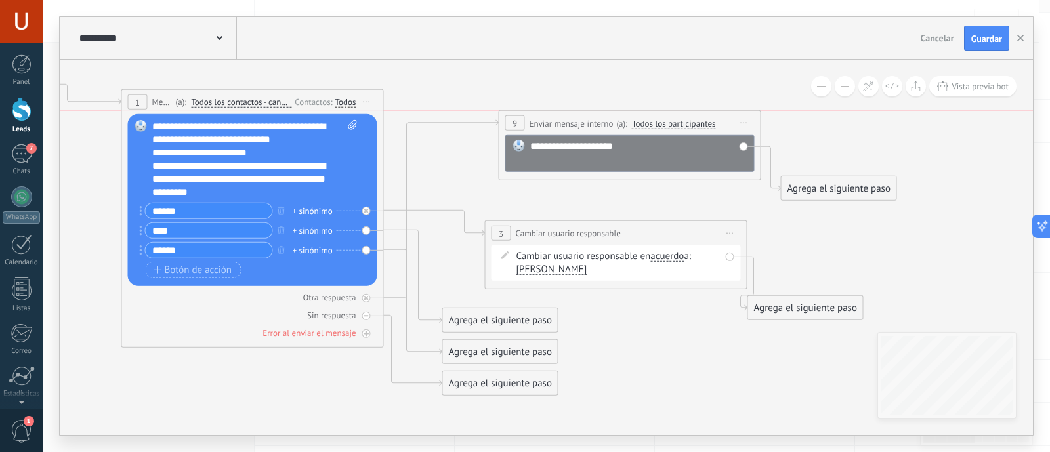
drag, startPoint x: 560, startPoint y: 121, endPoint x: 574, endPoint y: 127, distance: 15.4
click at [574, 127] on span "Enviar mensaje interno" at bounding box center [572, 123] width 84 height 12
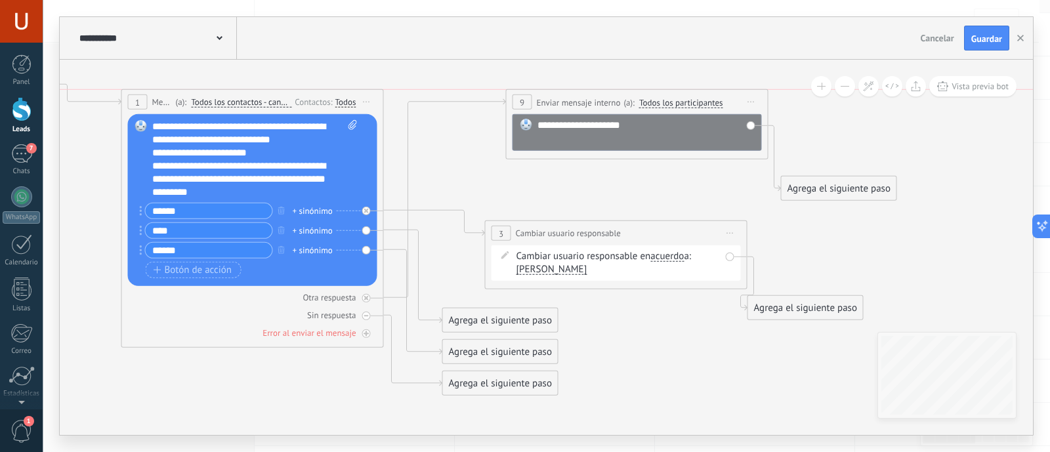
drag, startPoint x: 631, startPoint y: 164, endPoint x: 618, endPoint y: 94, distance: 71.3
click at [618, 94] on div "**********" at bounding box center [637, 102] width 261 height 24
drag, startPoint x: 734, startPoint y: 105, endPoint x: 708, endPoint y: 106, distance: 26.3
click at [708, 106] on div "**********" at bounding box center [616, 102] width 261 height 24
click at [984, 37] on span "Guardar" at bounding box center [986, 38] width 31 height 9
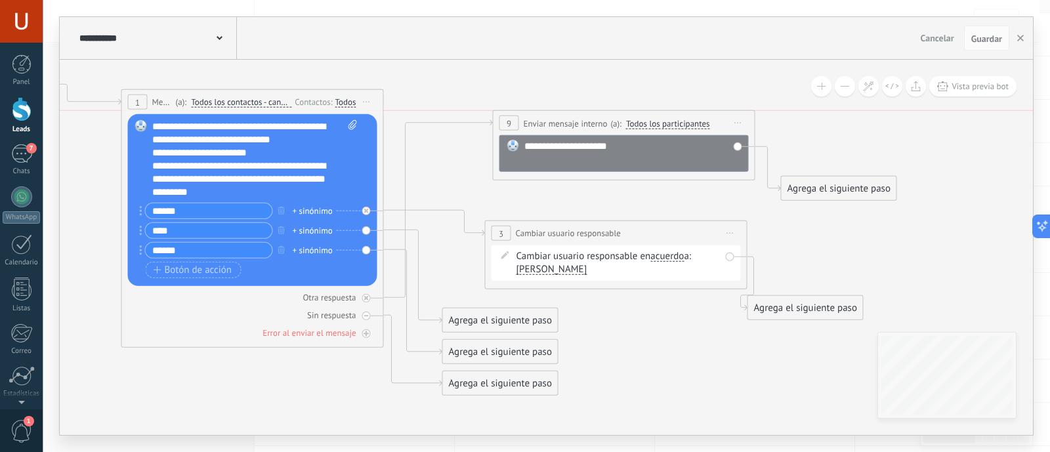
drag, startPoint x: 563, startPoint y: 108, endPoint x: 571, endPoint y: 126, distance: 20.0
click at [571, 126] on span "Enviar mensaje interno" at bounding box center [566, 123] width 84 height 12
click at [735, 117] on span "Iniciar vista previa aquí Cambiar nombre Duplicar Borrar" at bounding box center [738, 123] width 21 height 19
click at [778, 205] on div "Borrar" at bounding box center [798, 209] width 130 height 22
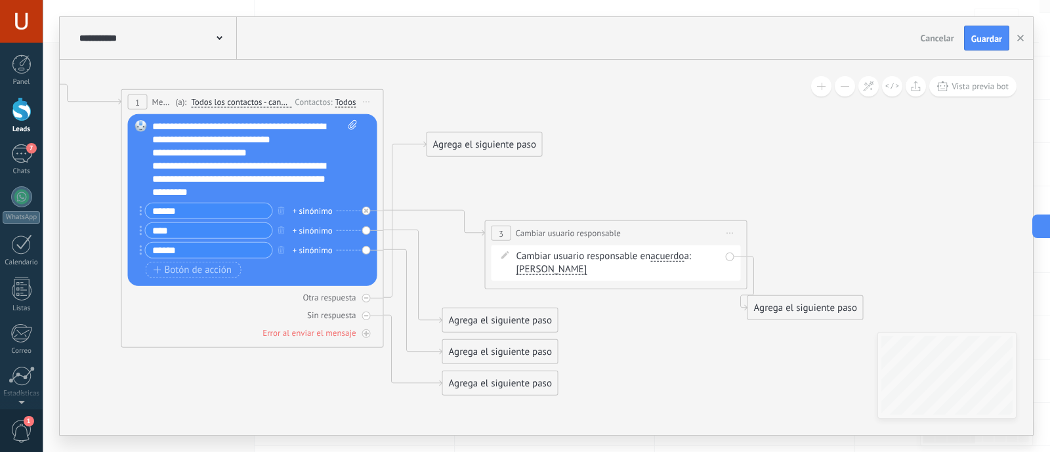
click at [496, 143] on div "Agrega el siguiente paso" at bounding box center [484, 145] width 115 height 22
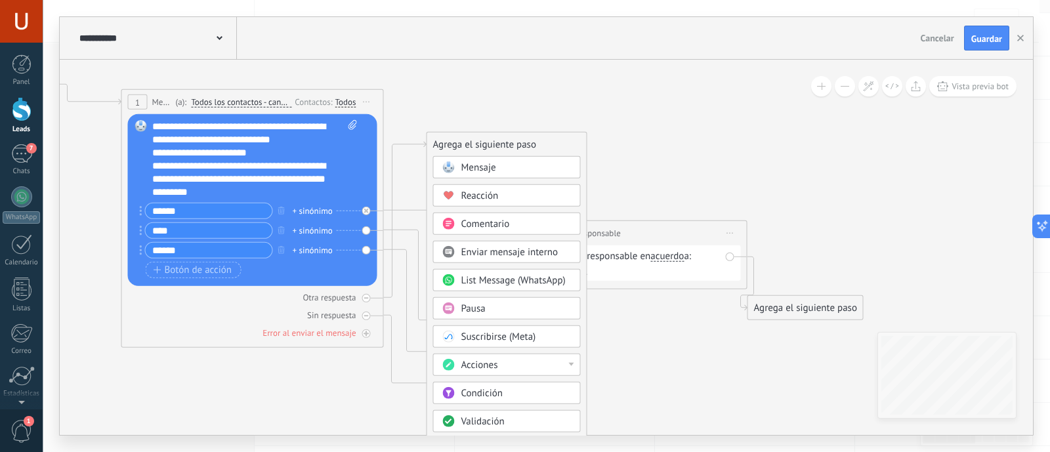
click at [525, 169] on div "Mensaje" at bounding box center [516, 167] width 110 height 13
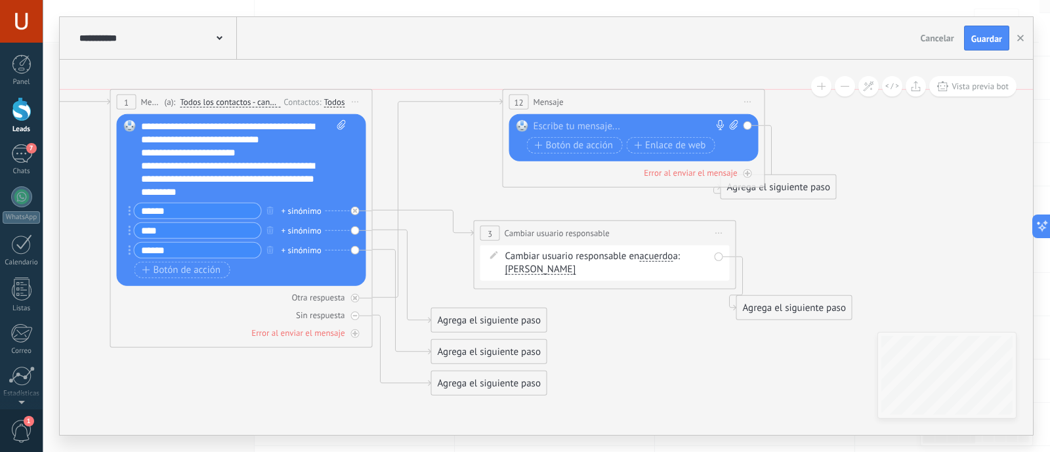
drag, startPoint x: 574, startPoint y: 136, endPoint x: 662, endPoint y: 87, distance: 99.9
click at [576, 125] on div at bounding box center [631, 126] width 195 height 13
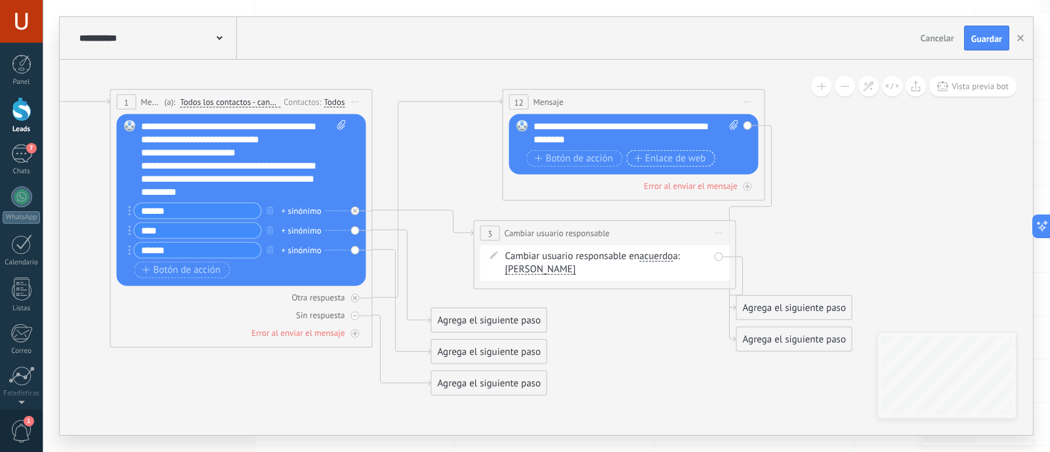
drag, startPoint x: 692, startPoint y: 165, endPoint x: 673, endPoint y: 110, distance: 58.5
click at [673, 110] on div "12 Mensaje ******* (a): Todos los contactos - canales seleccionados Todos los c…" at bounding box center [634, 145] width 263 height 112
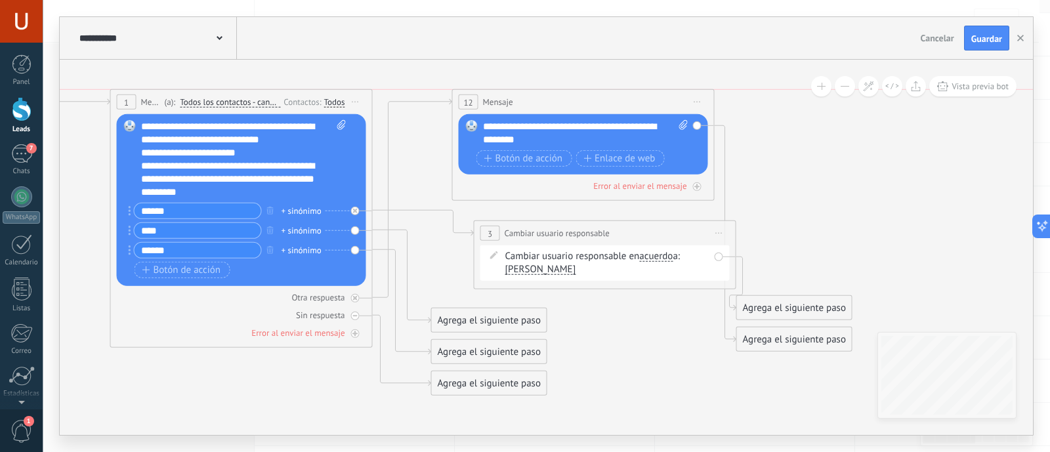
drag, startPoint x: 711, startPoint y: 94, endPoint x: 661, endPoint y: 95, distance: 50.6
click at [661, 95] on div "12 Mensaje ******* (a): Todos los contactos - canales seleccionados Todos los c…" at bounding box center [583, 102] width 261 height 24
drag, startPoint x: 793, startPoint y: 339, endPoint x: 863, endPoint y: 143, distance: 208.4
click at [863, 143] on div "Agrega el siguiente paso" at bounding box center [864, 143] width 115 height 22
click at [878, 147] on div "Agrega el siguiente paso" at bounding box center [864, 143] width 115 height 22
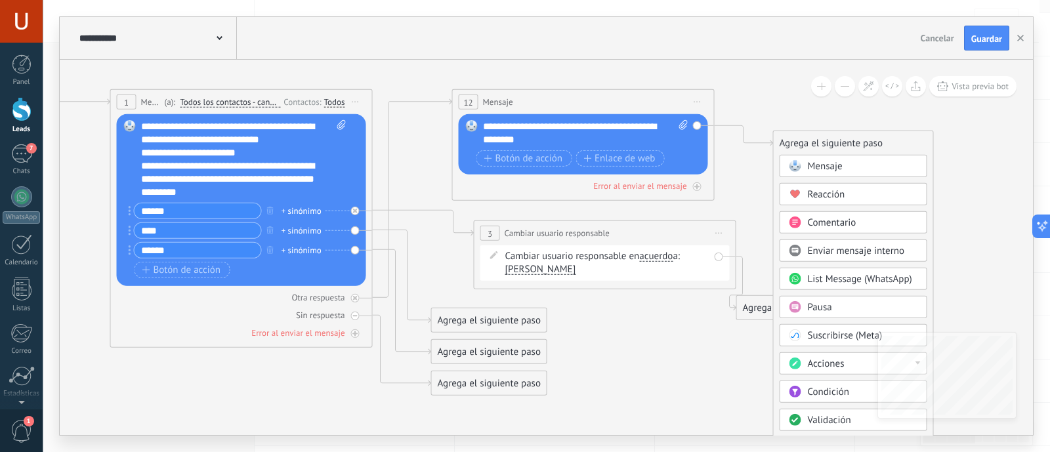
drag, startPoint x: 903, startPoint y: 140, endPoint x: 870, endPoint y: 141, distance: 32.8
click at [870, 141] on div "Agrega el siguiente paso" at bounding box center [853, 144] width 159 height 22
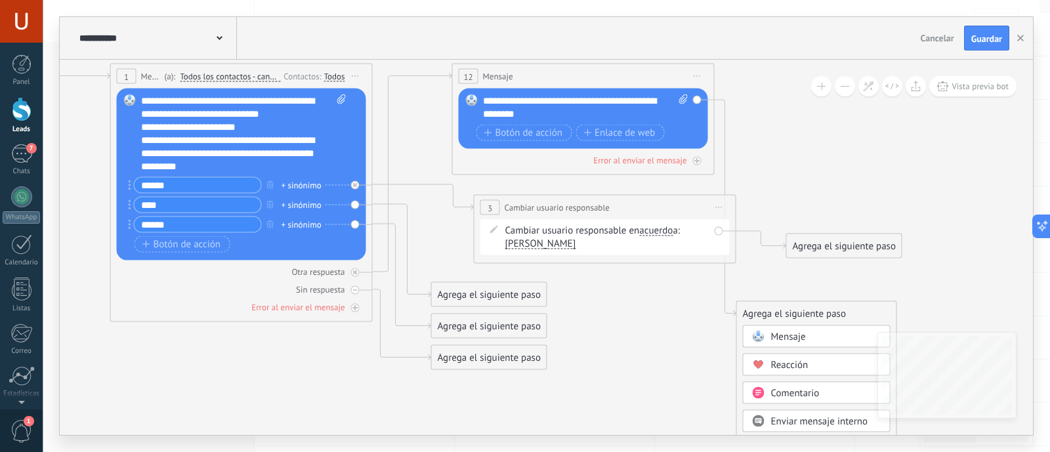
drag, startPoint x: 822, startPoint y: 280, endPoint x: 872, endPoint y: 244, distance: 61.6
click at [872, 244] on div "Agrega el siguiente paso" at bounding box center [844, 247] width 115 height 22
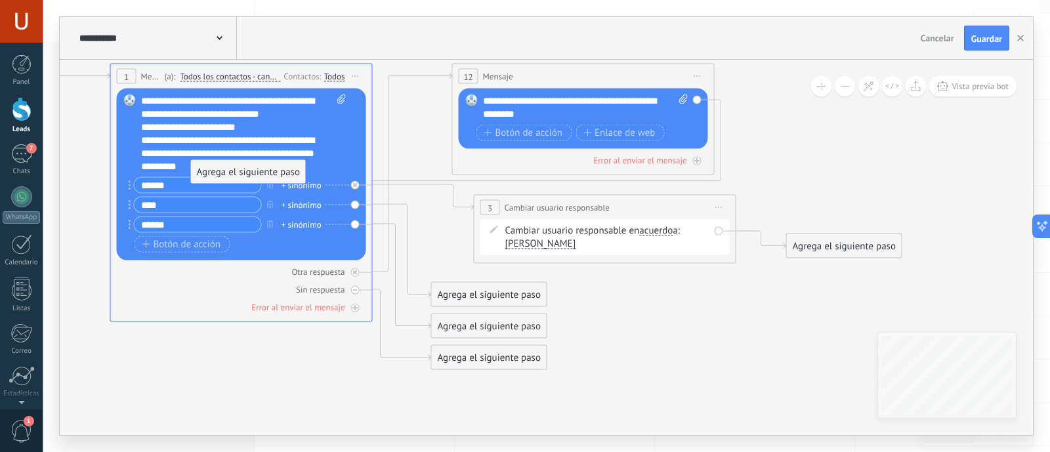
drag, startPoint x: 784, startPoint y: 320, endPoint x: 238, endPoint y: 178, distance: 564.2
click at [639, 118] on div "**********" at bounding box center [586, 108] width 206 height 26
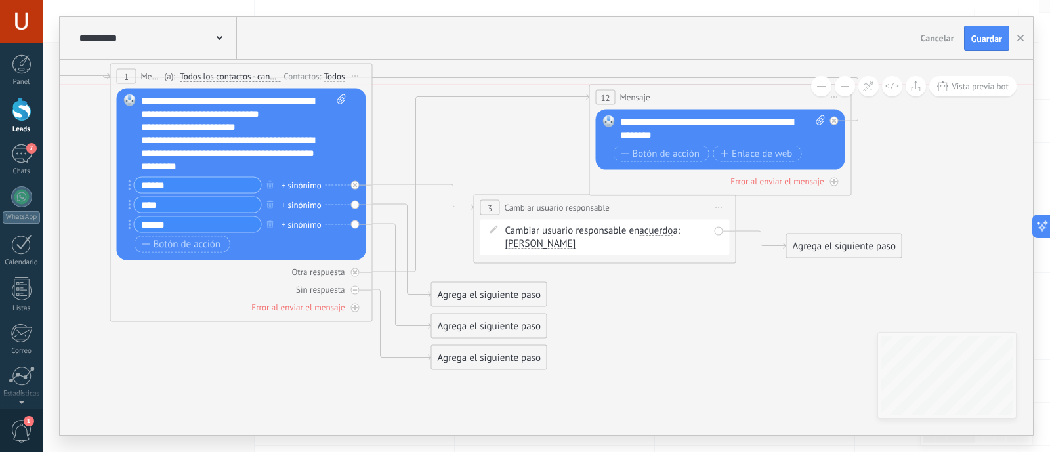
drag, startPoint x: 640, startPoint y: 77, endPoint x: 777, endPoint y: 98, distance: 138.8
click at [777, 98] on div "12 Mensaje ******* (a): Todos los contactos - canales seleccionados Todos los c…" at bounding box center [720, 97] width 261 height 24
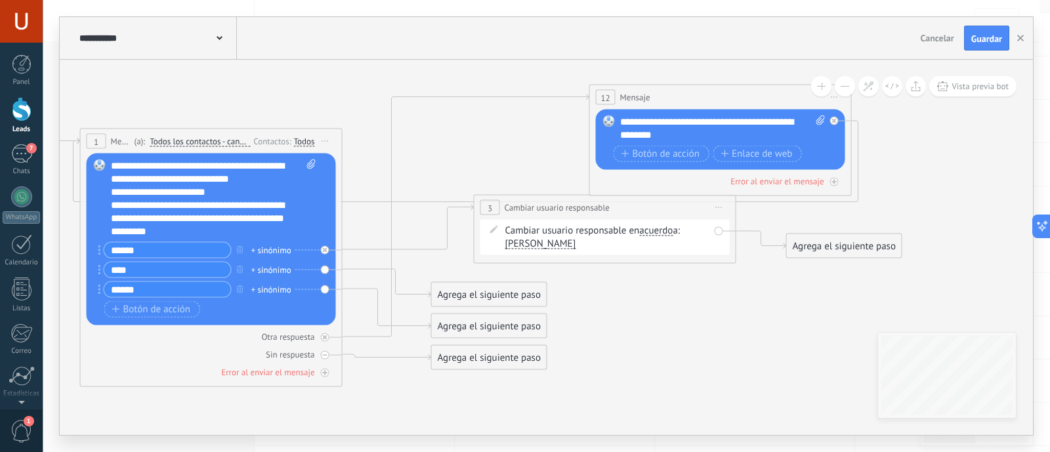
drag, startPoint x: 289, startPoint y: 78, endPoint x: 259, endPoint y: 143, distance: 71.6
click at [259, 143] on div "Contactos:" at bounding box center [273, 141] width 40 height 12
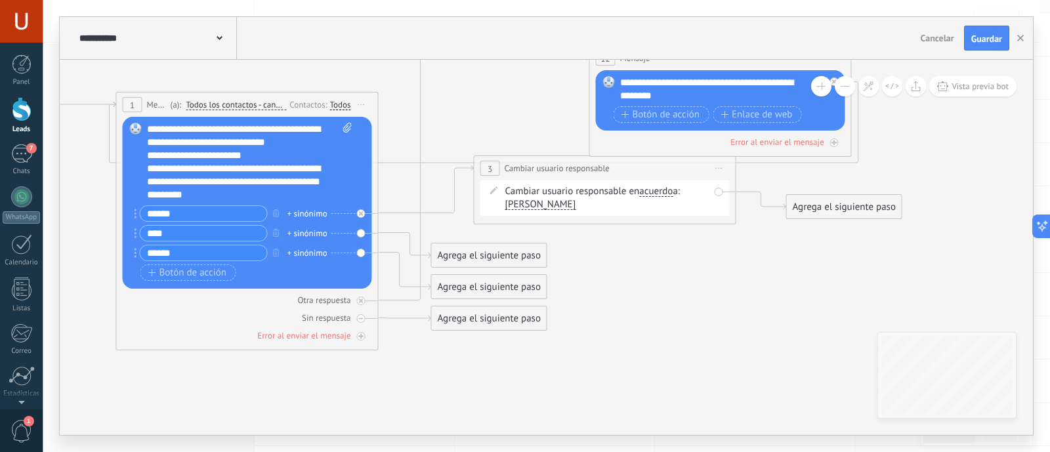
drag, startPoint x: 268, startPoint y: 106, endPoint x: 305, endPoint y: 109, distance: 36.2
click at [305, 109] on div "Contactos:" at bounding box center [309, 104] width 40 height 12
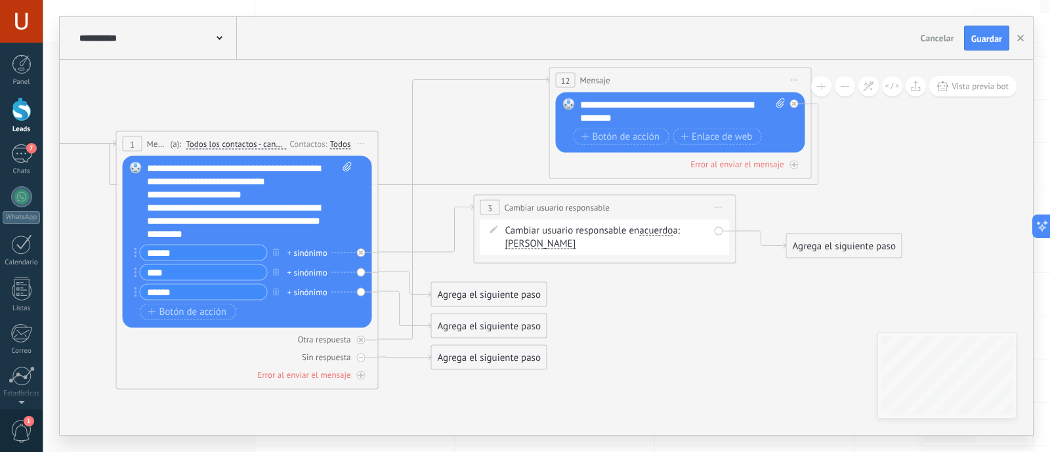
drag, startPoint x: 704, startPoint y: 101, endPoint x: 664, endPoint y: 83, distance: 43.8
click at [664, 83] on div "12 Mensaje ******* (a): Todos los contactos - canales seleccionados Todos los c…" at bounding box center [680, 80] width 261 height 24
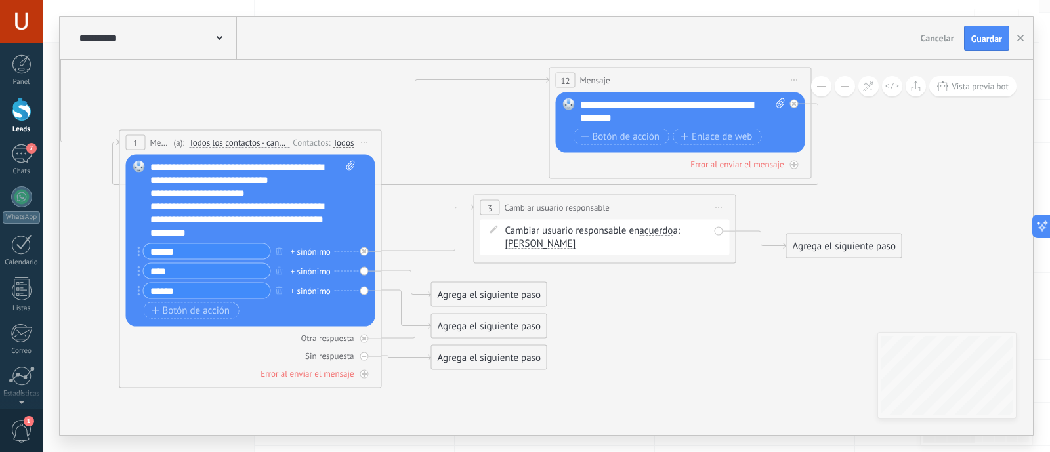
click at [294, 143] on div "Contactos:" at bounding box center [313, 142] width 40 height 12
click at [981, 39] on span "Guardar" at bounding box center [986, 38] width 31 height 9
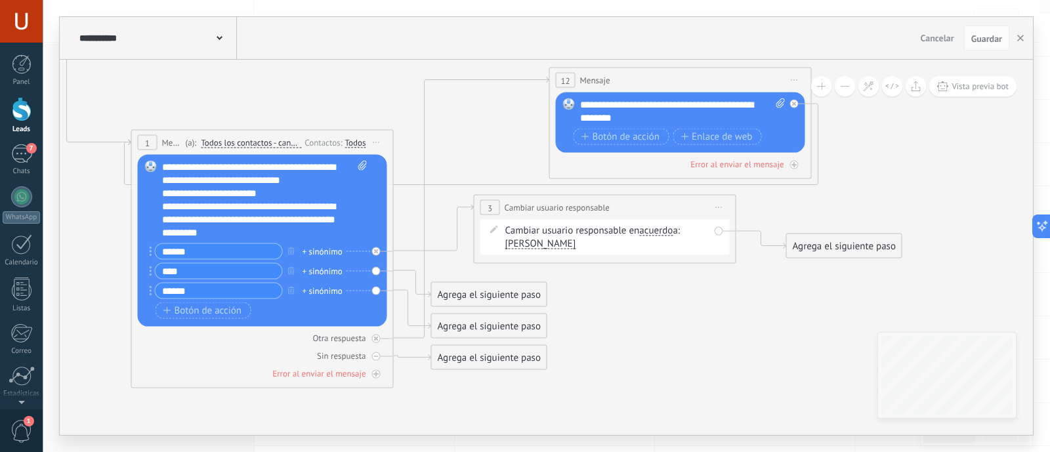
drag, startPoint x: 290, startPoint y: 138, endPoint x: 303, endPoint y: 138, distance: 12.5
click at [303, 138] on div "Contactos: Si nunca ha escrito en un canal: Intente enviar un mensaje Ninguno R…" at bounding box center [333, 142] width 64 height 13
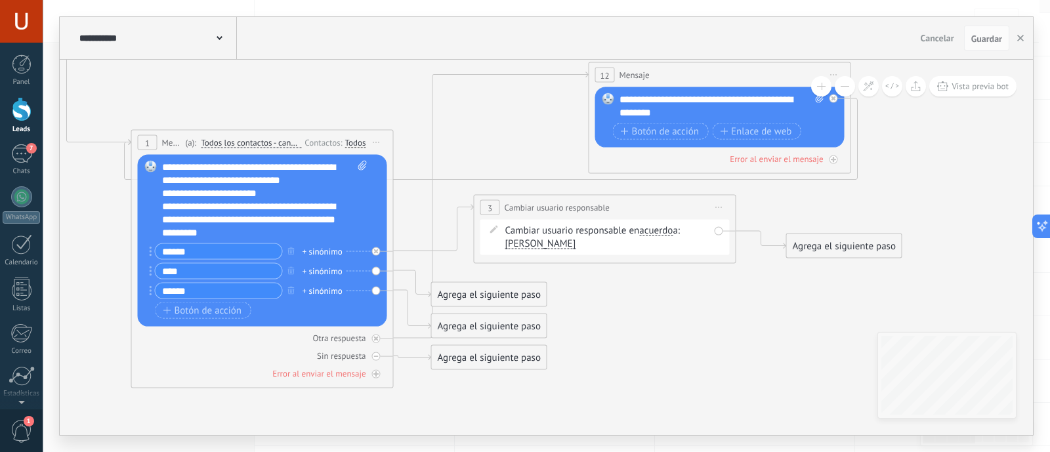
drag, startPoint x: 693, startPoint y: 75, endPoint x: 732, endPoint y: 70, distance: 39.6
click at [732, 70] on div "12 Mensaje ******* (a): Todos los contactos - canales seleccionados Todos los c…" at bounding box center [719, 75] width 261 height 24
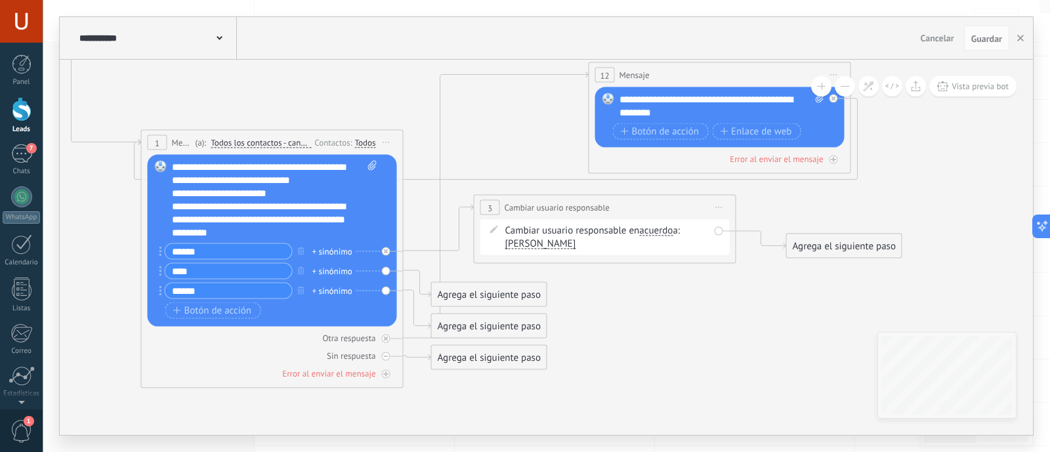
drag, startPoint x: 243, startPoint y: 144, endPoint x: 254, endPoint y: 144, distance: 10.5
click at [254, 144] on span "Todos los contactos - canales seleccionados" at bounding box center [261, 143] width 100 height 11
click at [254, 144] on button "Todos los contactos - canales seleccionados" at bounding box center [286, 143] width 164 height 24
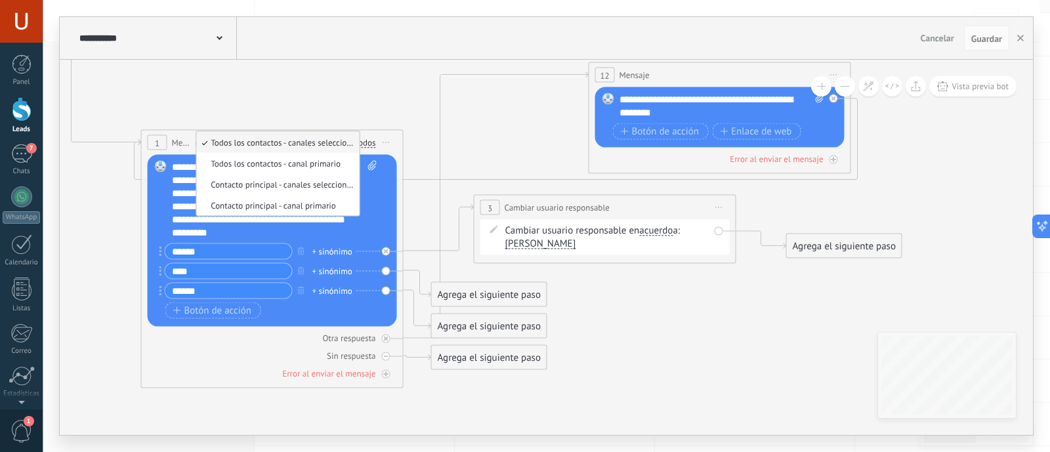
click at [222, 40] on icon at bounding box center [220, 38] width 6 height 4
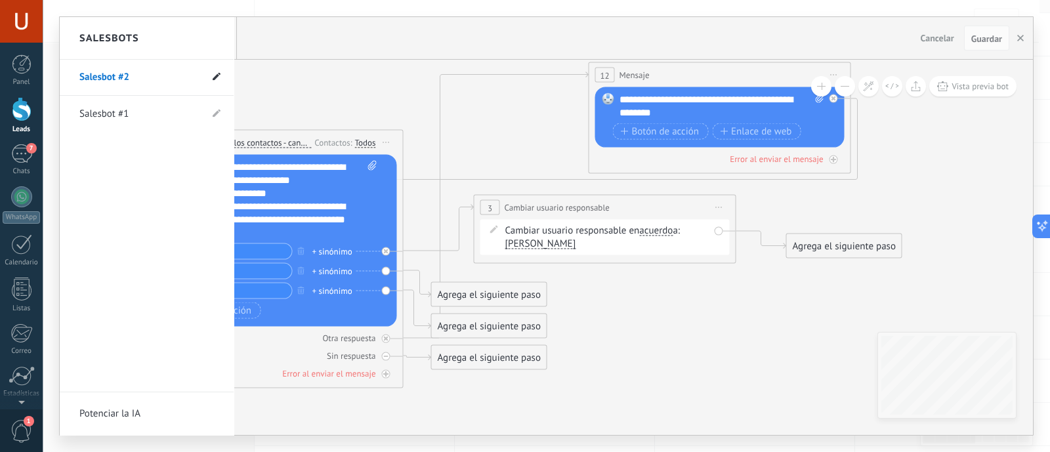
click at [220, 77] on icon at bounding box center [217, 77] width 8 height 8
click at [394, 37] on div at bounding box center [546, 226] width 973 height 418
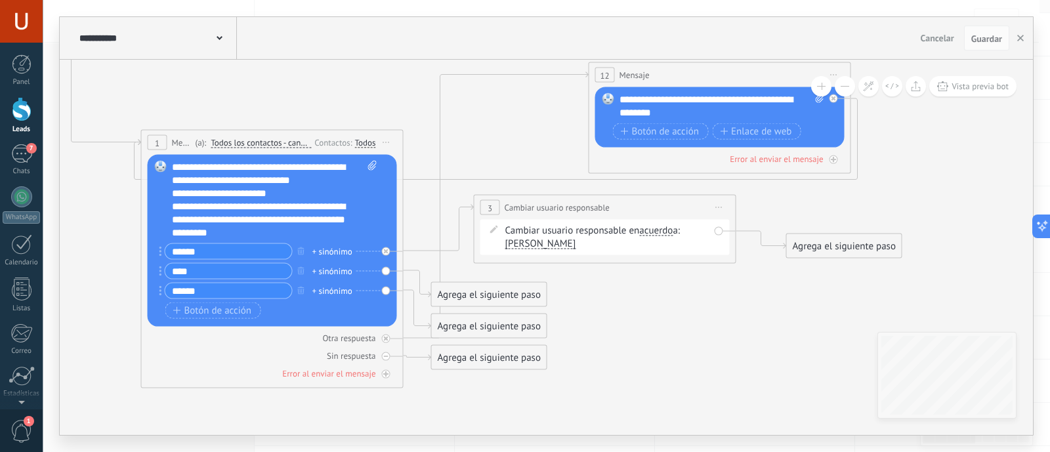
click at [252, 145] on span "Todos los contactos - canales seleccionados" at bounding box center [261, 143] width 100 height 11
click at [252, 145] on button "Todos los contactos - canales seleccionados" at bounding box center [286, 143] width 164 height 24
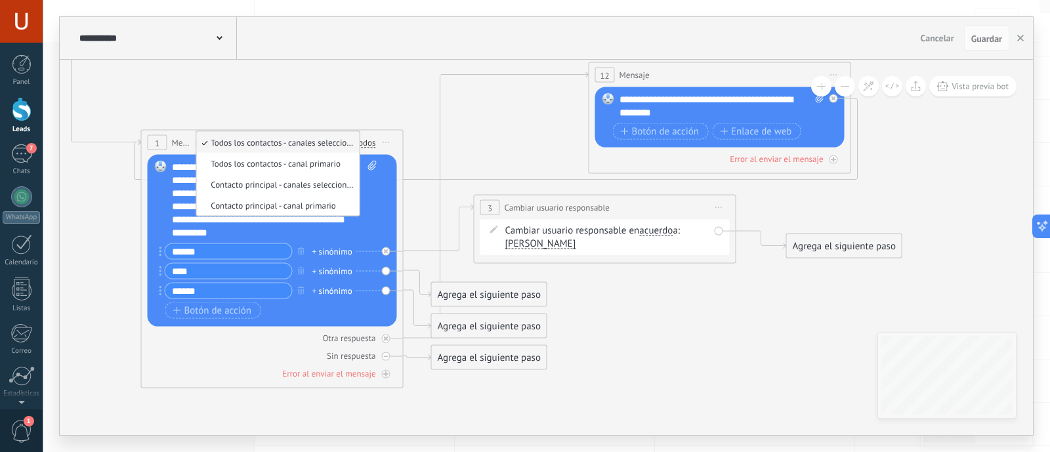
click at [872, 34] on div "**********" at bounding box center [546, 38] width 973 height 43
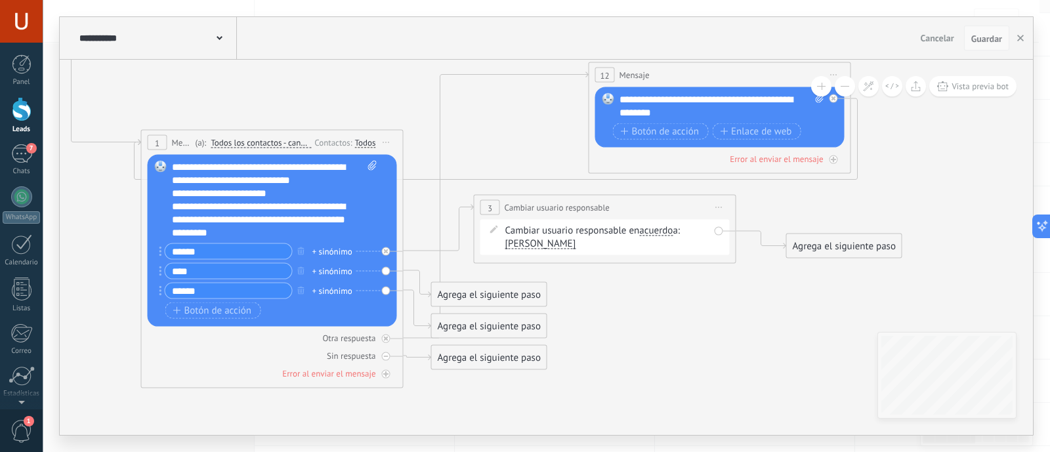
click at [992, 37] on span "Guardar" at bounding box center [986, 38] width 31 height 9
click at [245, 144] on span "Todos los contactos - canales seleccionados" at bounding box center [261, 143] width 100 height 11
click at [245, 144] on button "Todos los contactos - canales seleccionados" at bounding box center [286, 143] width 164 height 24
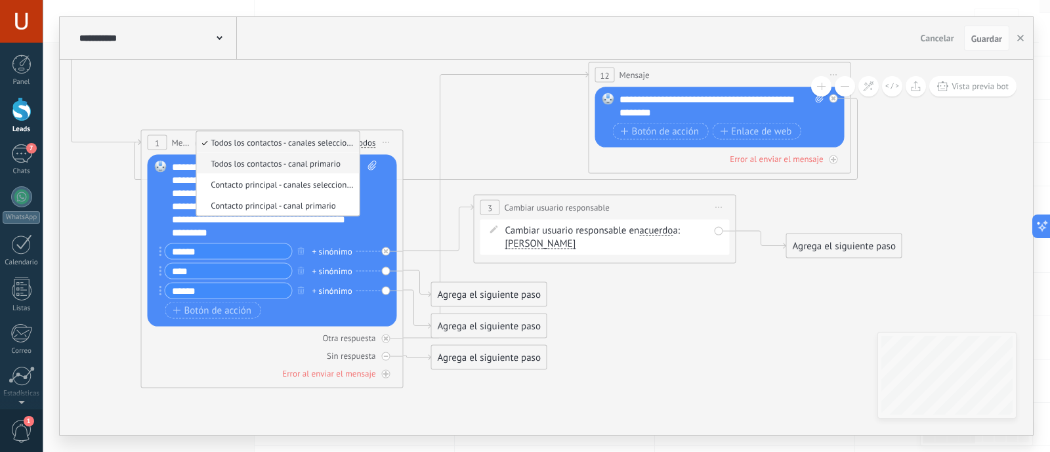
click at [292, 162] on span "Todos los contactos - canal primario" at bounding box center [275, 163] width 159 height 11
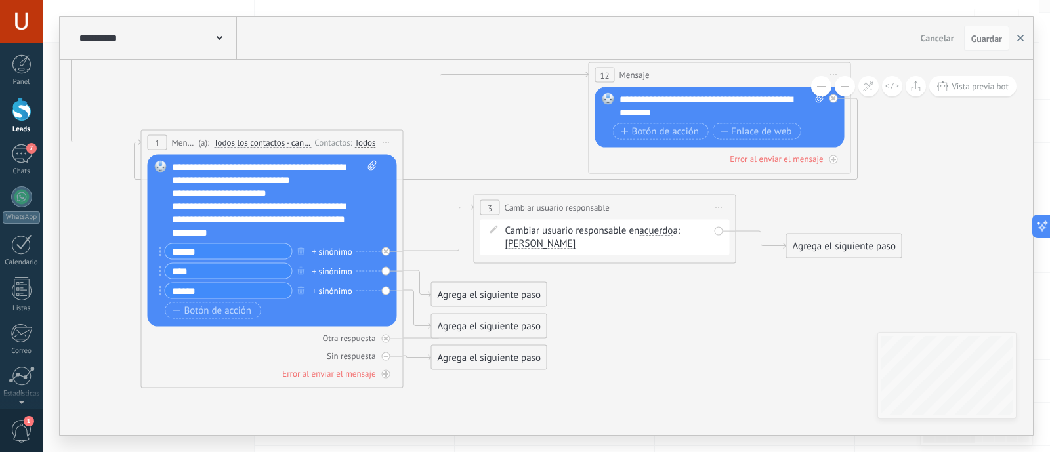
click at [1023, 35] on icon "button" at bounding box center [1020, 38] width 7 height 7
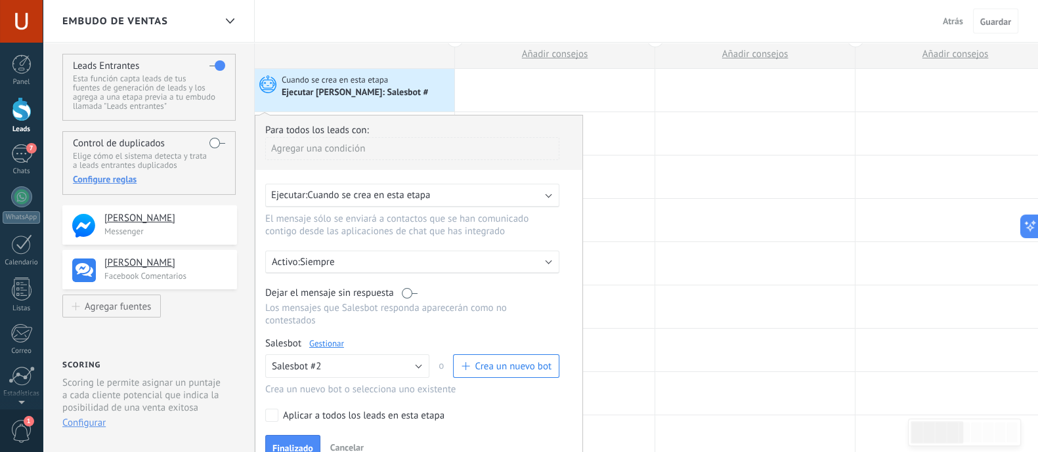
scroll to position [0, 0]
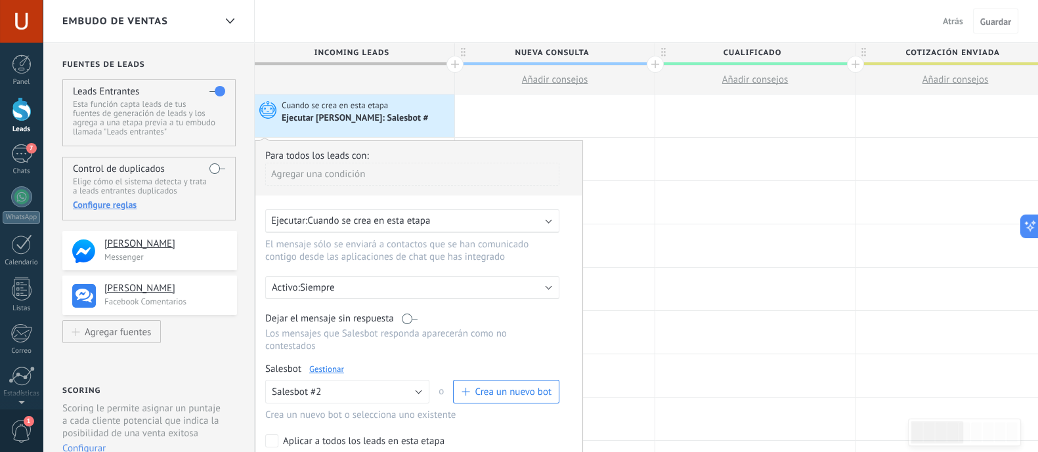
click at [364, 174] on div "Agregar una condición" at bounding box center [412, 174] width 294 height 23
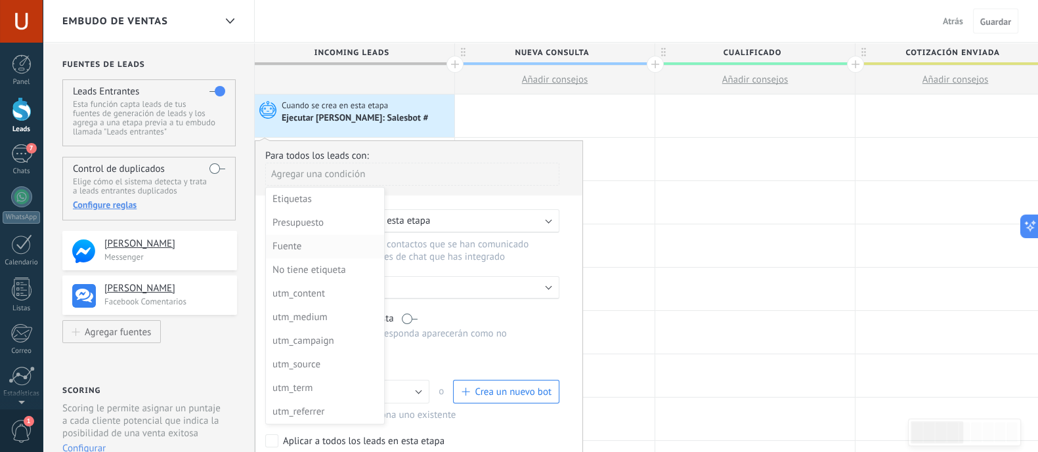
click at [326, 243] on div "Fuente" at bounding box center [323, 247] width 102 height 18
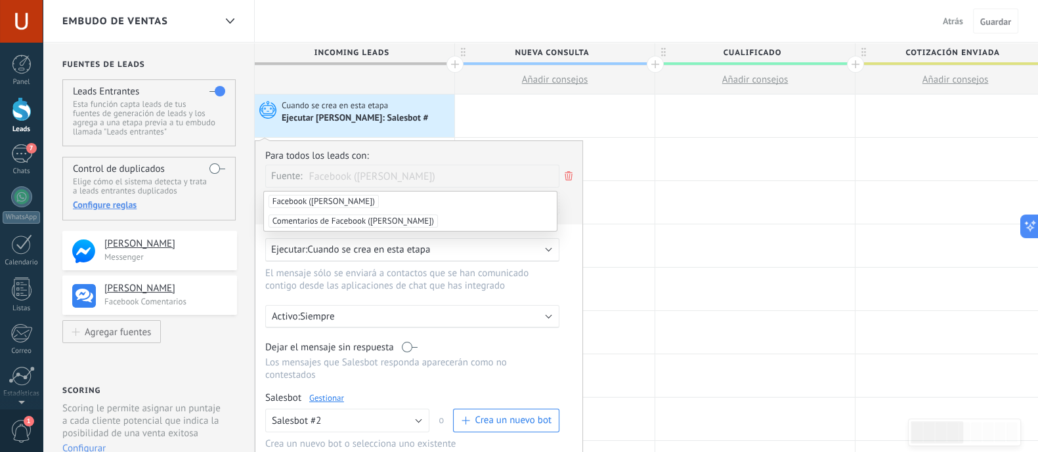
click at [392, 201] on li "Facebook (Rozacel Chalco)" at bounding box center [410, 202] width 293 height 20
click at [568, 234] on div "Para todos los leads con: Fuente: Comentarios de Facebook (Rozacel Chalco) Agre…" at bounding box center [419, 332] width 328 height 384
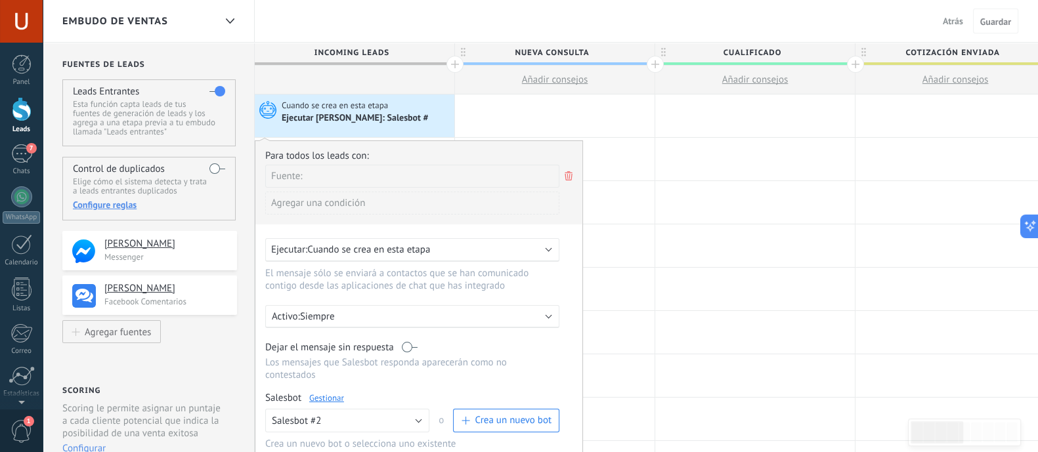
click at [339, 178] on div "Fuente:" at bounding box center [412, 176] width 294 height 23
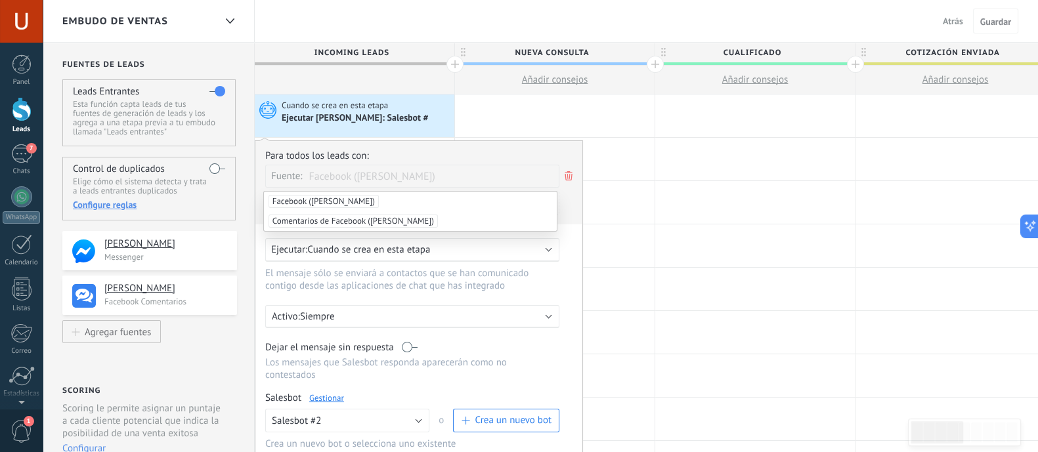
click at [563, 209] on div "Para todos los leads con: Fuente: Facebook (Rozacel Chalco) Agregar una condici…" at bounding box center [418, 187] width 307 height 75
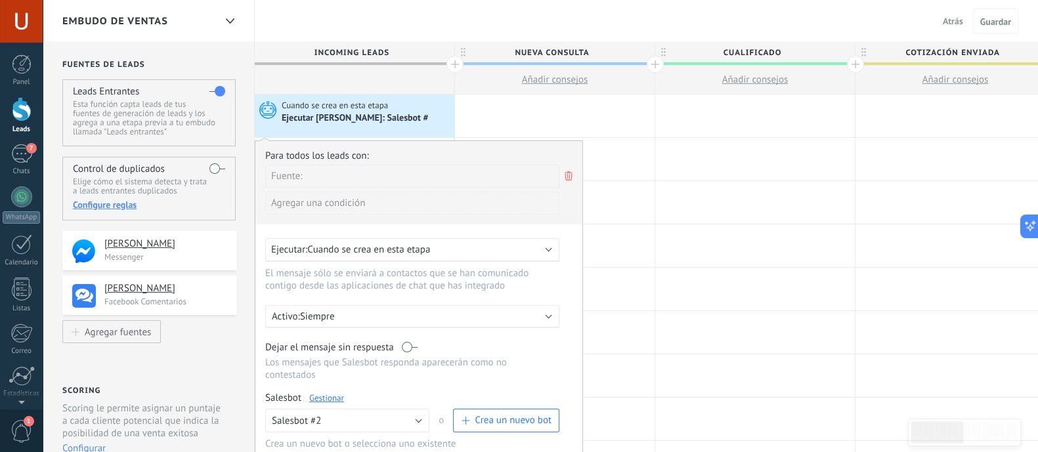
click at [349, 171] on div "Fuente:" at bounding box center [412, 176] width 294 height 23
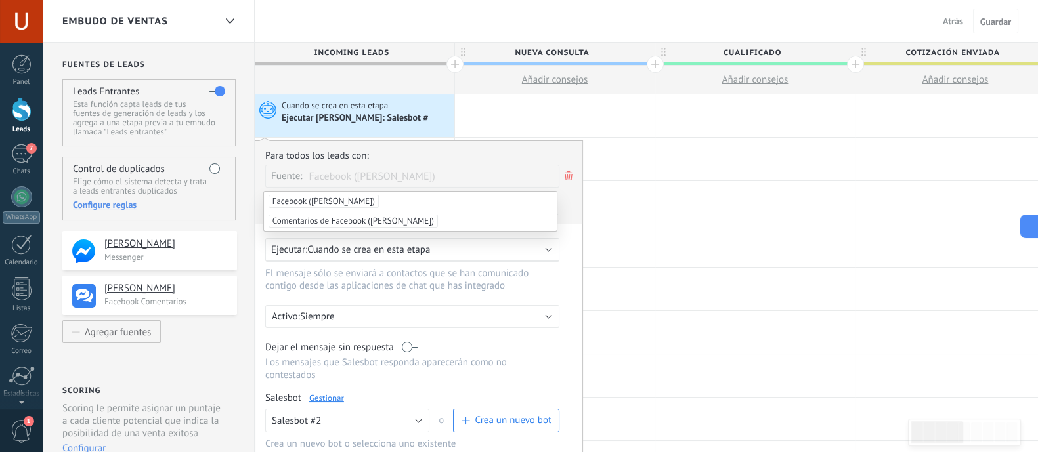
click at [338, 198] on span "Facebook (Rozacel Chalco)" at bounding box center [323, 201] width 110 height 13
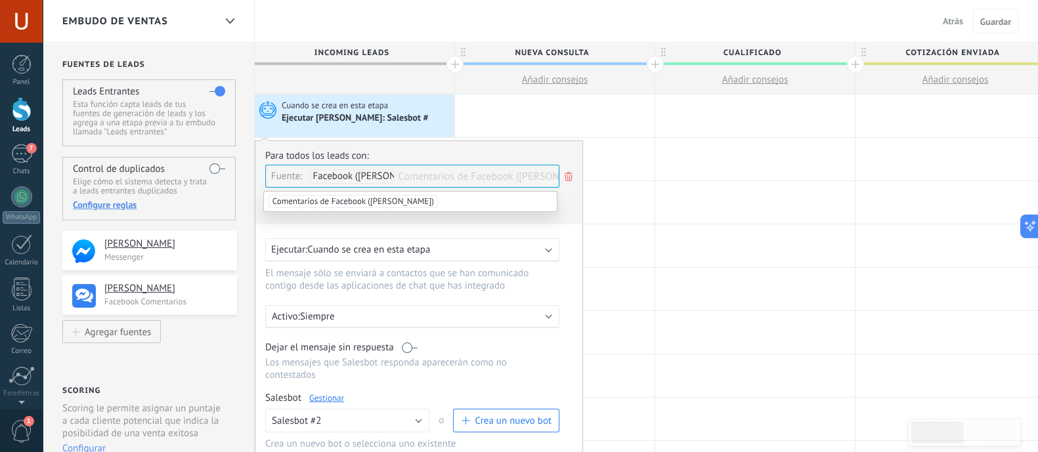
click at [568, 212] on div "Para todos los leads con: Fuente: Facebook (Rozacel Chalco) Comentarios de Face…" at bounding box center [418, 187] width 307 height 75
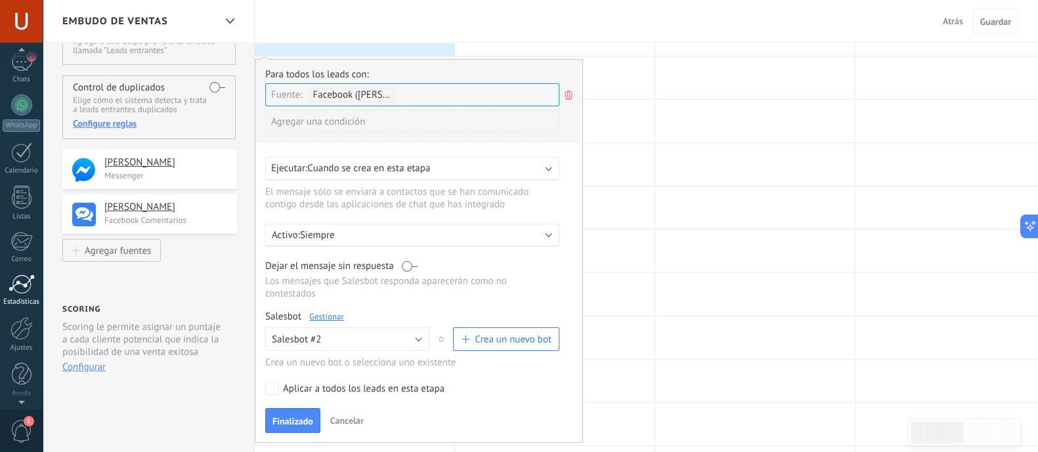
scroll to position [93, 0]
click at [13, 282] on div at bounding box center [22, 284] width 26 height 20
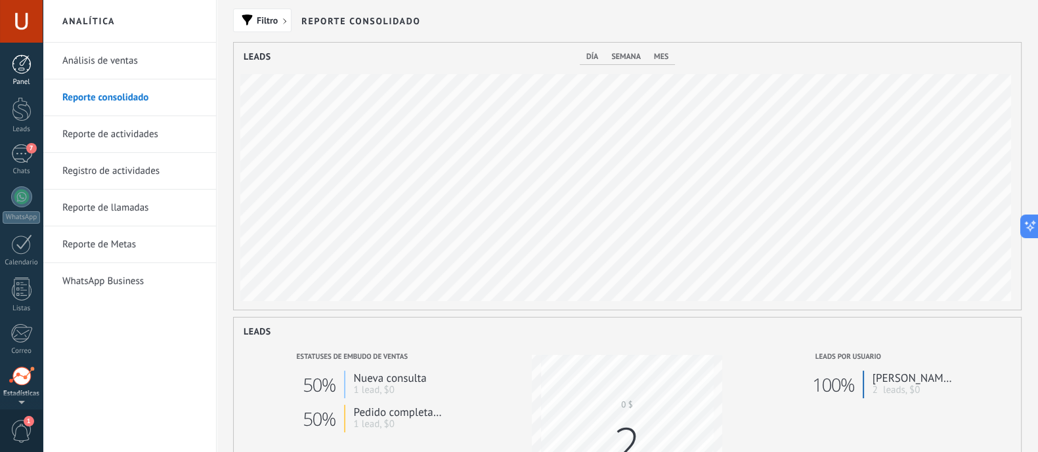
click at [18, 71] on div at bounding box center [22, 64] width 20 height 20
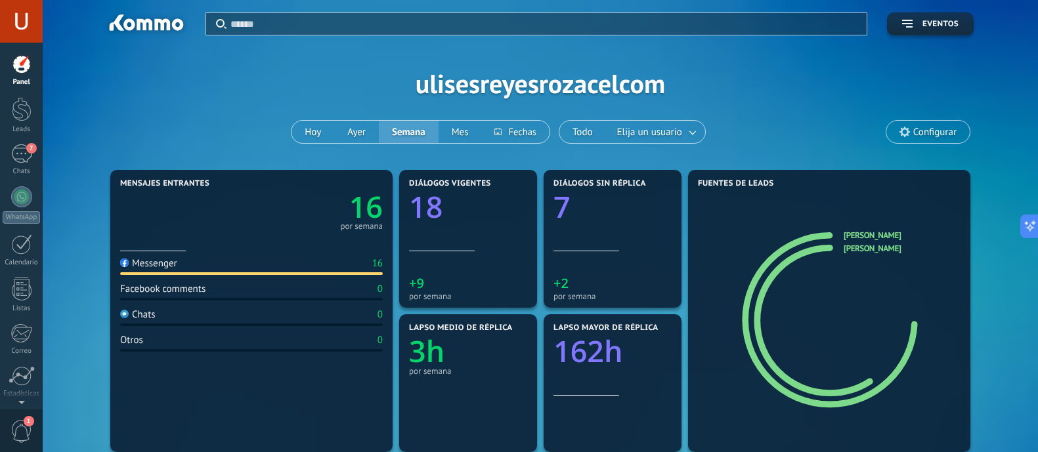
click at [910, 26] on icon "button" at bounding box center [907, 24] width 11 height 8
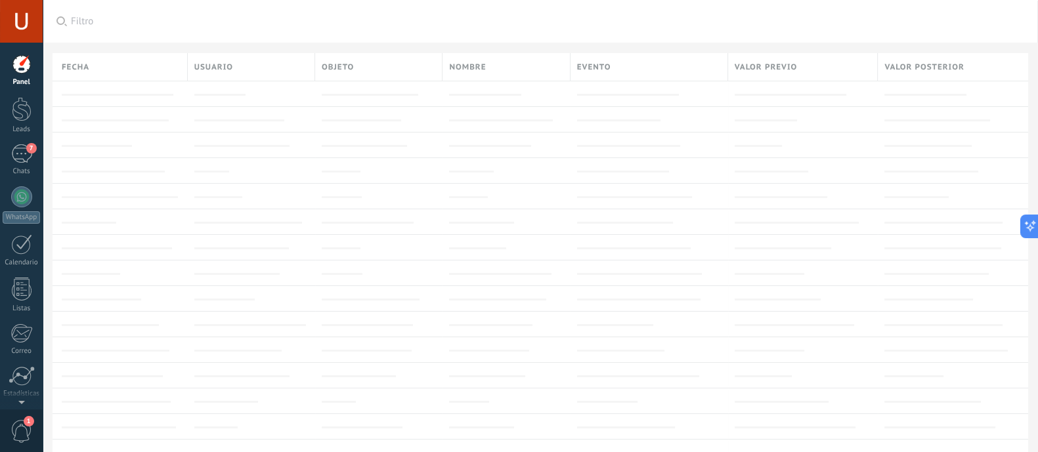
scroll to position [39, 0]
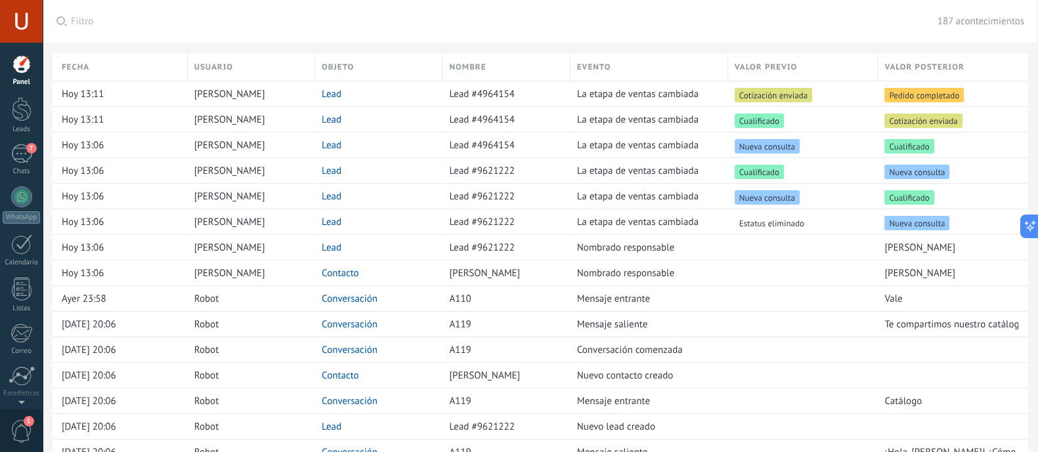
click at [18, 69] on div at bounding box center [22, 64] width 20 height 20
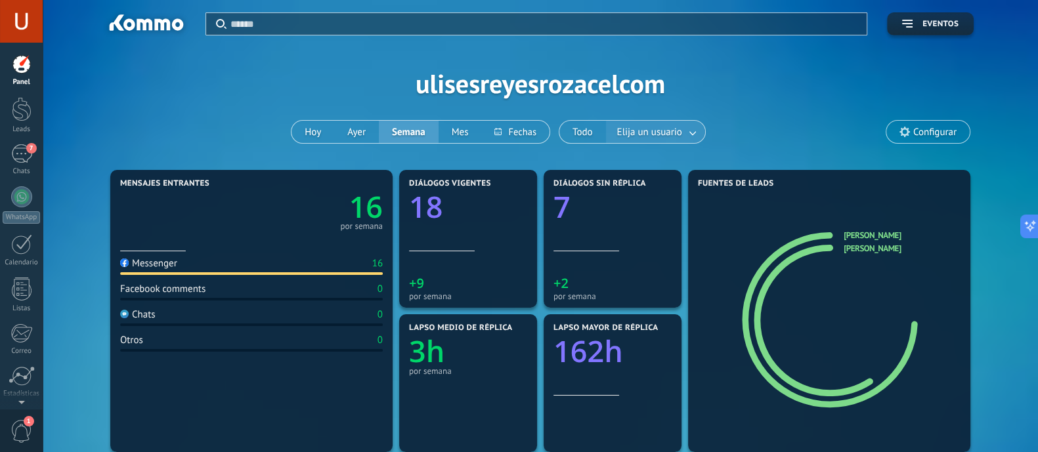
click at [682, 133] on link at bounding box center [693, 132] width 24 height 22
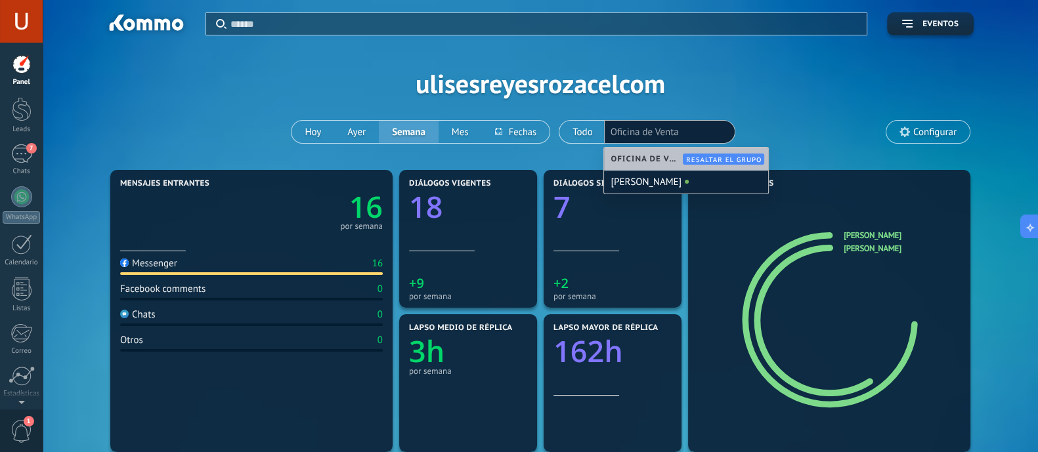
click at [792, 133] on div "Aplicar Eventos ulisesreyesrozacelcom [DATE] [DATE] Semana Mes Todo Elija un us…" at bounding box center [540, 83] width 956 height 167
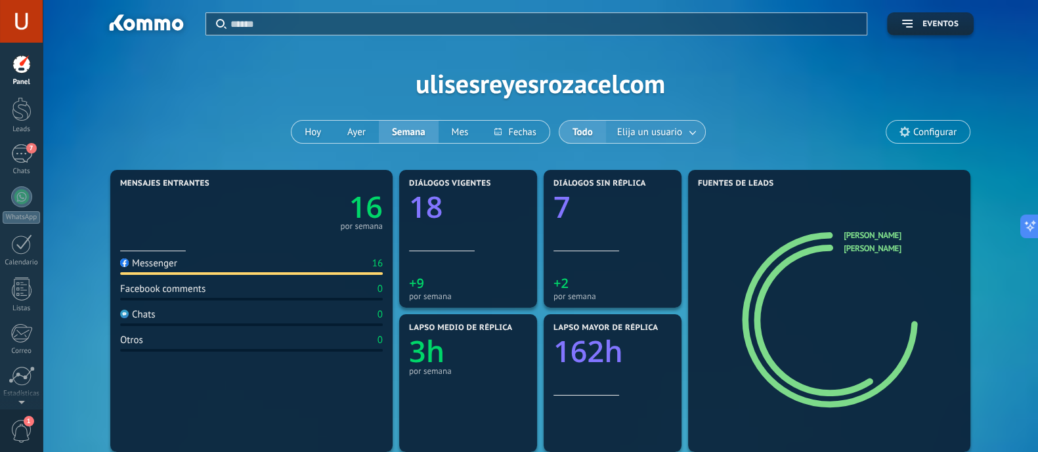
click at [660, 138] on span "Elija un usuario" at bounding box center [649, 132] width 70 height 18
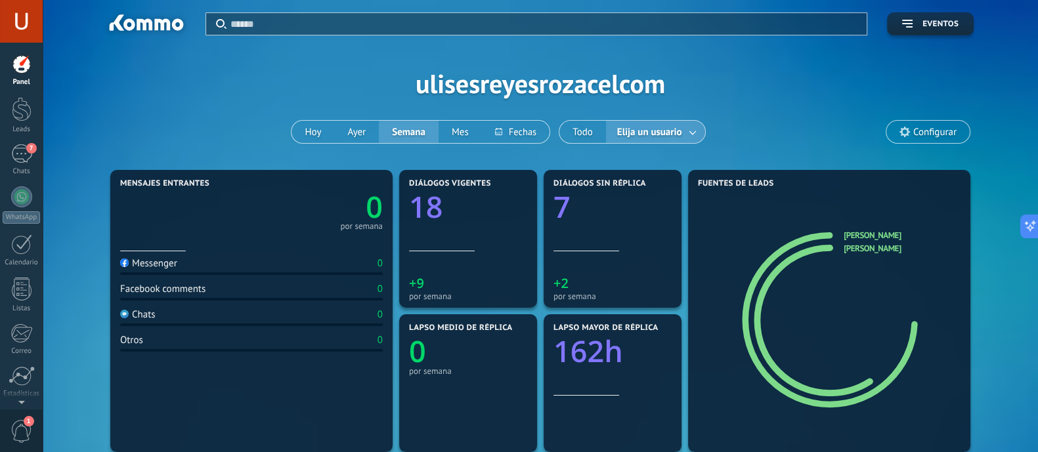
click at [932, 133] on span "Configurar" at bounding box center [934, 132] width 43 height 11
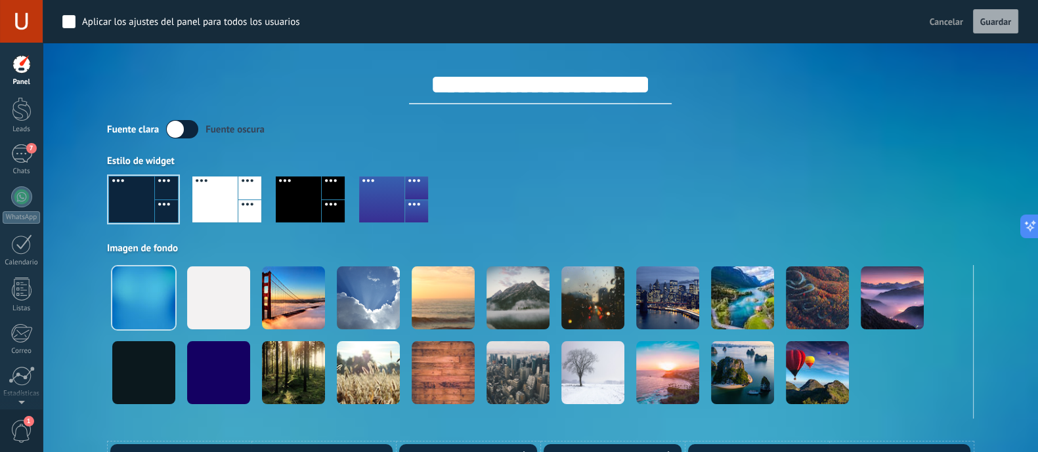
click at [941, 24] on span "Cancelar" at bounding box center [945, 22] width 33 height 12
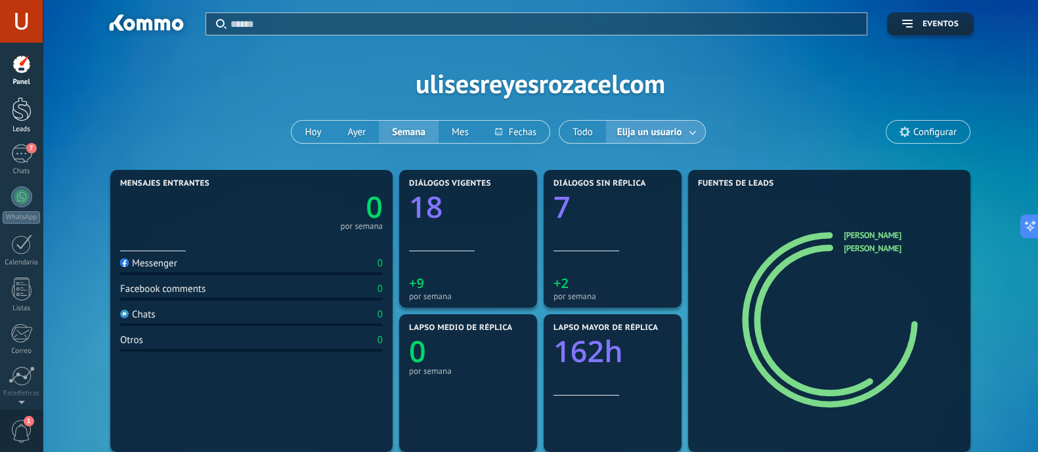
click at [12, 110] on div at bounding box center [22, 109] width 20 height 24
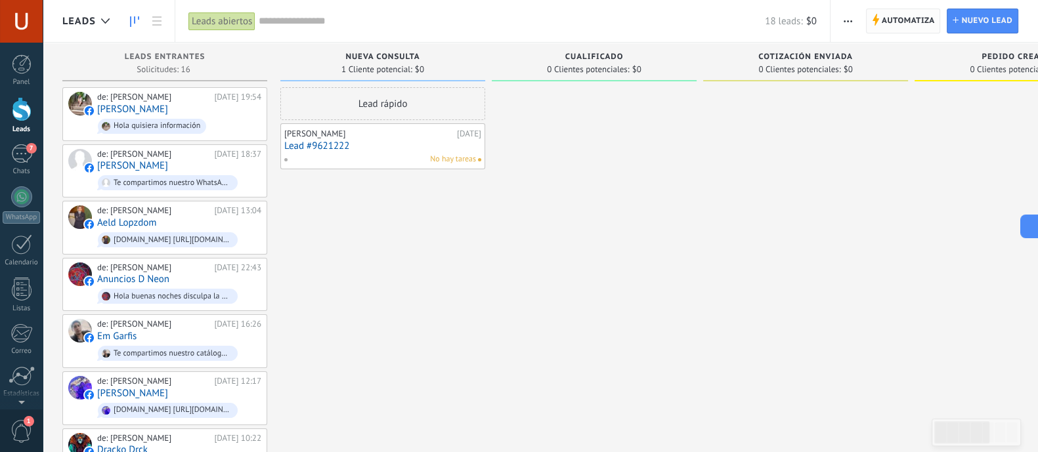
click at [914, 26] on span "Automatiza" at bounding box center [907, 21] width 53 height 24
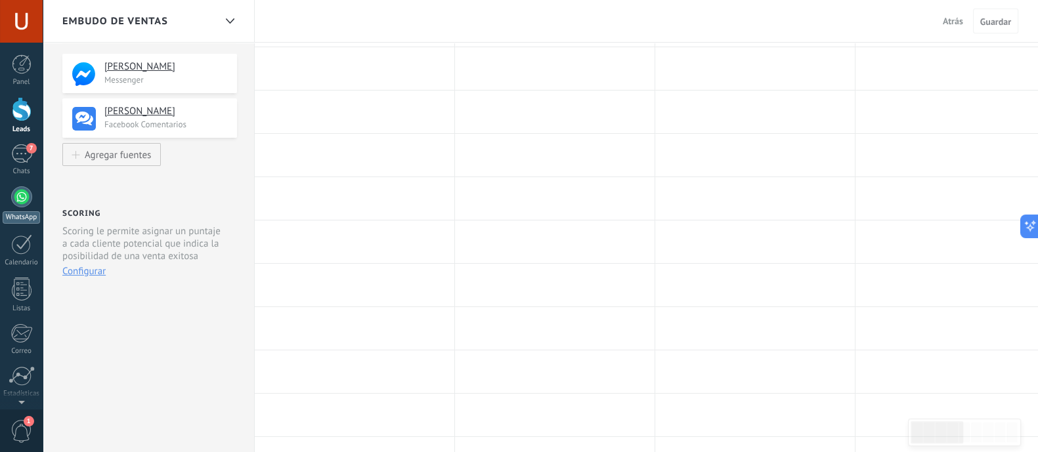
scroll to position [246, 0]
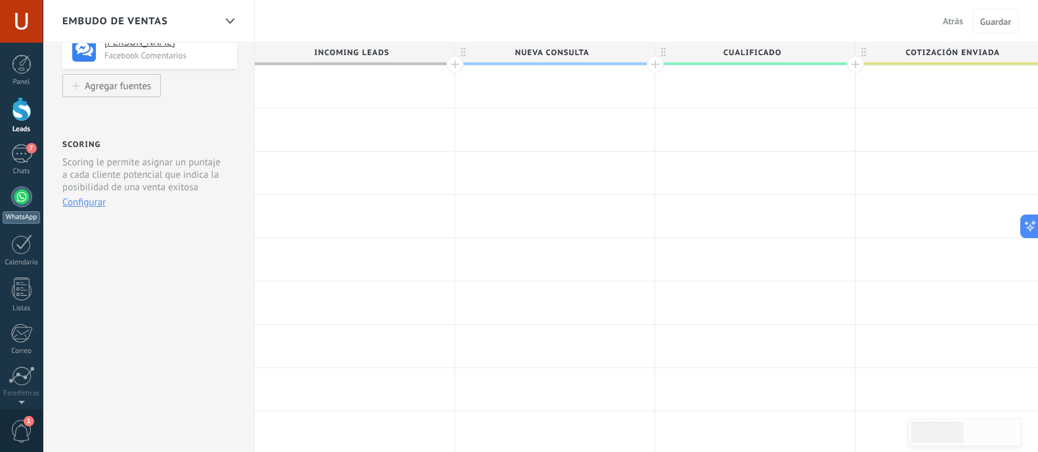
click at [18, 199] on div at bounding box center [21, 196] width 21 height 21
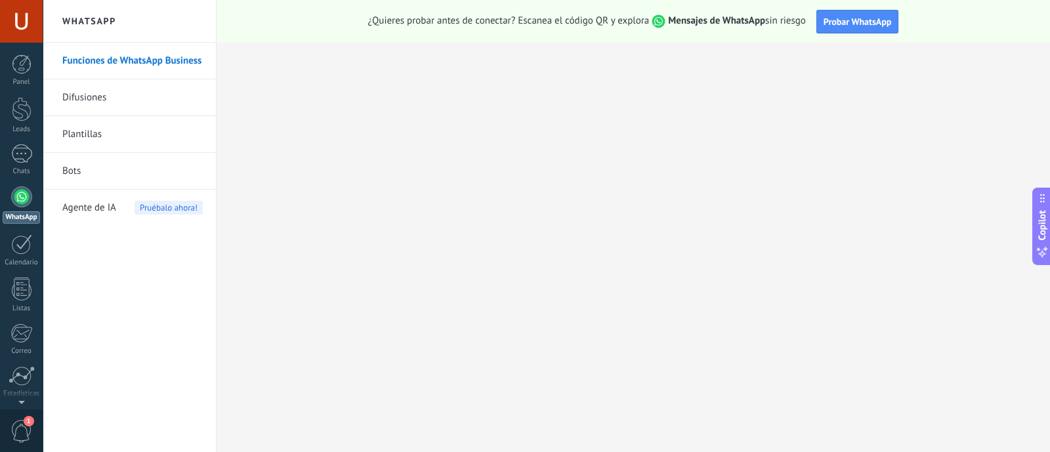
click at [66, 170] on link "Bots" at bounding box center [132, 171] width 140 height 37
click at [74, 169] on link "Bots" at bounding box center [132, 171] width 140 height 37
click at [93, 163] on link "Bots" at bounding box center [132, 171] width 140 height 37
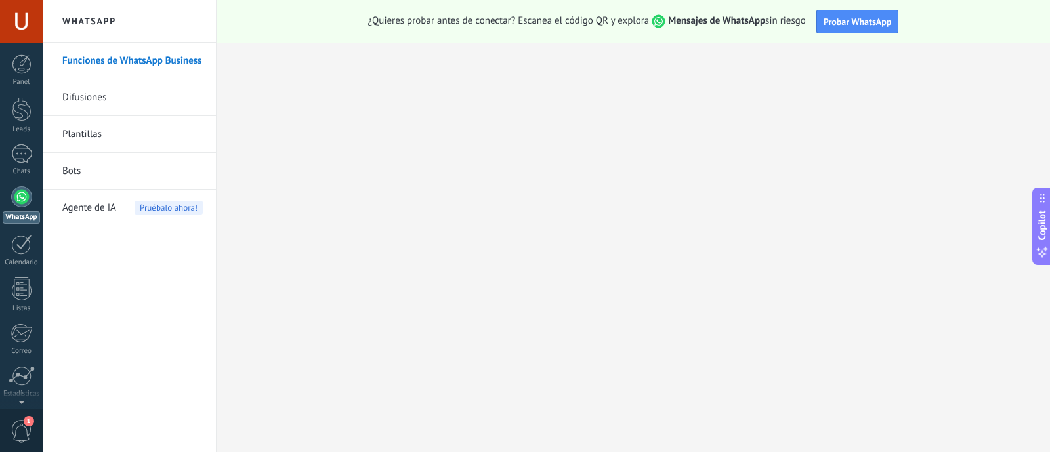
click at [93, 163] on link "Bots" at bounding box center [132, 171] width 140 height 37
click at [94, 134] on link "Plantillas" at bounding box center [132, 134] width 140 height 37
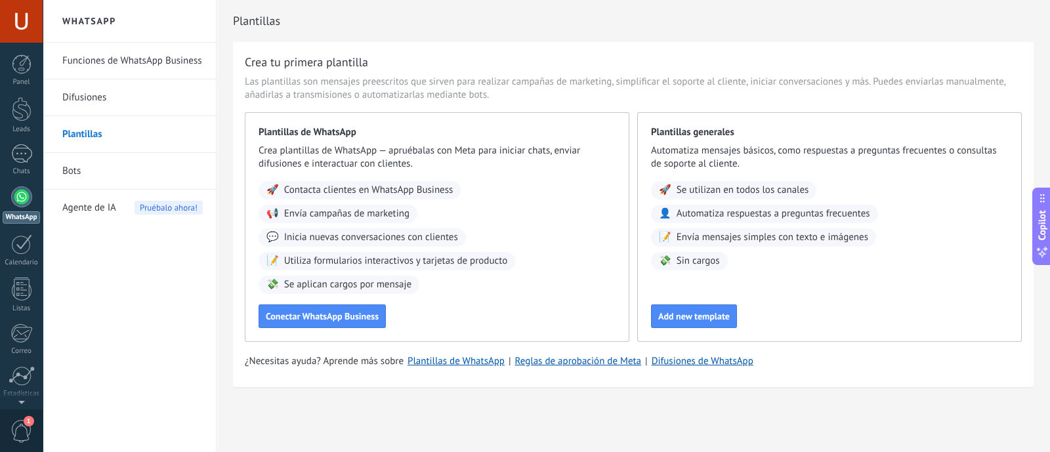
click at [72, 169] on link "Bots" at bounding box center [132, 171] width 140 height 37
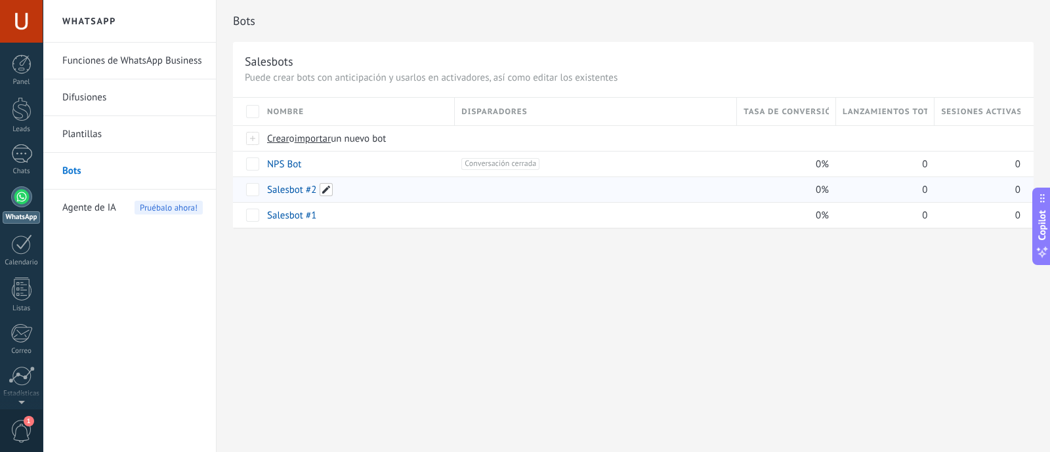
click at [328, 185] on span at bounding box center [326, 189] width 13 height 13
click at [506, 253] on div "**********" at bounding box center [634, 128] width 834 height 256
click at [289, 191] on link "Salesbot #2" at bounding box center [291, 190] width 49 height 12
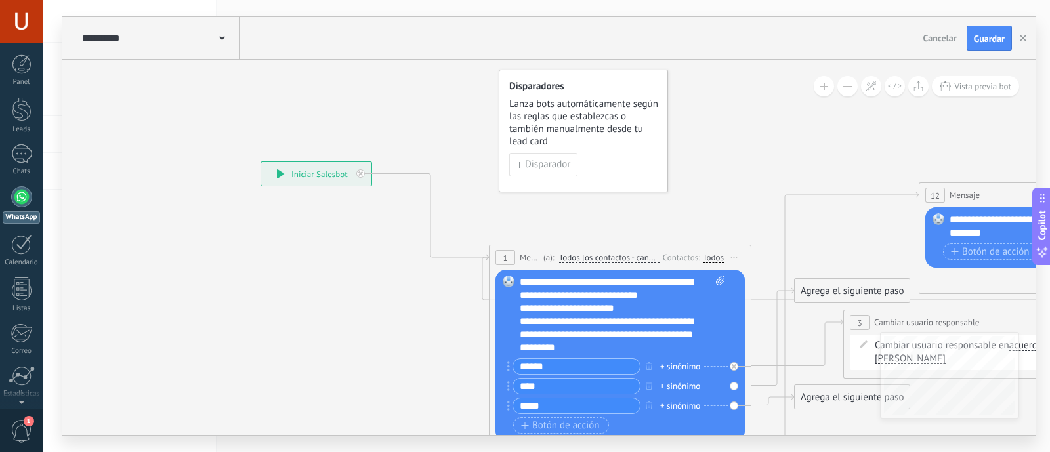
drag, startPoint x: 194, startPoint y: 175, endPoint x: 570, endPoint y: 83, distance: 387.0
click at [570, 83] on h4 "Disparadores" at bounding box center [584, 86] width 150 height 12
click at [1026, 34] on button "button" at bounding box center [1023, 38] width 20 height 25
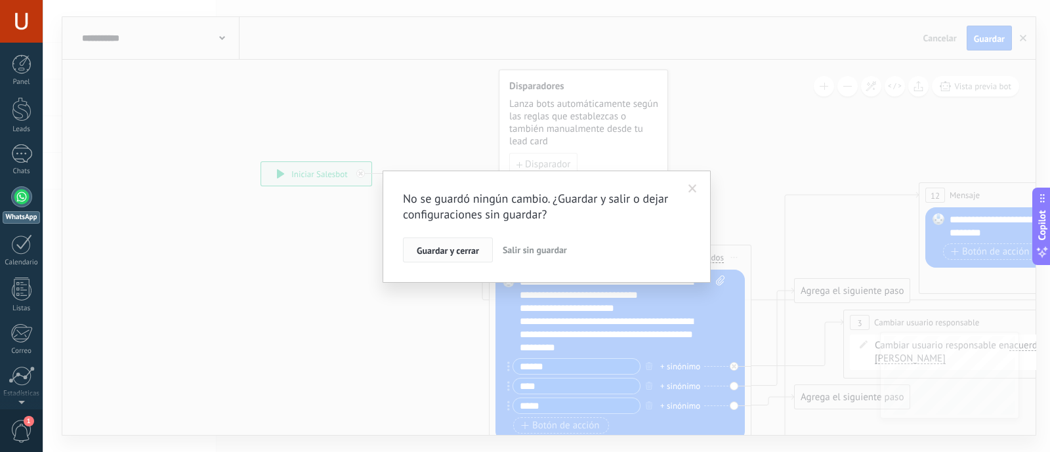
click at [462, 249] on span "Guardar y cerrar" at bounding box center [448, 250] width 62 height 9
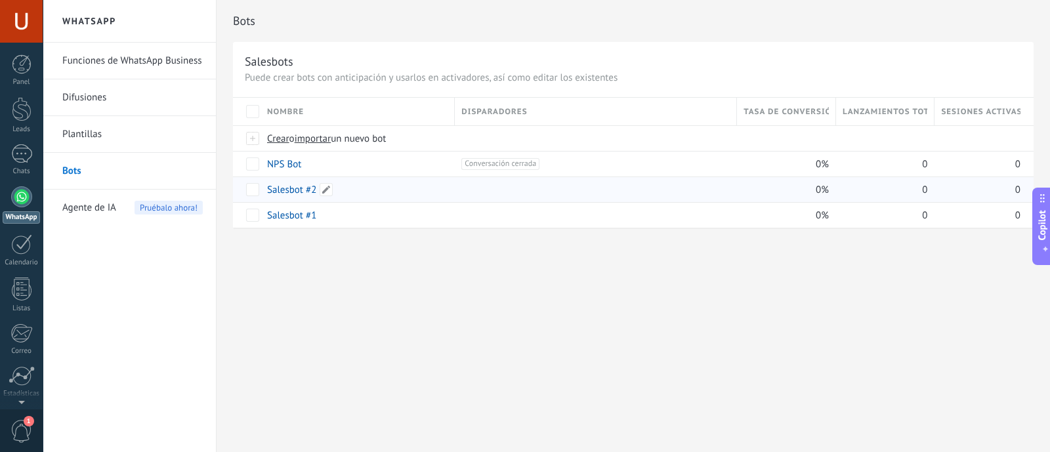
click at [299, 190] on link "Salesbot #2" at bounding box center [291, 190] width 49 height 12
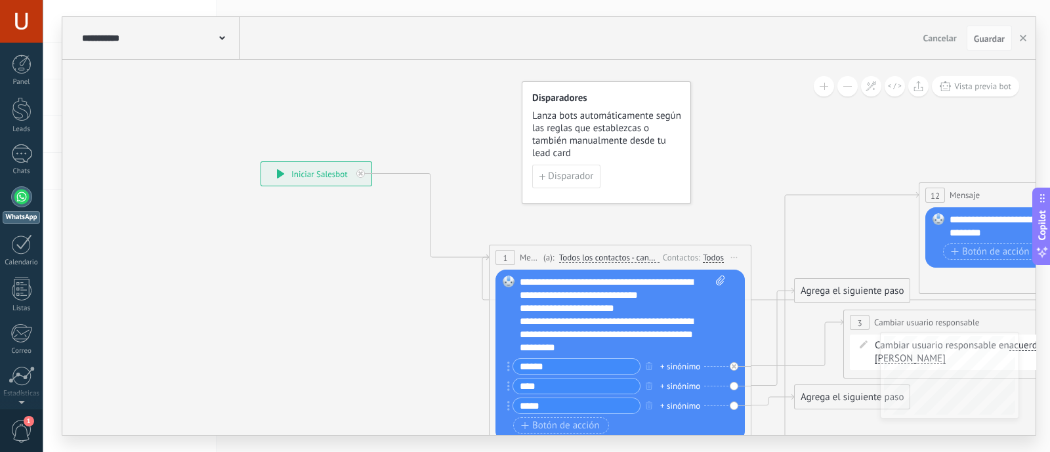
drag, startPoint x: 567, startPoint y: 96, endPoint x: 591, endPoint y: 108, distance: 26.4
click at [591, 108] on div "Disparadores Lanza bots automáticamente según las reglas que establezcas o tamb…" at bounding box center [607, 126] width 150 height 68
click at [1026, 39] on icon "button" at bounding box center [1023, 38] width 7 height 7
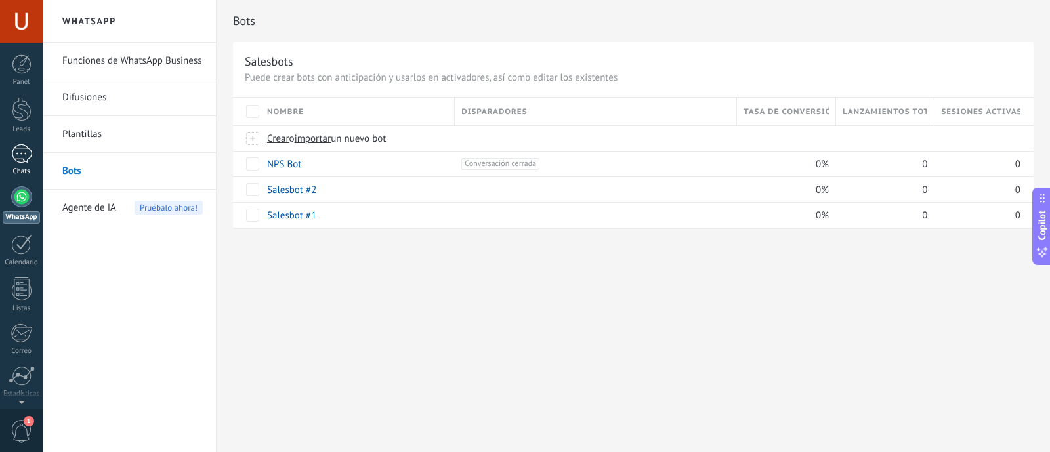
click at [24, 156] on div at bounding box center [21, 153] width 21 height 19
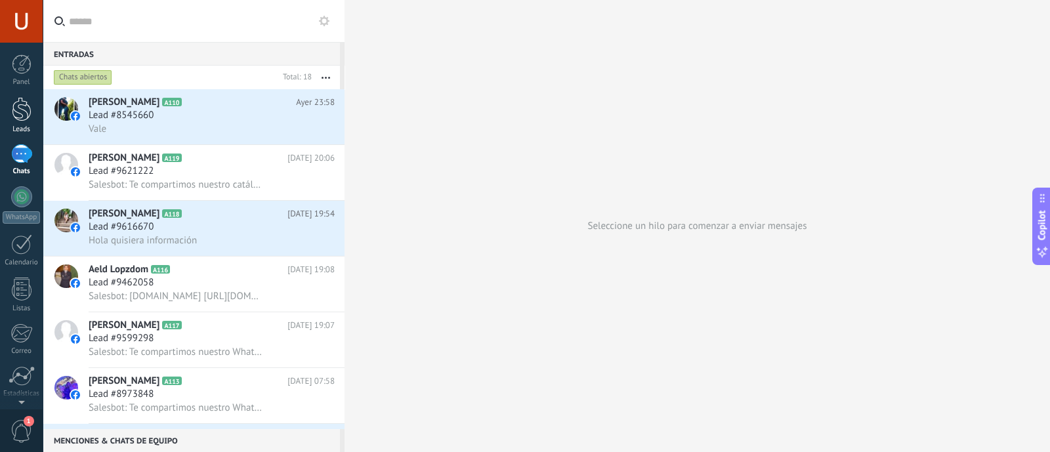
click at [17, 117] on div at bounding box center [22, 109] width 20 height 24
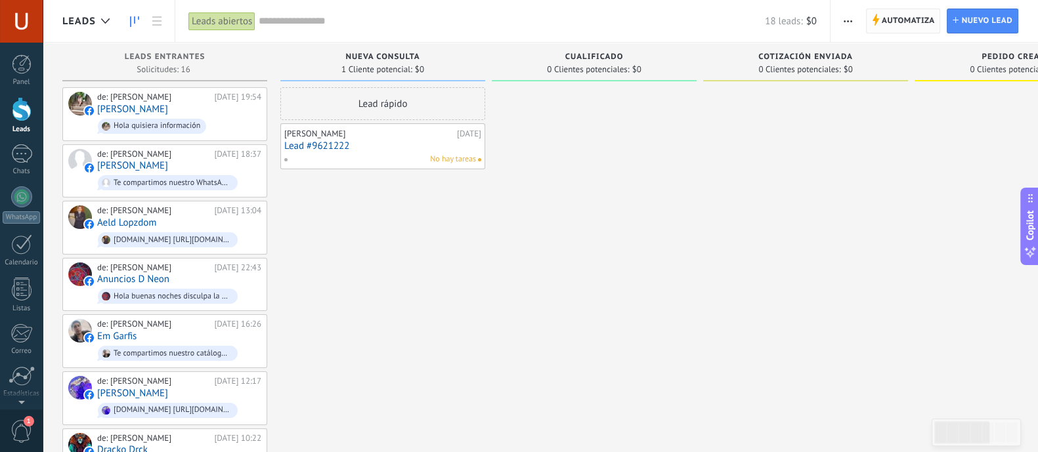
click at [910, 18] on span "Automatiza" at bounding box center [907, 21] width 53 height 24
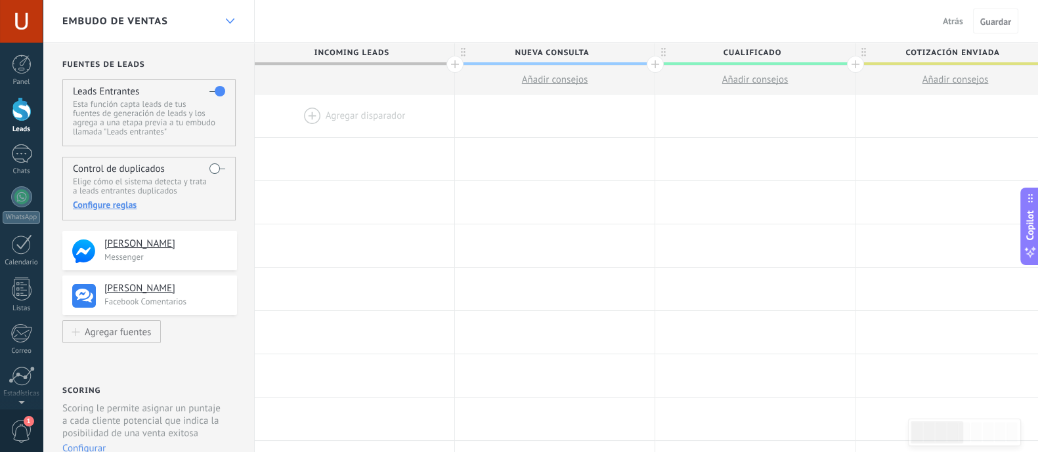
click at [228, 19] on icon at bounding box center [230, 20] width 9 height 5
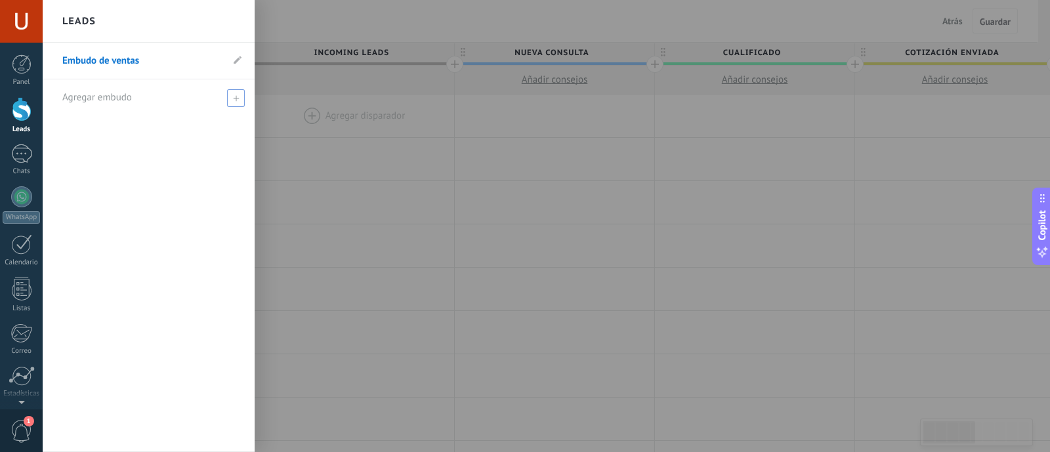
click at [233, 96] on icon at bounding box center [236, 98] width 6 height 6
type input "*"
type input "*****"
click at [240, 101] on span at bounding box center [238, 97] width 12 height 9
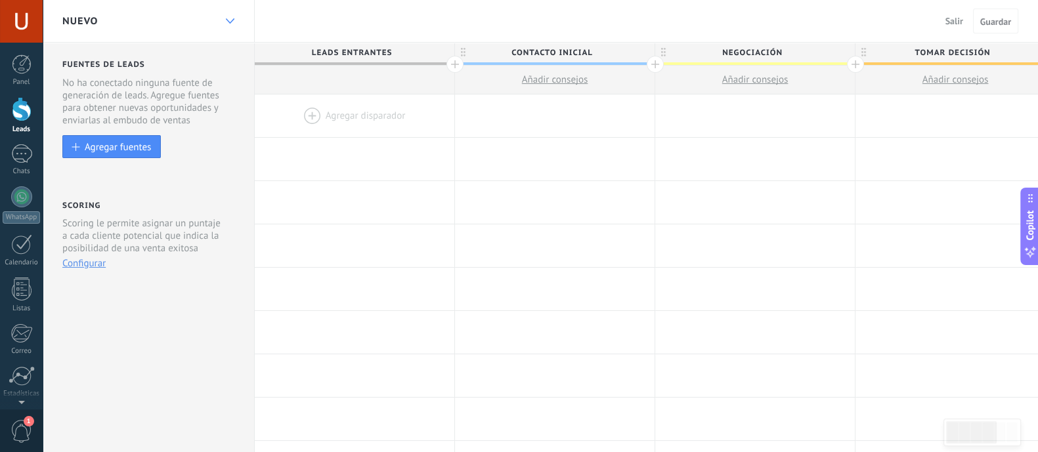
click at [226, 23] on icon at bounding box center [230, 20] width 9 height 5
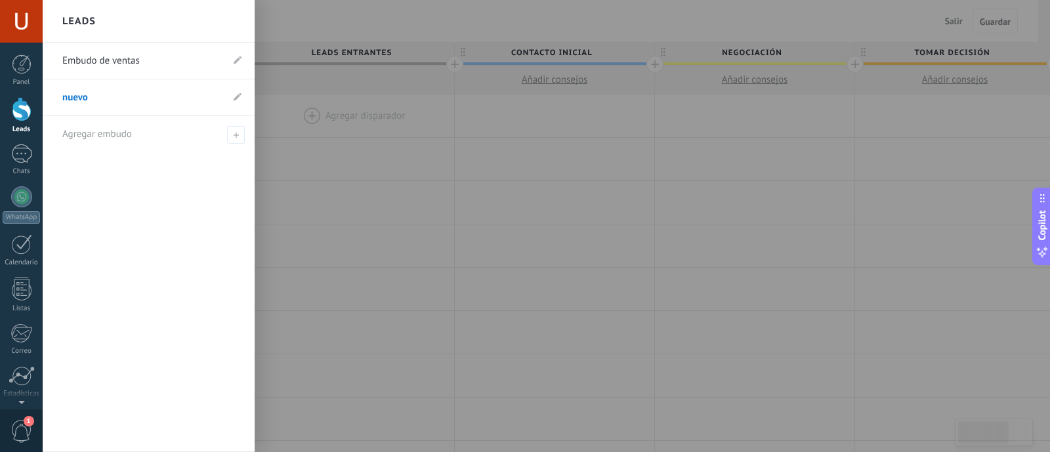
click at [103, 60] on link "Embudo de ventas" at bounding box center [141, 61] width 159 height 37
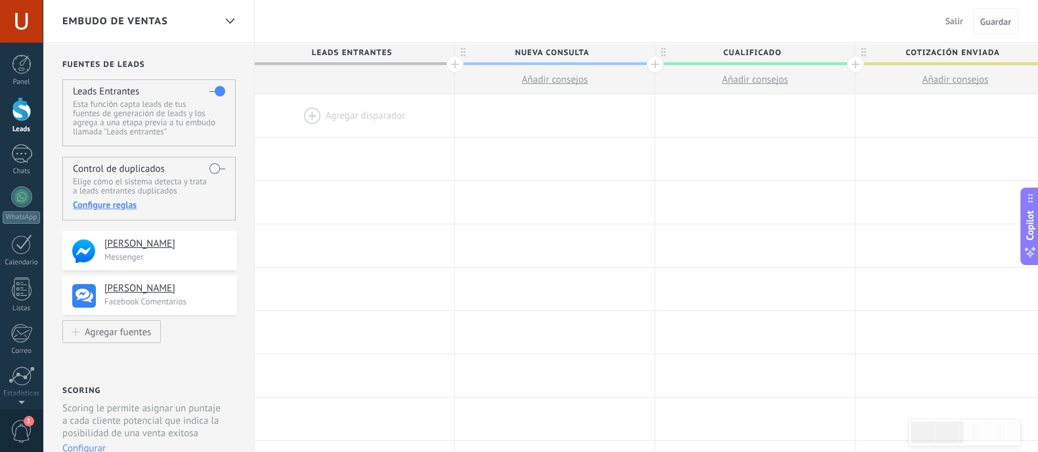
click at [308, 113] on div at bounding box center [355, 116] width 200 height 43
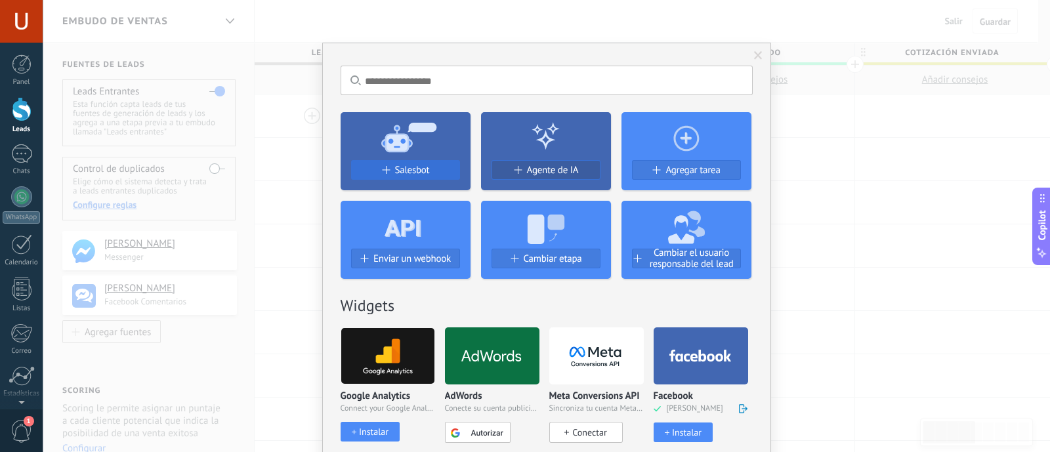
click at [423, 168] on span "Salesbot" at bounding box center [412, 170] width 35 height 11
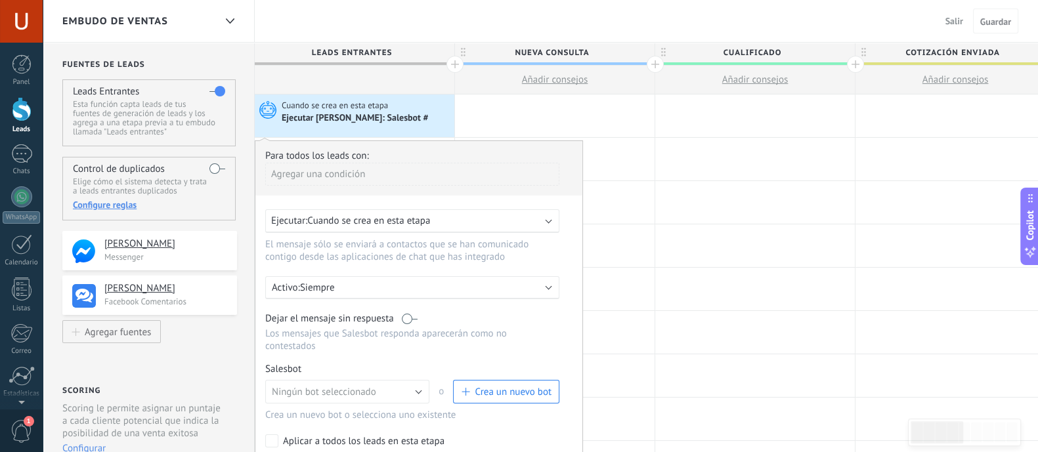
scroll to position [81, 0]
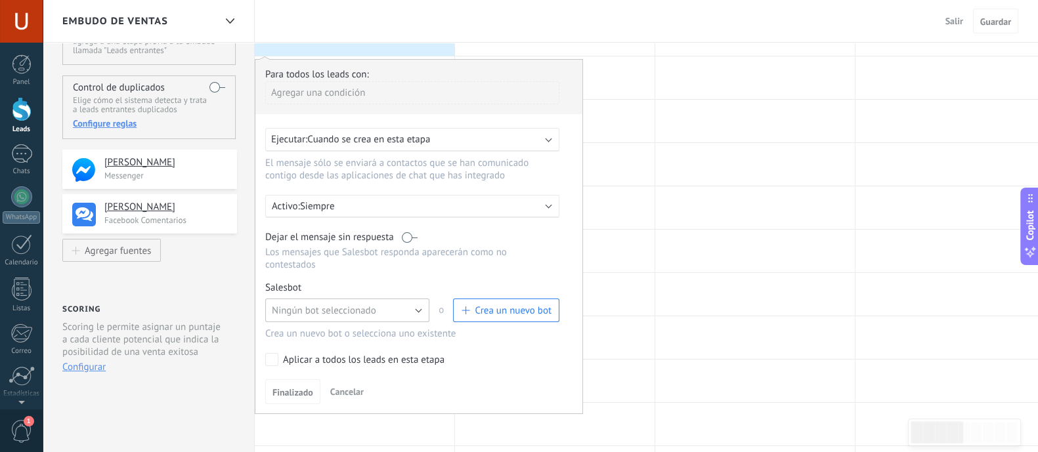
click at [379, 299] on button "Ningún bot seleccionado" at bounding box center [347, 311] width 164 height 24
click at [326, 327] on span "Salesbot #2" at bounding box center [340, 333] width 167 height 12
click at [310, 388] on span "Finalizado" at bounding box center [292, 392] width 41 height 9
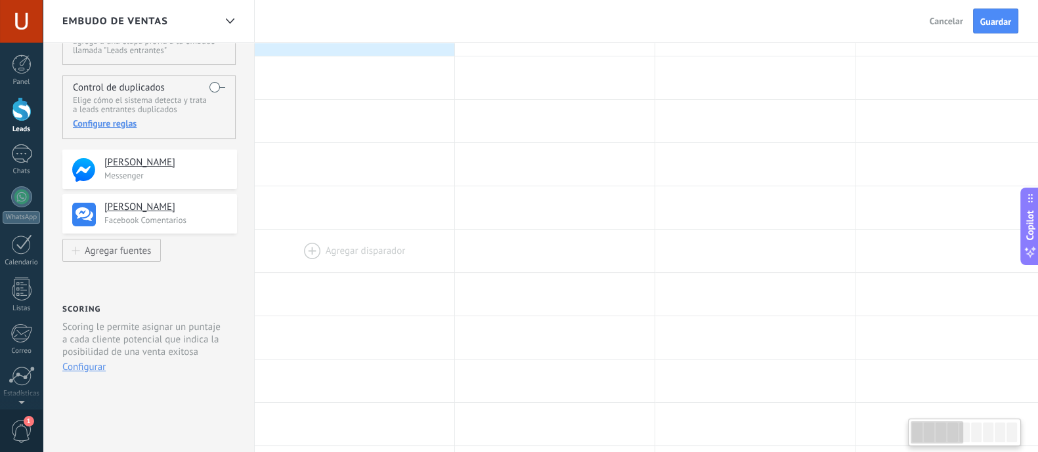
scroll to position [0, 0]
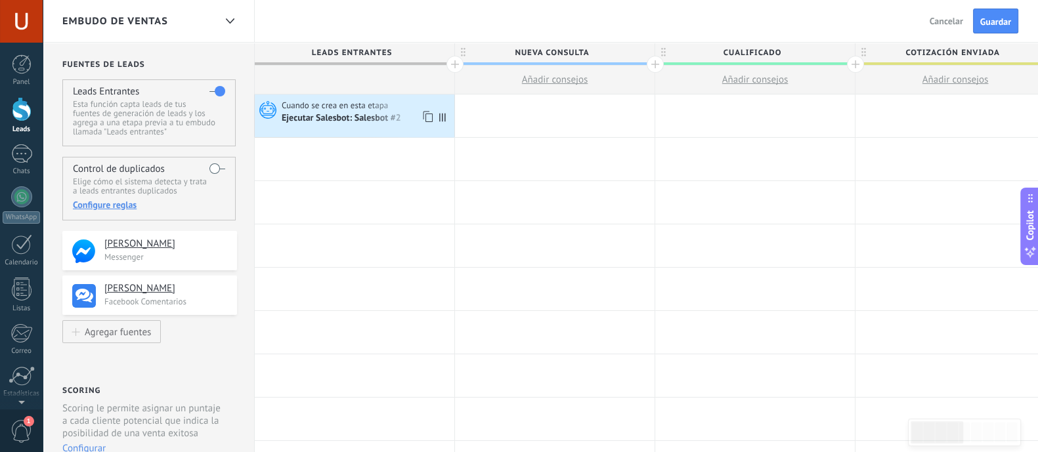
click at [333, 108] on span "Cuando se crea en esta etapa" at bounding box center [336, 106] width 108 height 12
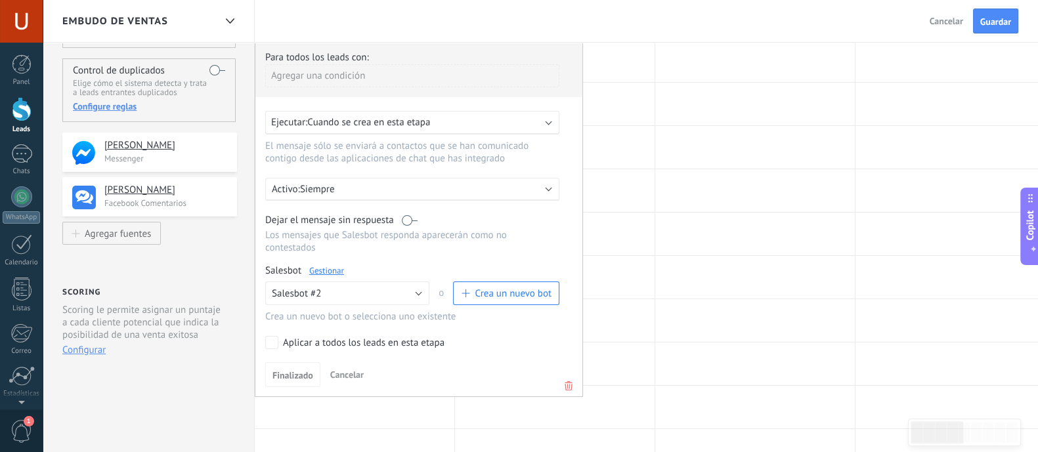
scroll to position [163, 0]
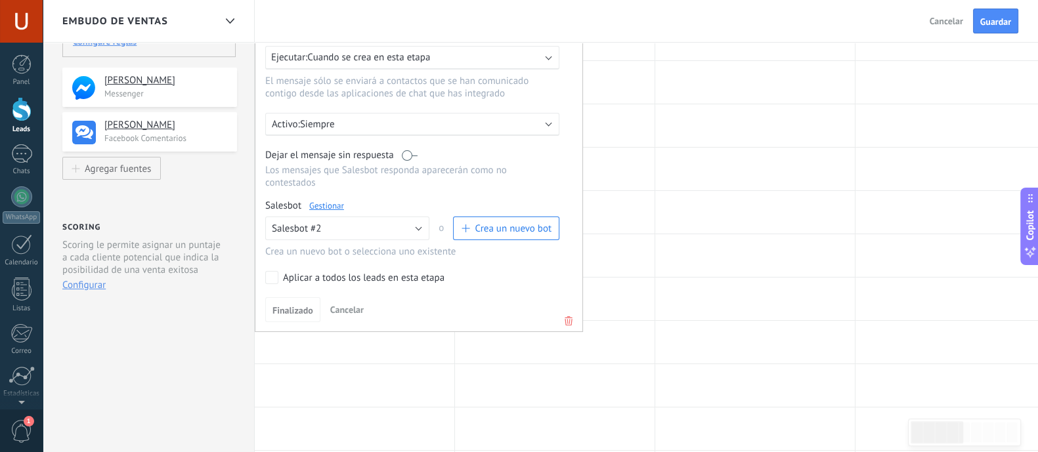
click at [352, 304] on span "Cancelar" at bounding box center [346, 310] width 33 height 12
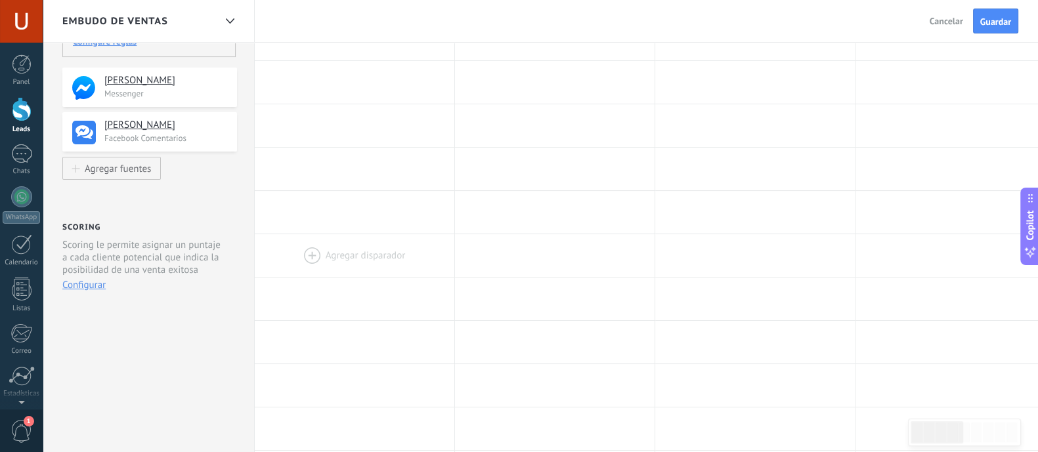
scroll to position [0, 0]
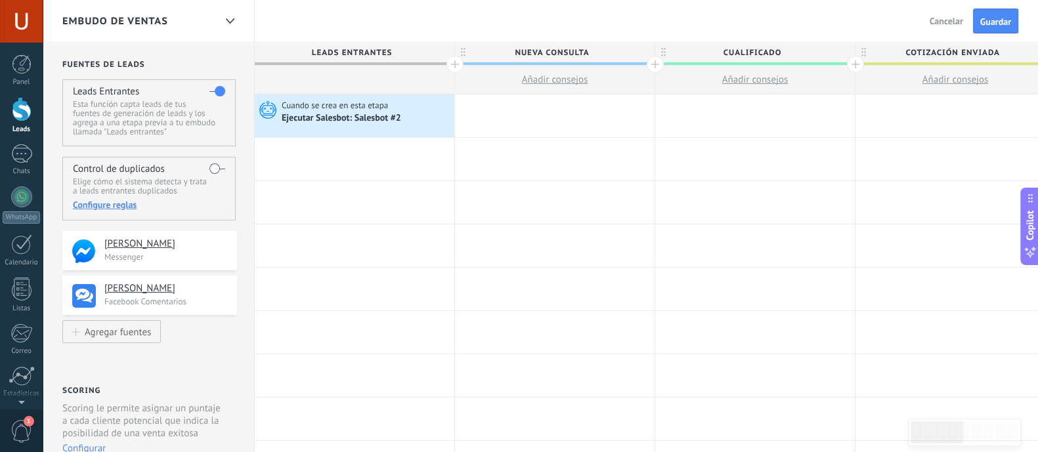
click at [183, 26] on div "Embudo de ventas" at bounding box center [138, 21] width 152 height 42
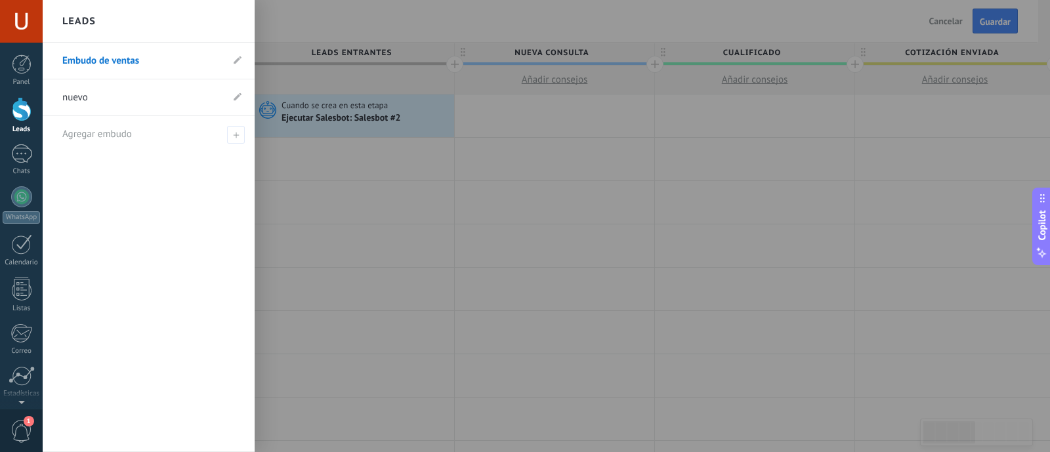
click at [87, 100] on link "nuevo" at bounding box center [141, 97] width 159 height 37
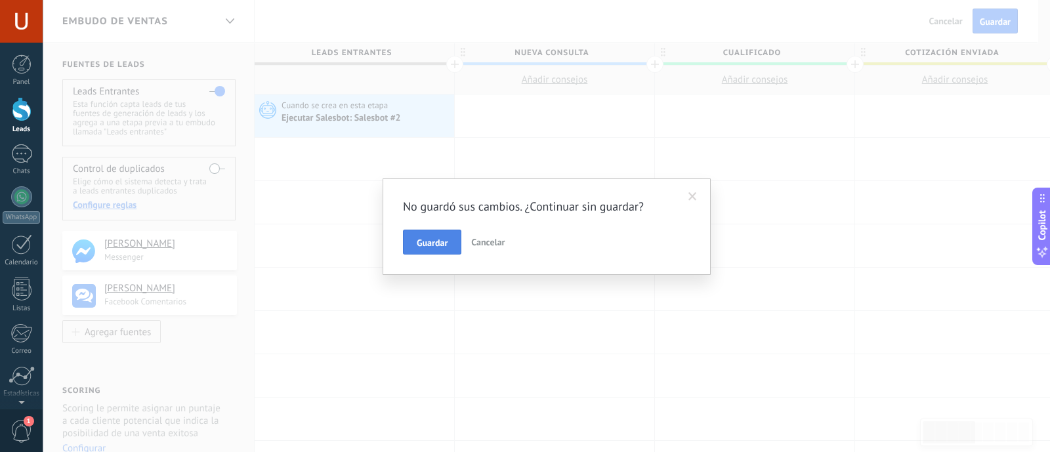
click at [440, 242] on span "Guardar" at bounding box center [432, 242] width 31 height 9
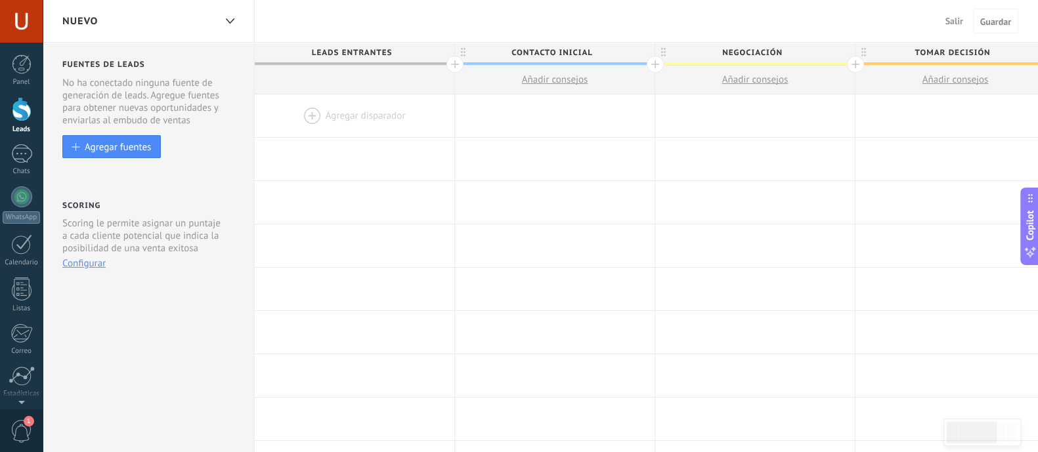
click at [656, 64] on div at bounding box center [654, 64] width 17 height 17
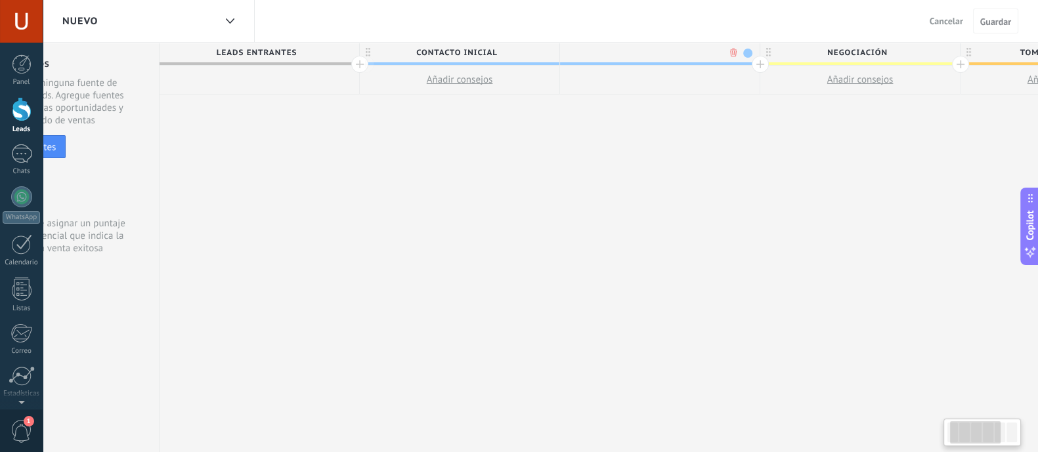
scroll to position [0, 97]
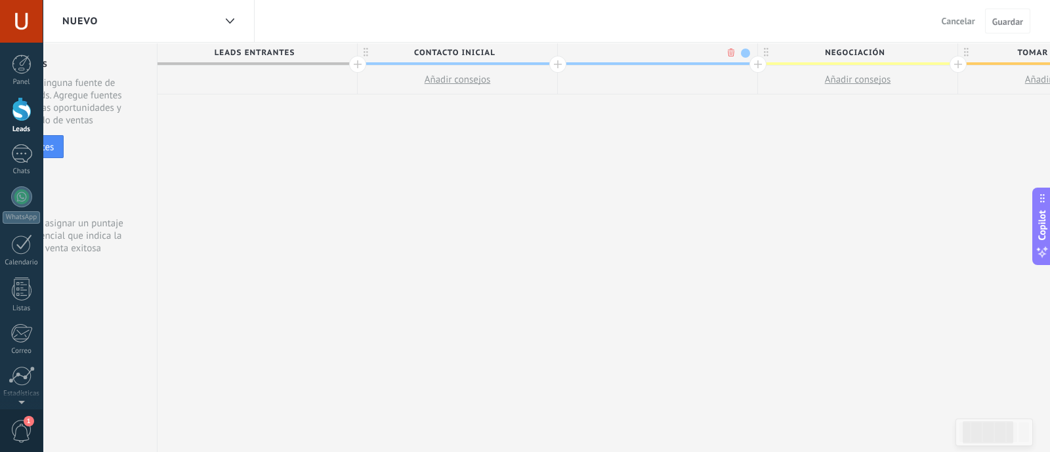
click at [732, 54] on body ".abccls-1,.abccls-2{fill-rule:evenodd}.abccls-2{fill:#fff} .abfcls-1{fill:none}…" at bounding box center [525, 226] width 1050 height 452
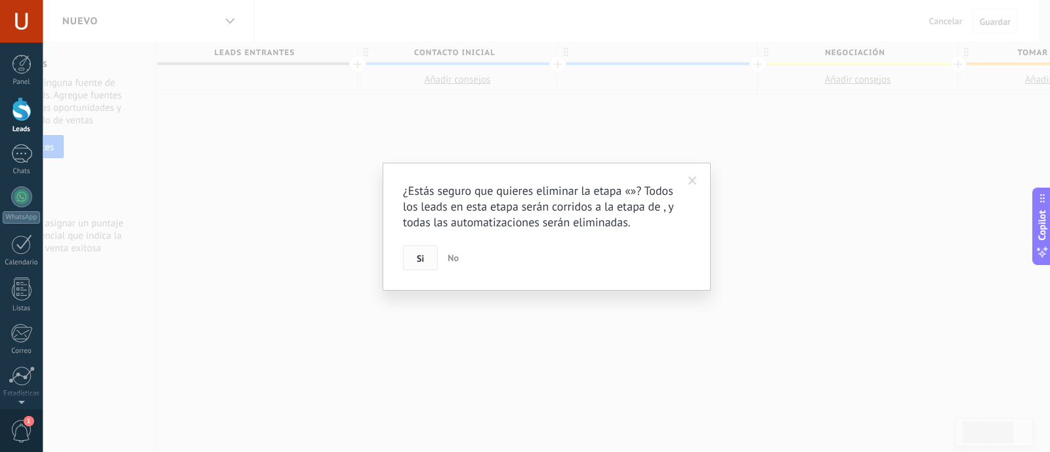
click at [409, 259] on button "Si" at bounding box center [420, 257] width 35 height 25
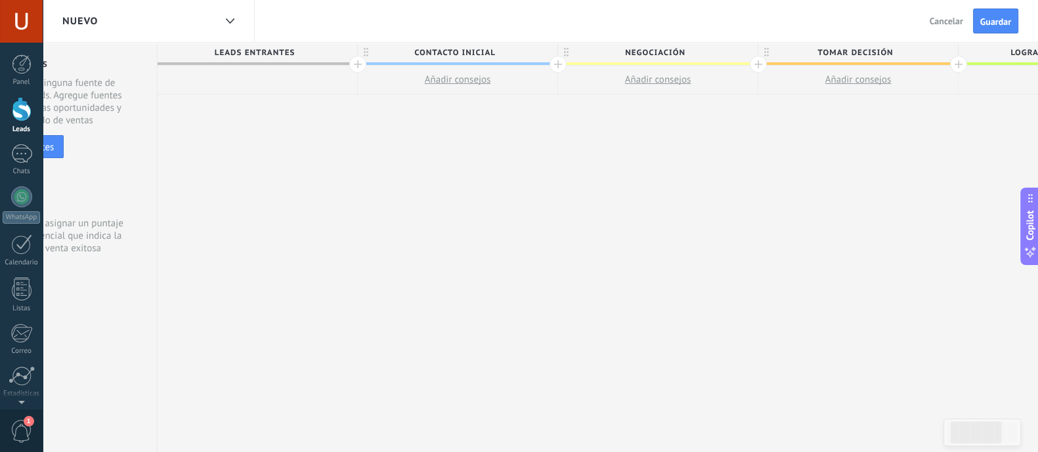
scroll to position [0, 0]
click at [207, 22] on div "nuevo" at bounding box center [138, 21] width 152 height 42
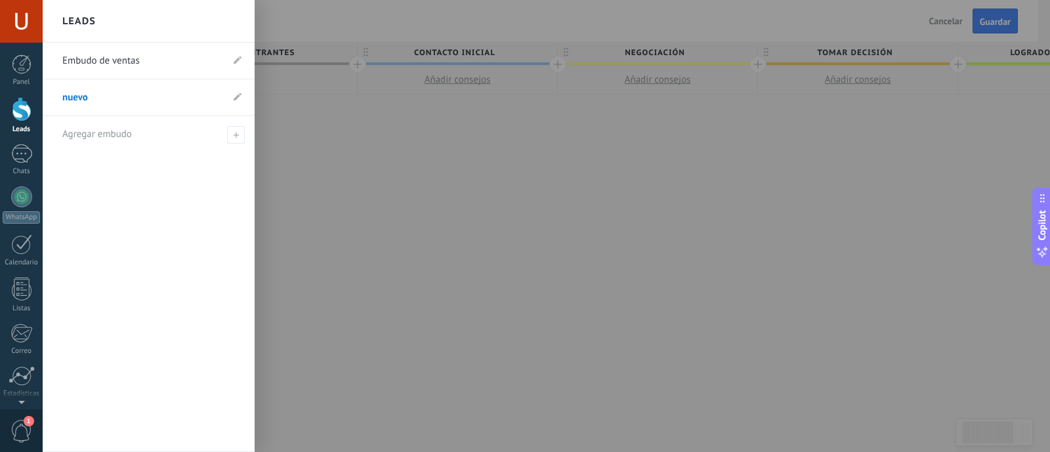
click at [126, 60] on link "Embudo de ventas" at bounding box center [141, 61] width 159 height 37
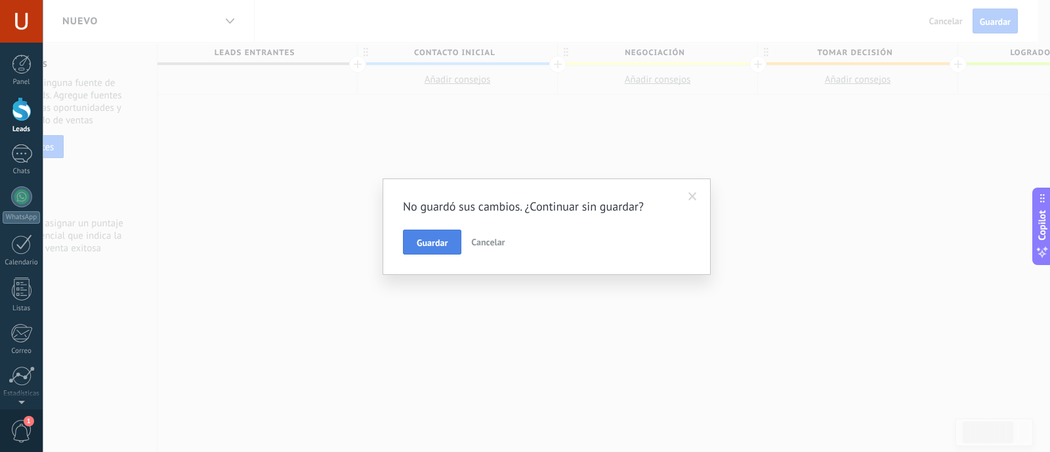
click at [442, 241] on span "Guardar" at bounding box center [432, 242] width 31 height 9
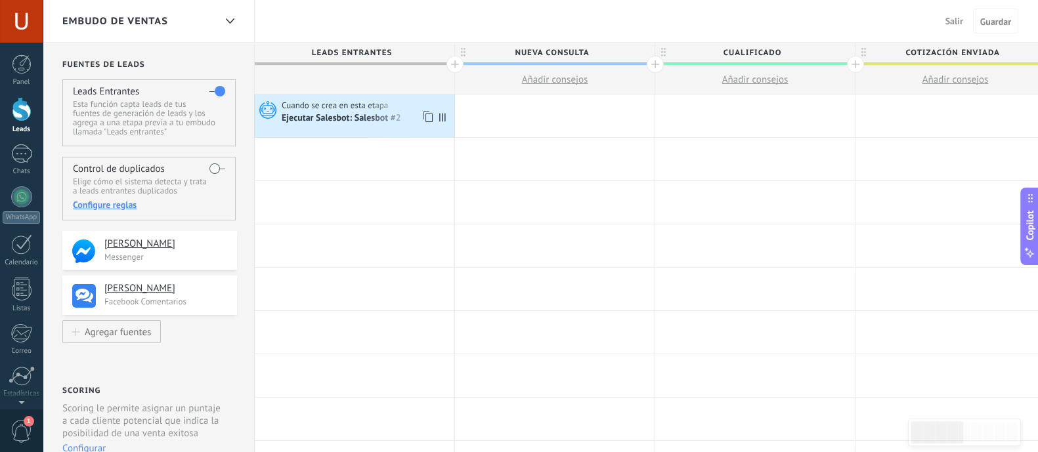
click at [360, 114] on div "Ejecutar Salesbot: Salesbot #2" at bounding box center [342, 119] width 121 height 12
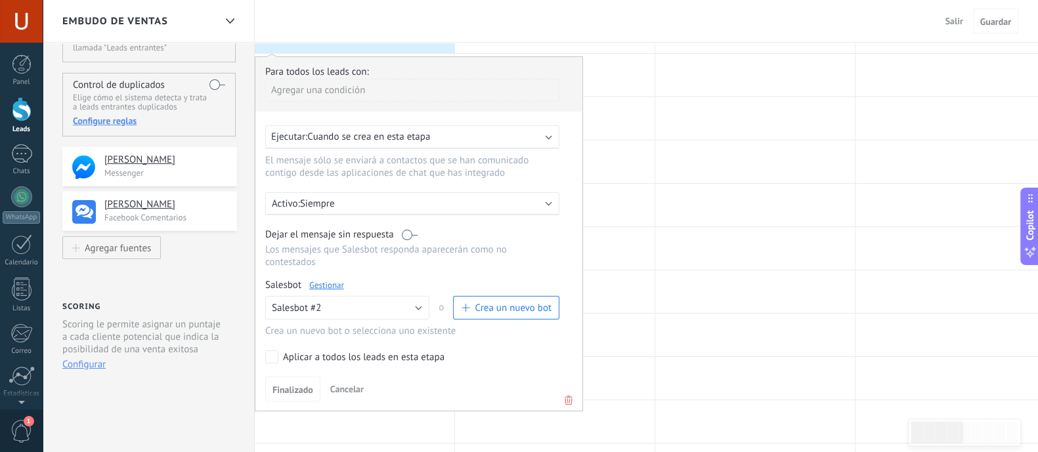
scroll to position [246, 0]
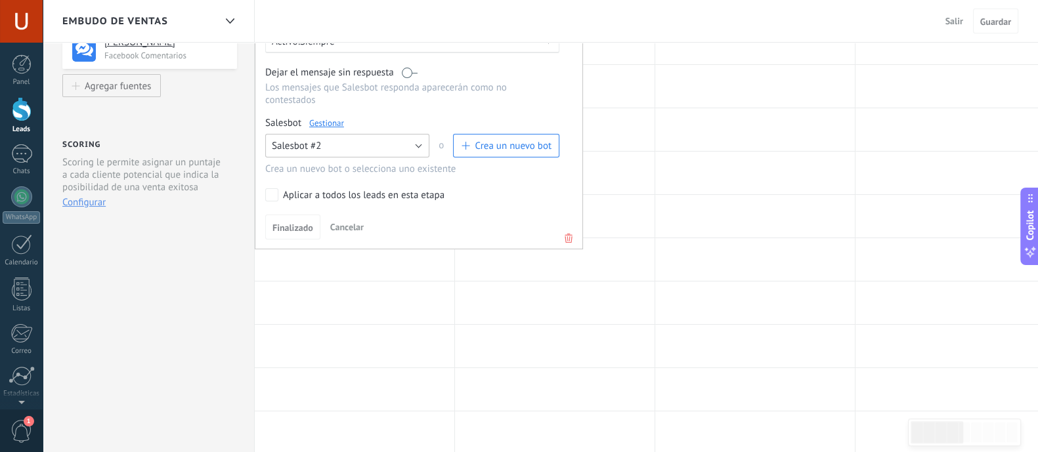
click at [381, 138] on button "Salesbot #2" at bounding box center [347, 146] width 164 height 24
click at [316, 140] on span "Ningún bot seleccionado" at bounding box center [340, 146] width 167 height 12
click at [293, 223] on span "Finalizado" at bounding box center [292, 227] width 41 height 9
click at [300, 223] on span "Finalizado" at bounding box center [292, 227] width 41 height 9
click at [568, 234] on use at bounding box center [568, 238] width 8 height 9
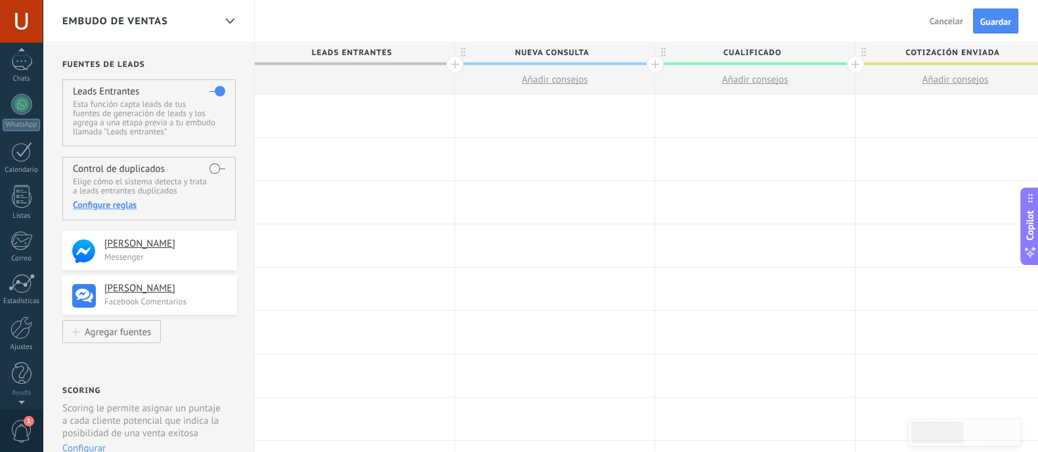
scroll to position [0, 0]
click at [21, 64] on div at bounding box center [22, 64] width 20 height 20
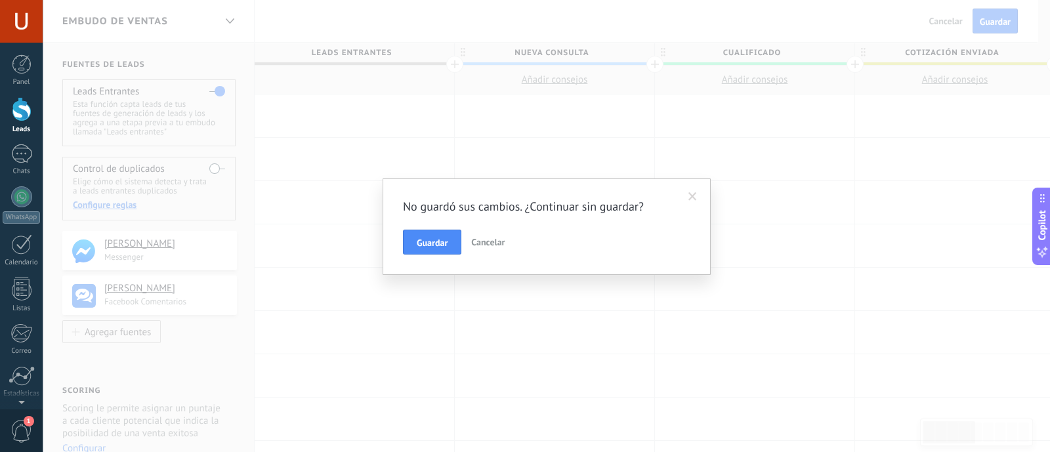
click at [507, 234] on button "Cancelar" at bounding box center [488, 242] width 44 height 25
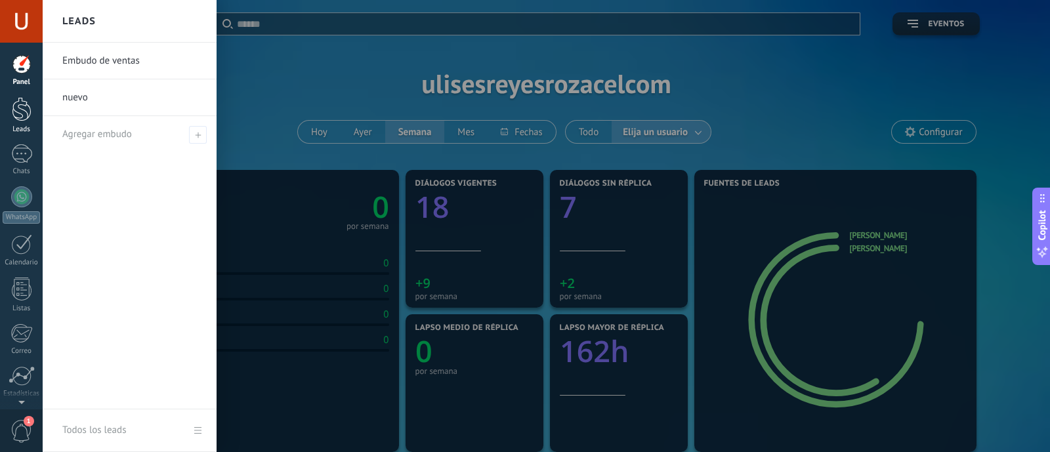
click at [30, 111] on div at bounding box center [22, 109] width 20 height 24
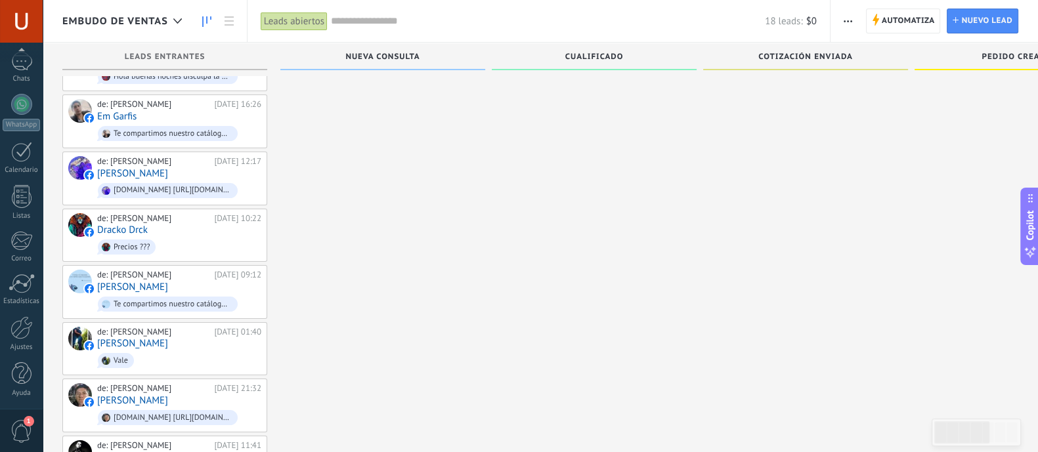
scroll to position [246, 0]
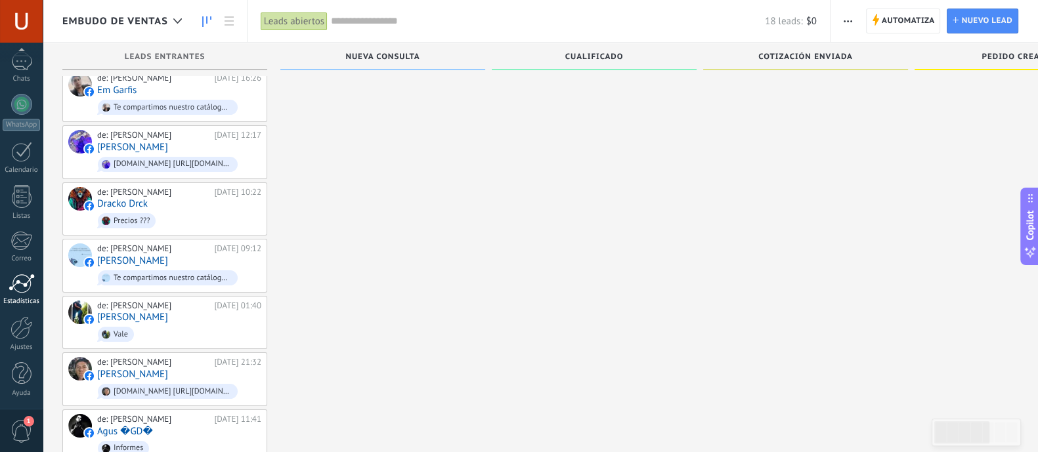
click at [23, 284] on div at bounding box center [22, 284] width 26 height 20
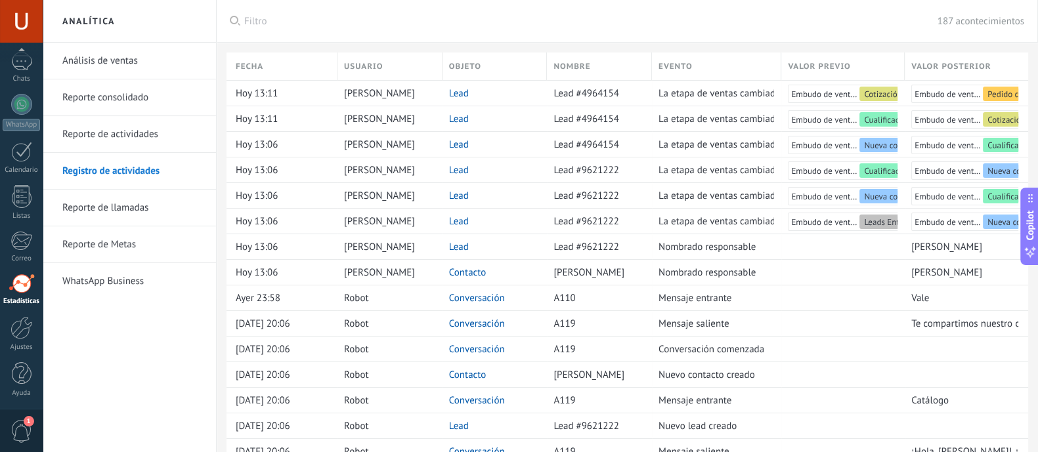
click at [158, 95] on link "Reporte consolidado" at bounding box center [132, 97] width 140 height 37
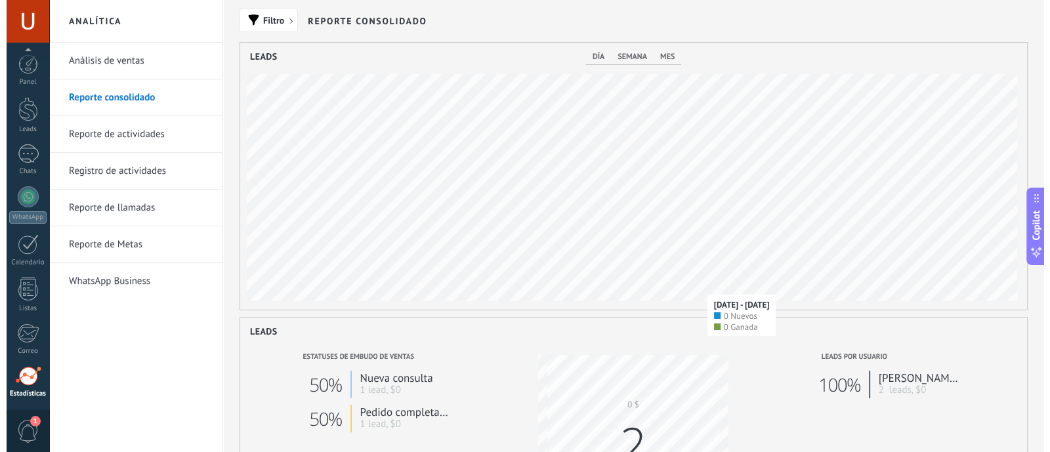
scroll to position [93, 0]
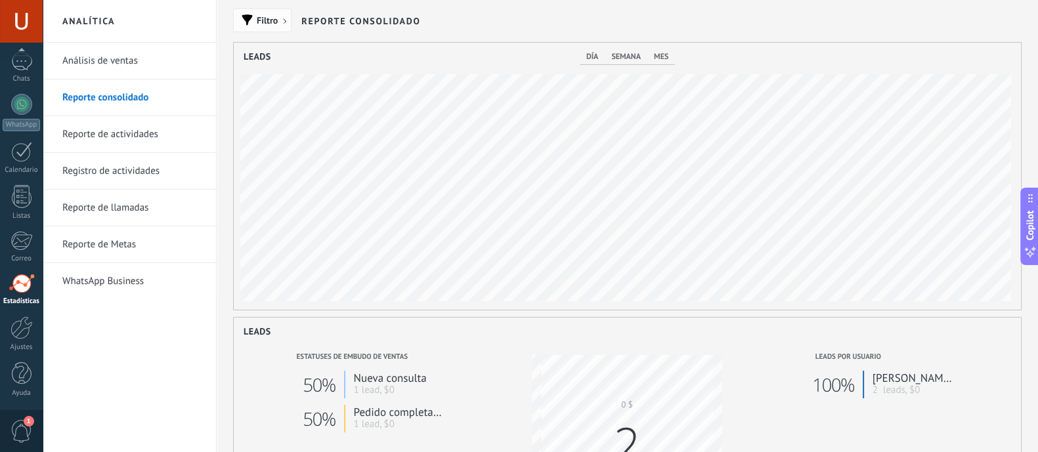
click at [267, 16] on span "Filtro" at bounding box center [267, 20] width 21 height 9
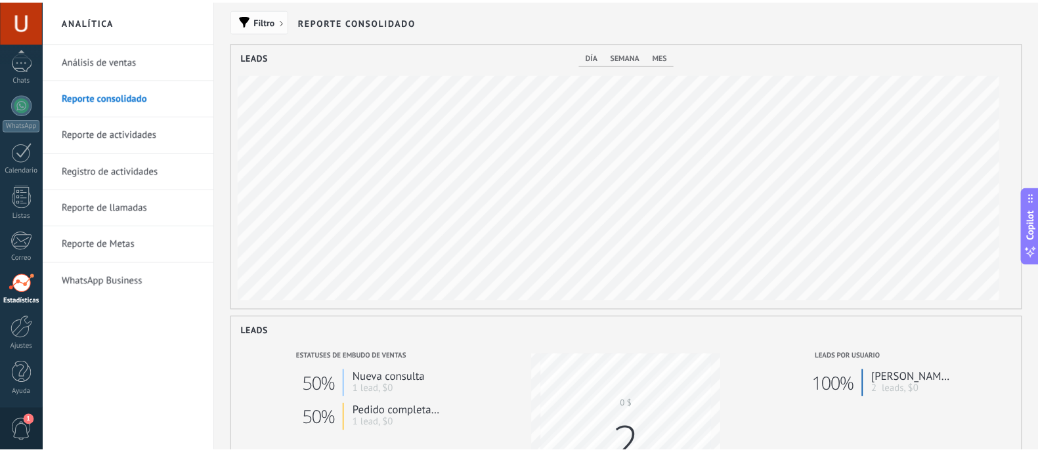
scroll to position [267, 787]
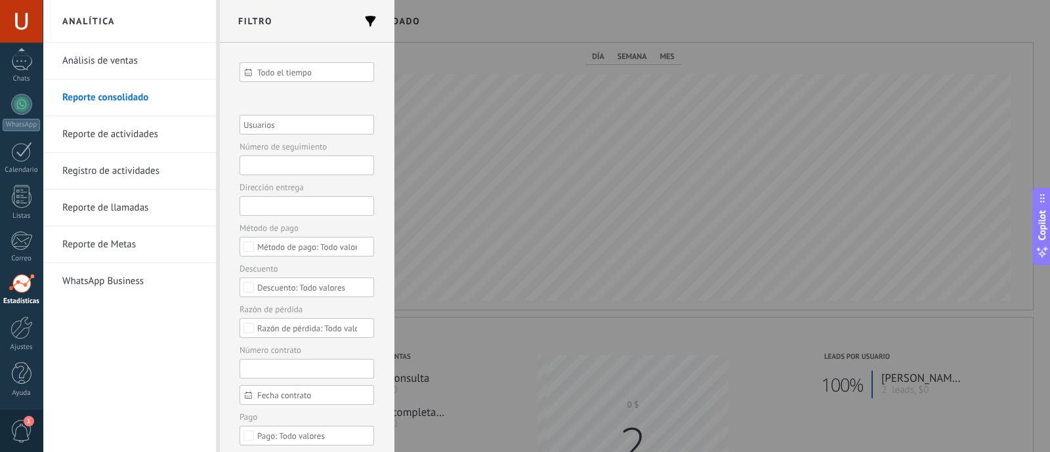
click at [636, 47] on div at bounding box center [525, 226] width 1050 height 452
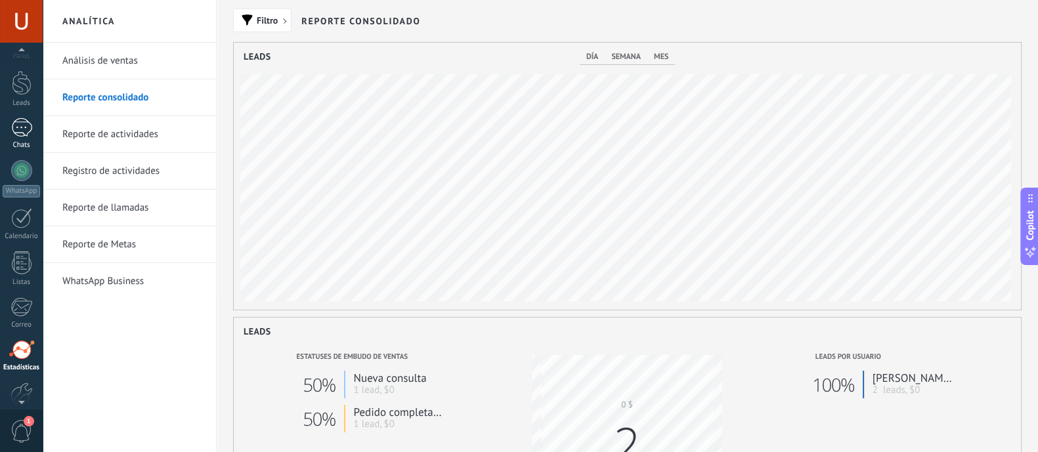
scroll to position [0, 0]
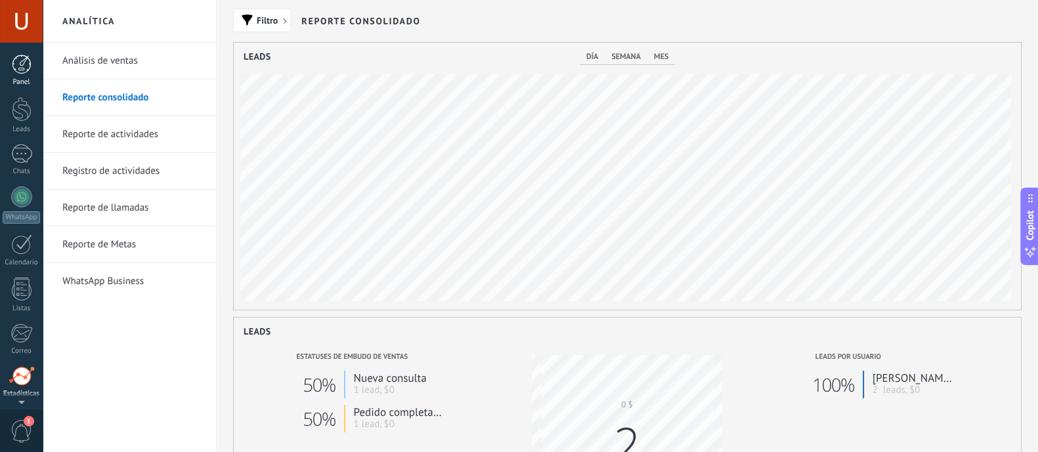
click at [13, 58] on div at bounding box center [22, 64] width 20 height 20
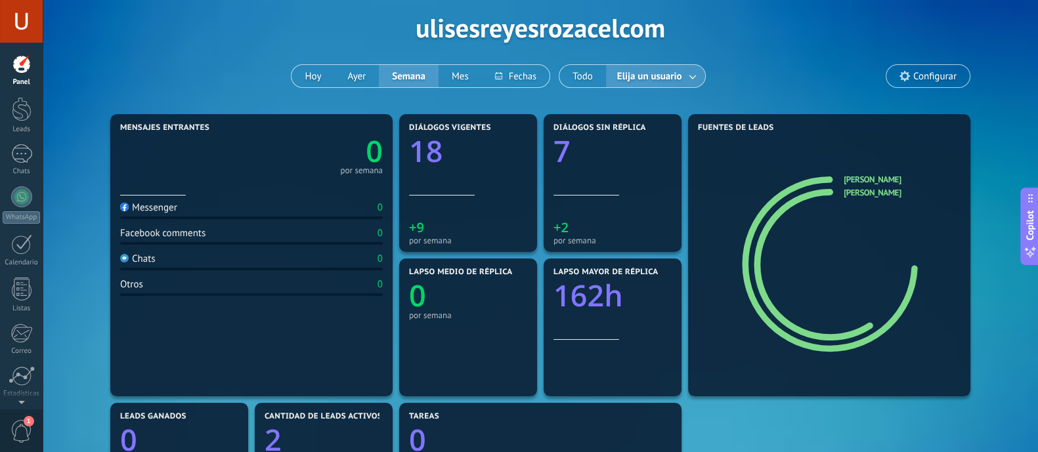
scroll to position [81, 0]
